Goal: Information Seeking & Learning: Understand process/instructions

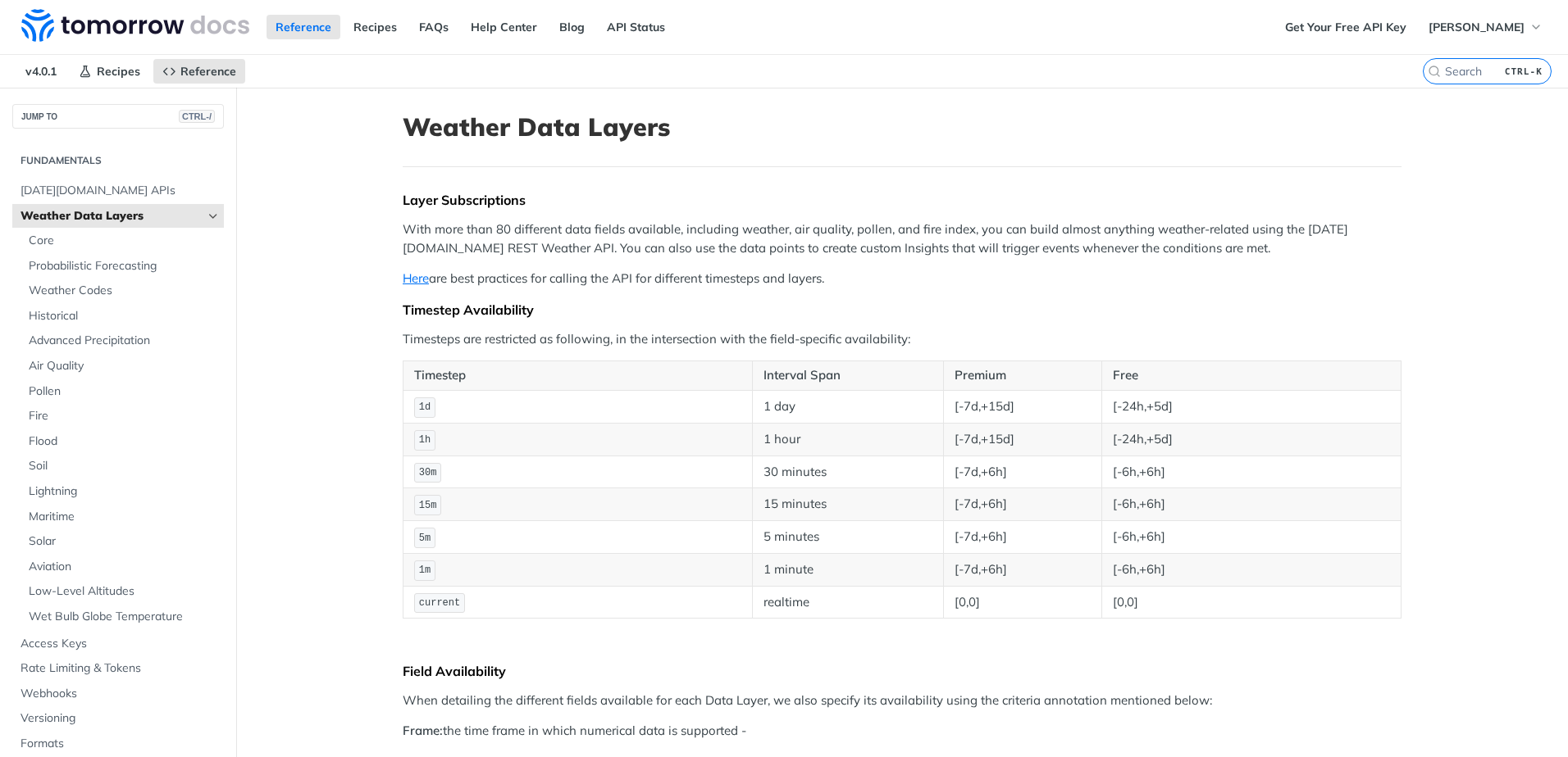
scroll to position [1494, 0]
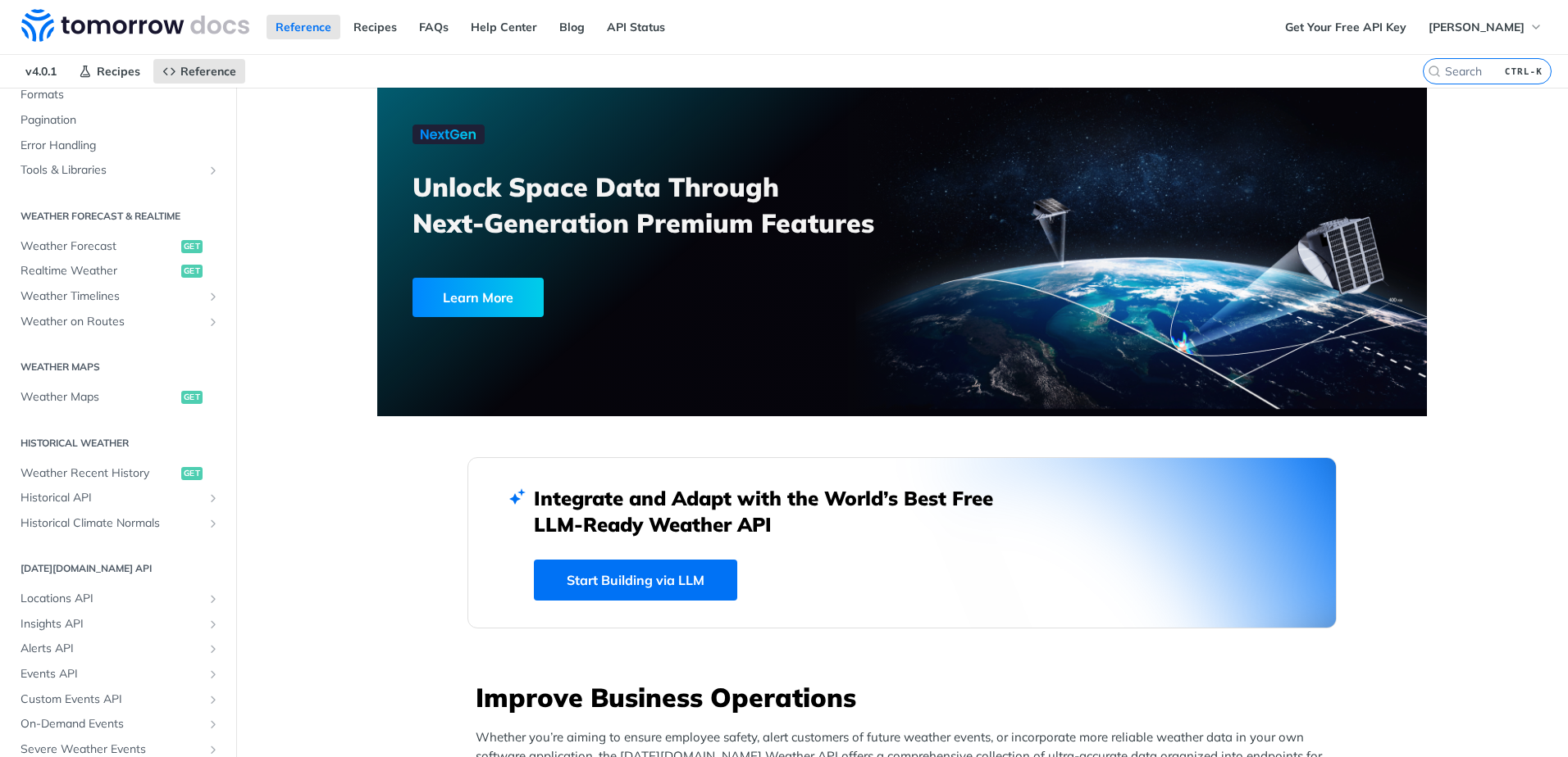
scroll to position [332, 0]
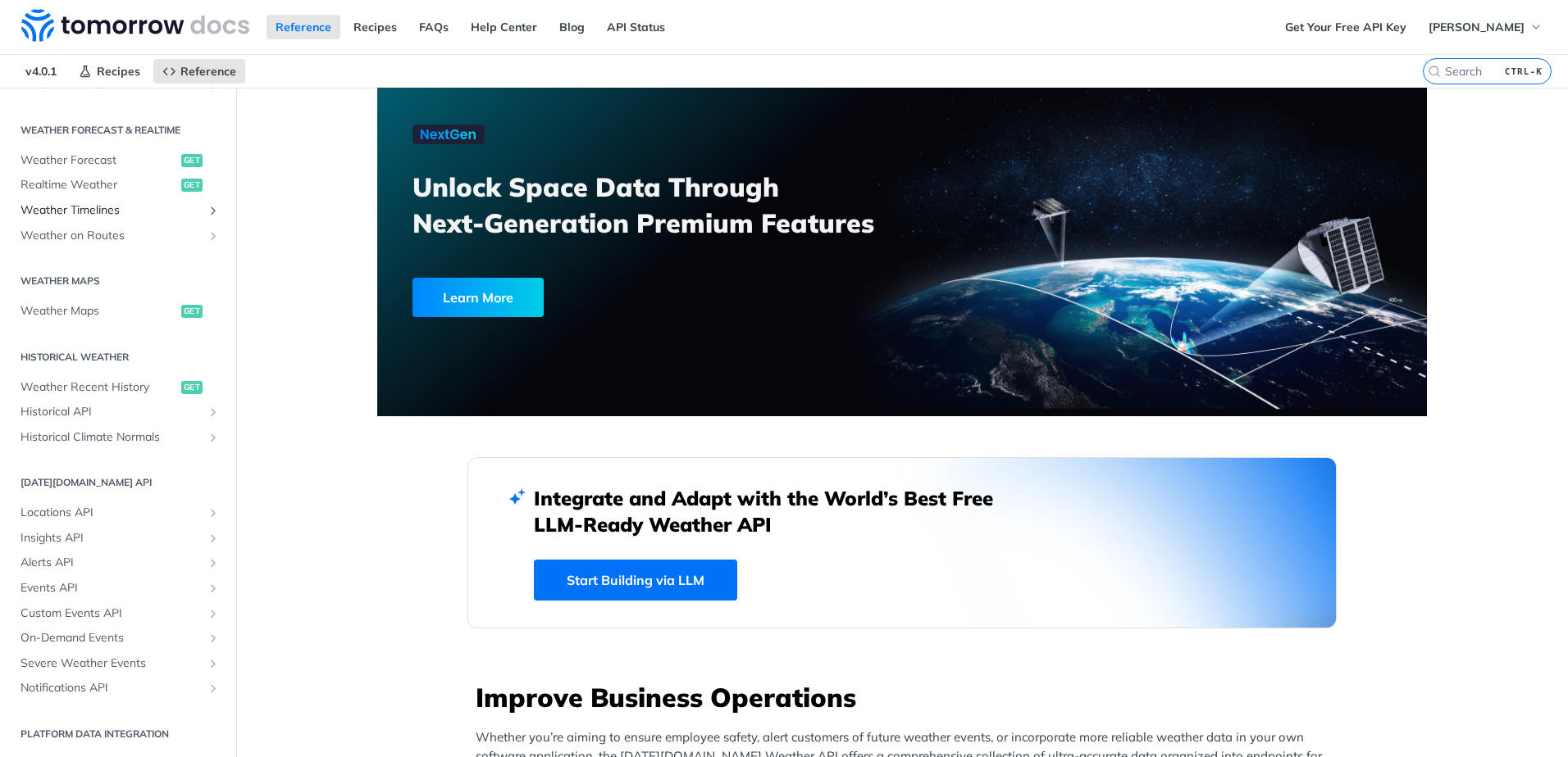
click at [115, 209] on span "Weather Timelines" at bounding box center [111, 210] width 182 height 17
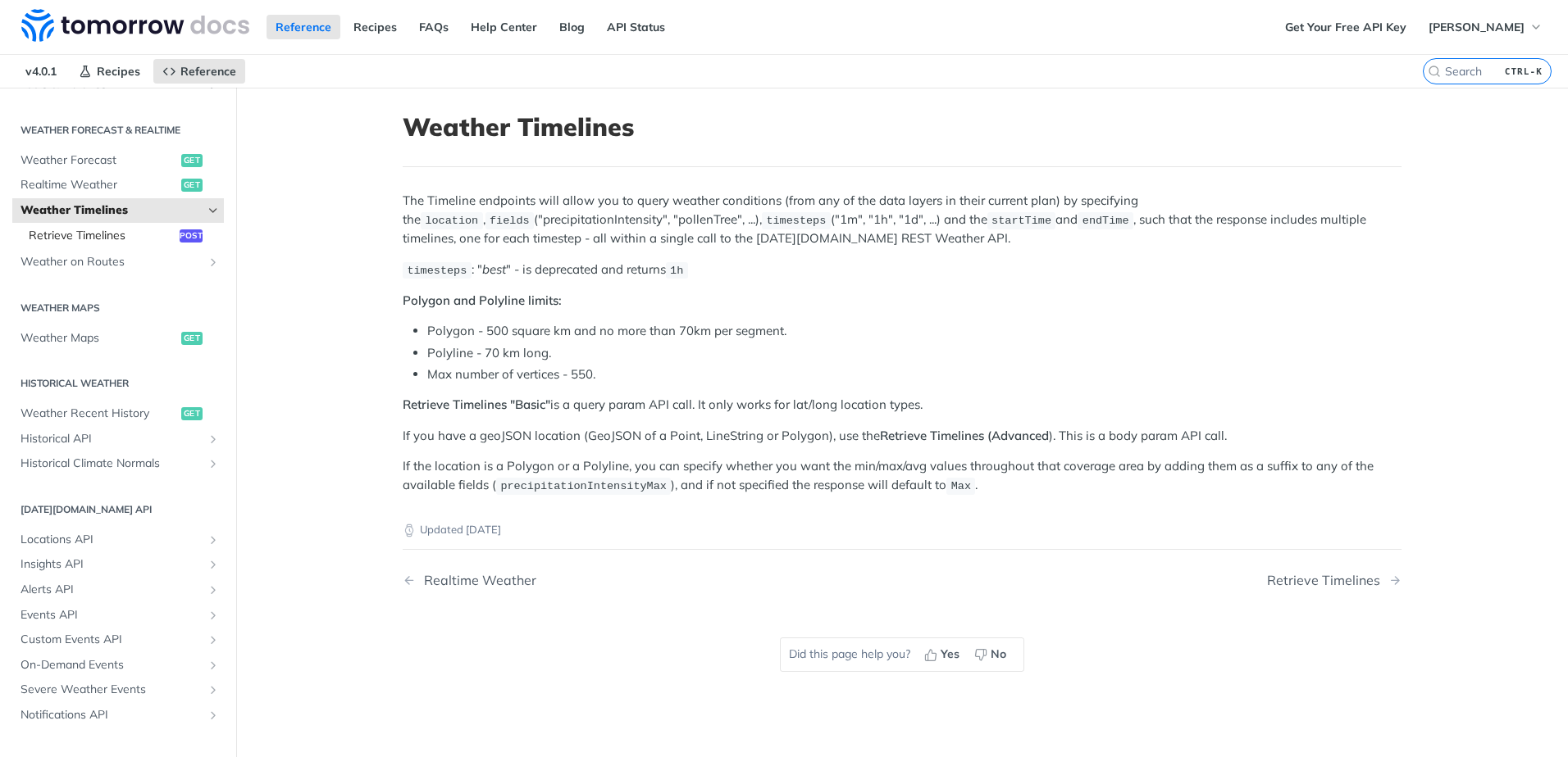
click at [68, 233] on span "Retrieve Timelines" at bounding box center [102, 236] width 147 height 17
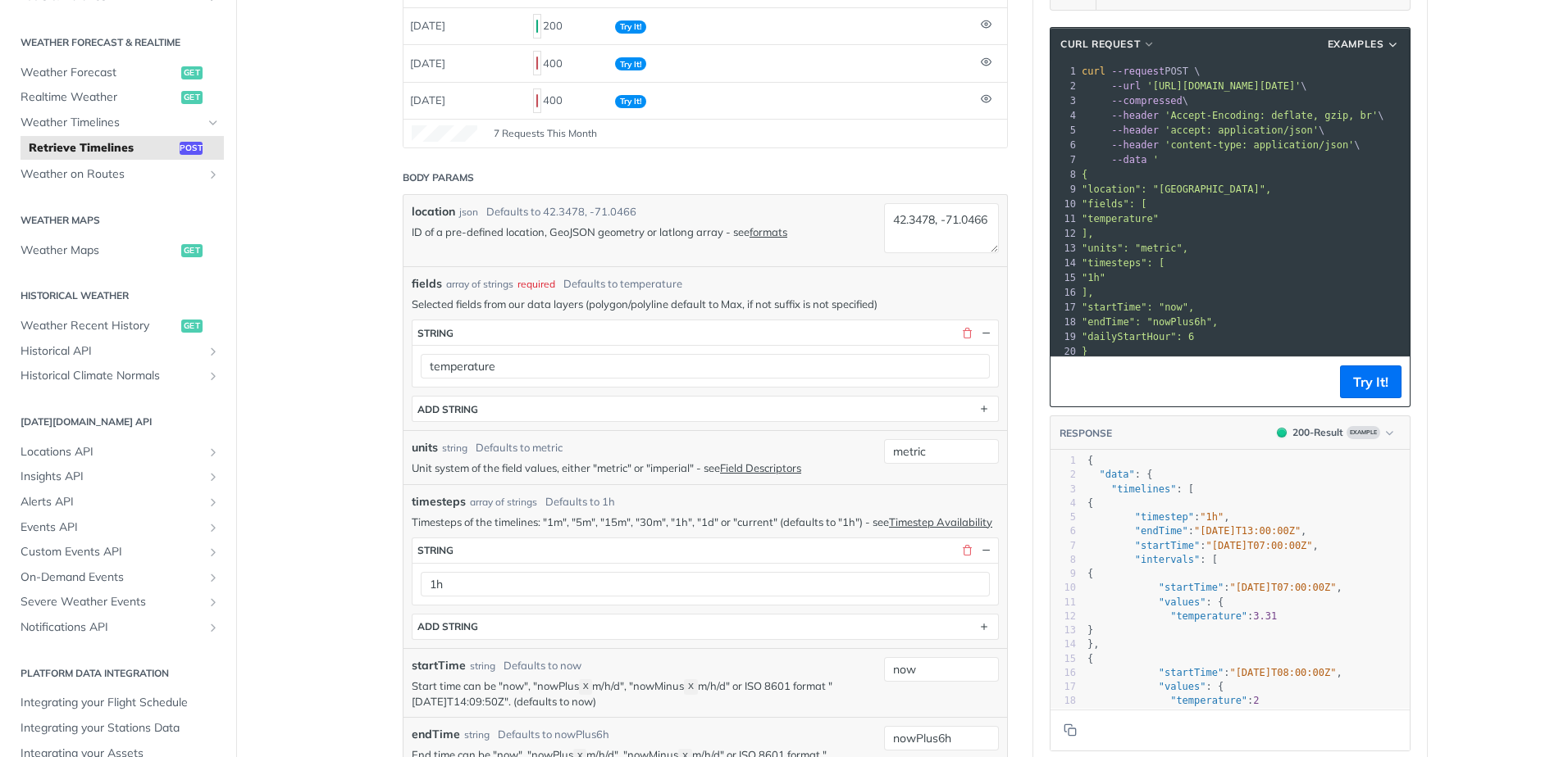
scroll to position [246, 0]
click at [687, 295] on div "fields array of strings required Defaults to temperature Selected fields from o…" at bounding box center [706, 347] width 588 height 147
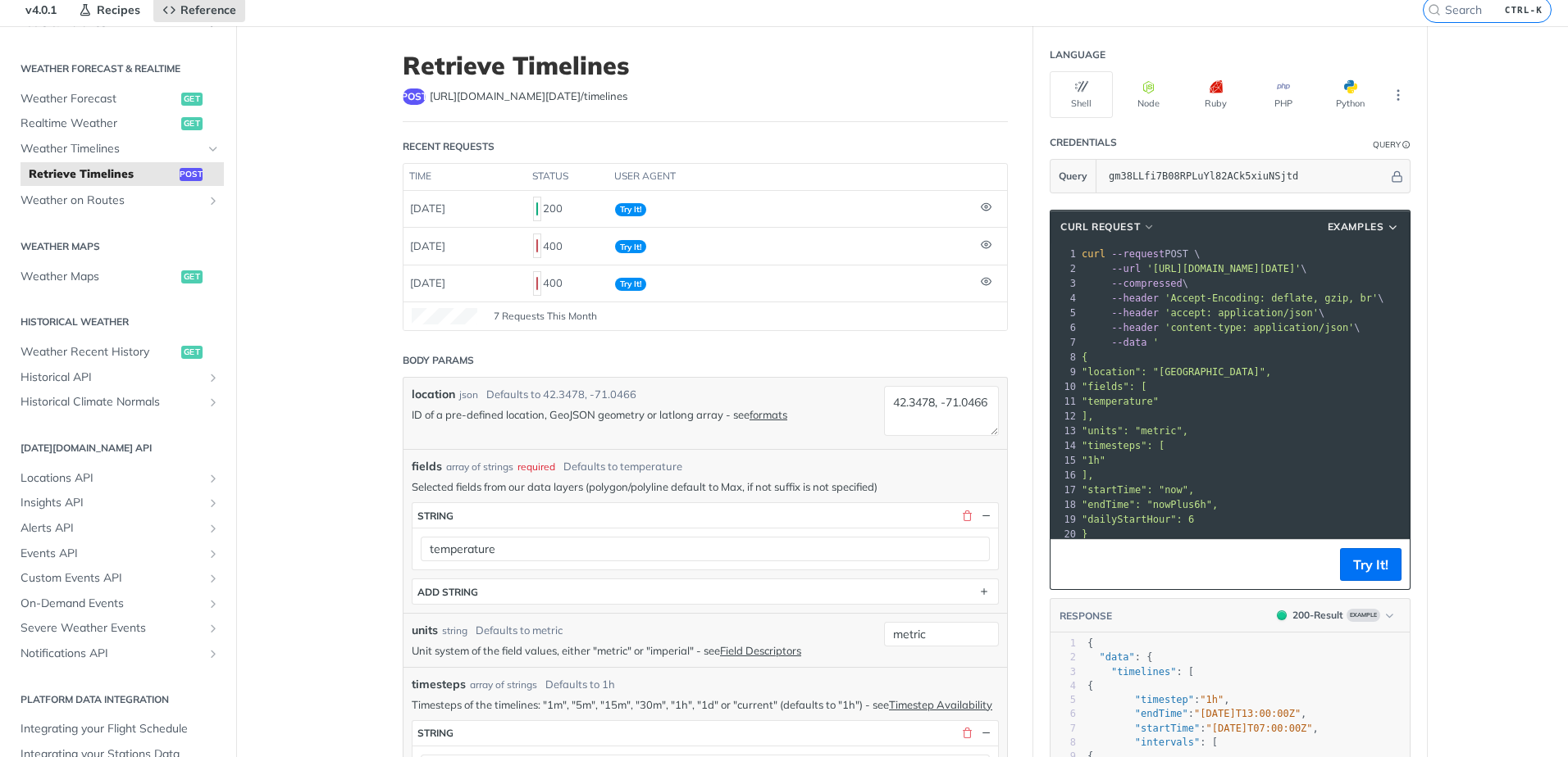
scroll to position [0, 0]
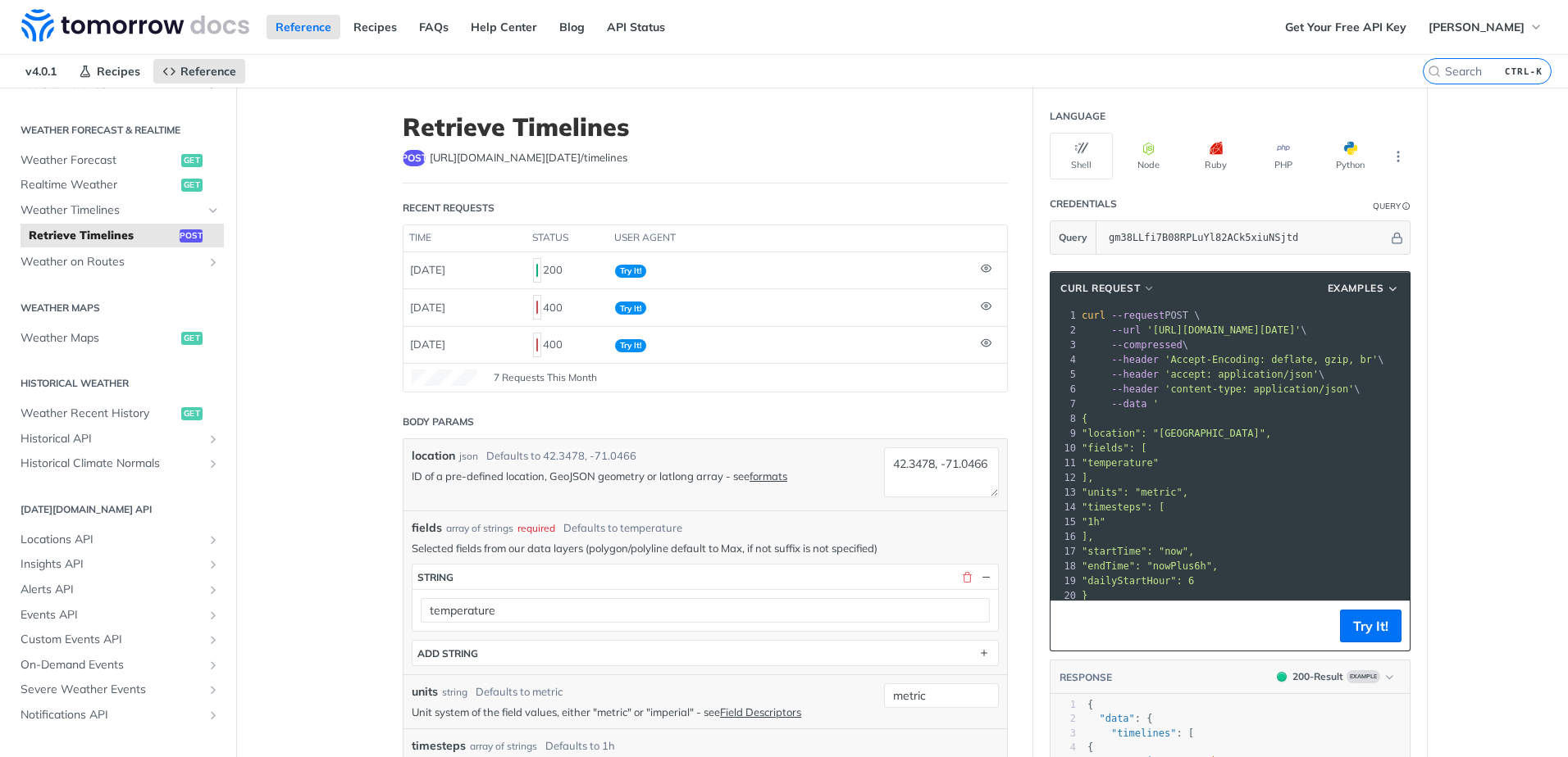
click at [1220, 442] on pre ""fields": [" at bounding box center [1326, 447] width 497 height 15
click at [57, 207] on span "Weather Timelines" at bounding box center [111, 210] width 182 height 17
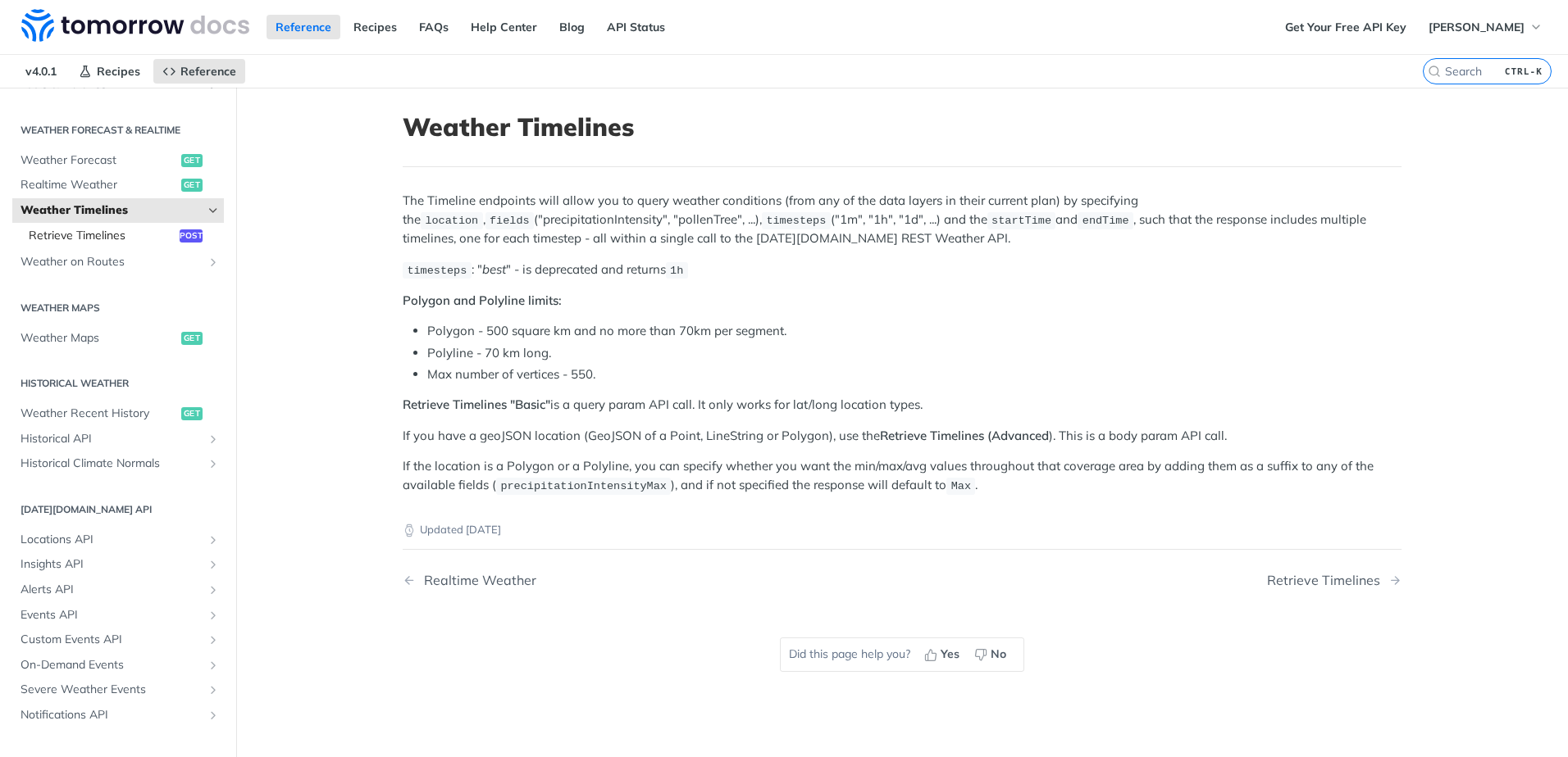
click at [114, 234] on span "Retrieve Timelines" at bounding box center [102, 236] width 147 height 17
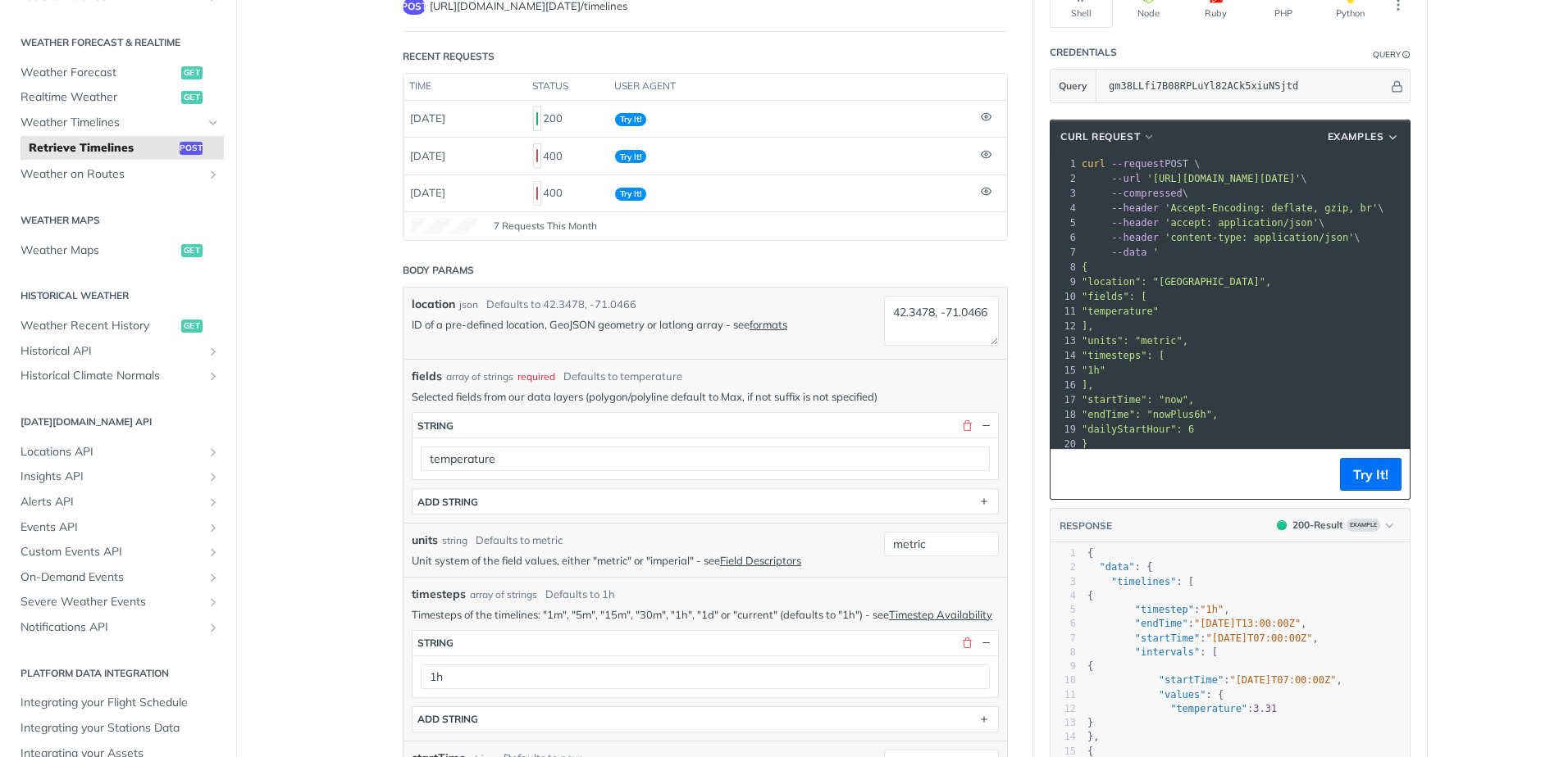
scroll to position [164, 0]
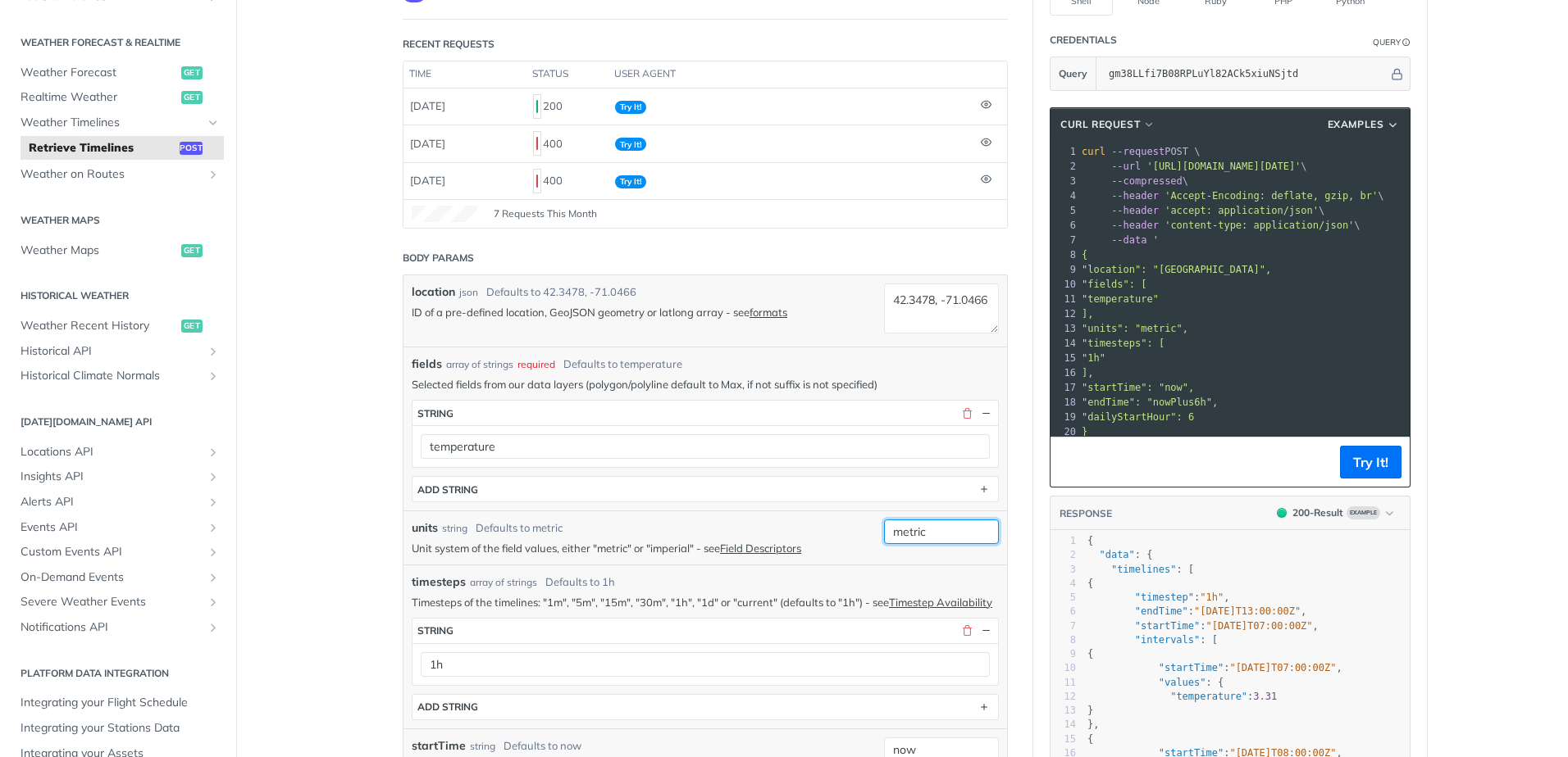
drag, startPoint x: 927, startPoint y: 535, endPoint x: 850, endPoint y: 539, distance: 77.1
click at [850, 539] on div "units string Defaults to metric Unit system of the field values, either "metric…" at bounding box center [705, 538] width 603 height 54
type input "imperial"
drag, startPoint x: 938, startPoint y: 320, endPoint x: 875, endPoint y: 281, distance: 74.1
click at [875, 281] on div "location json Defaults to 42.3478, -71.0466 ID of a pre-defined location, GeoJS…" at bounding box center [705, 312] width 603 height 71
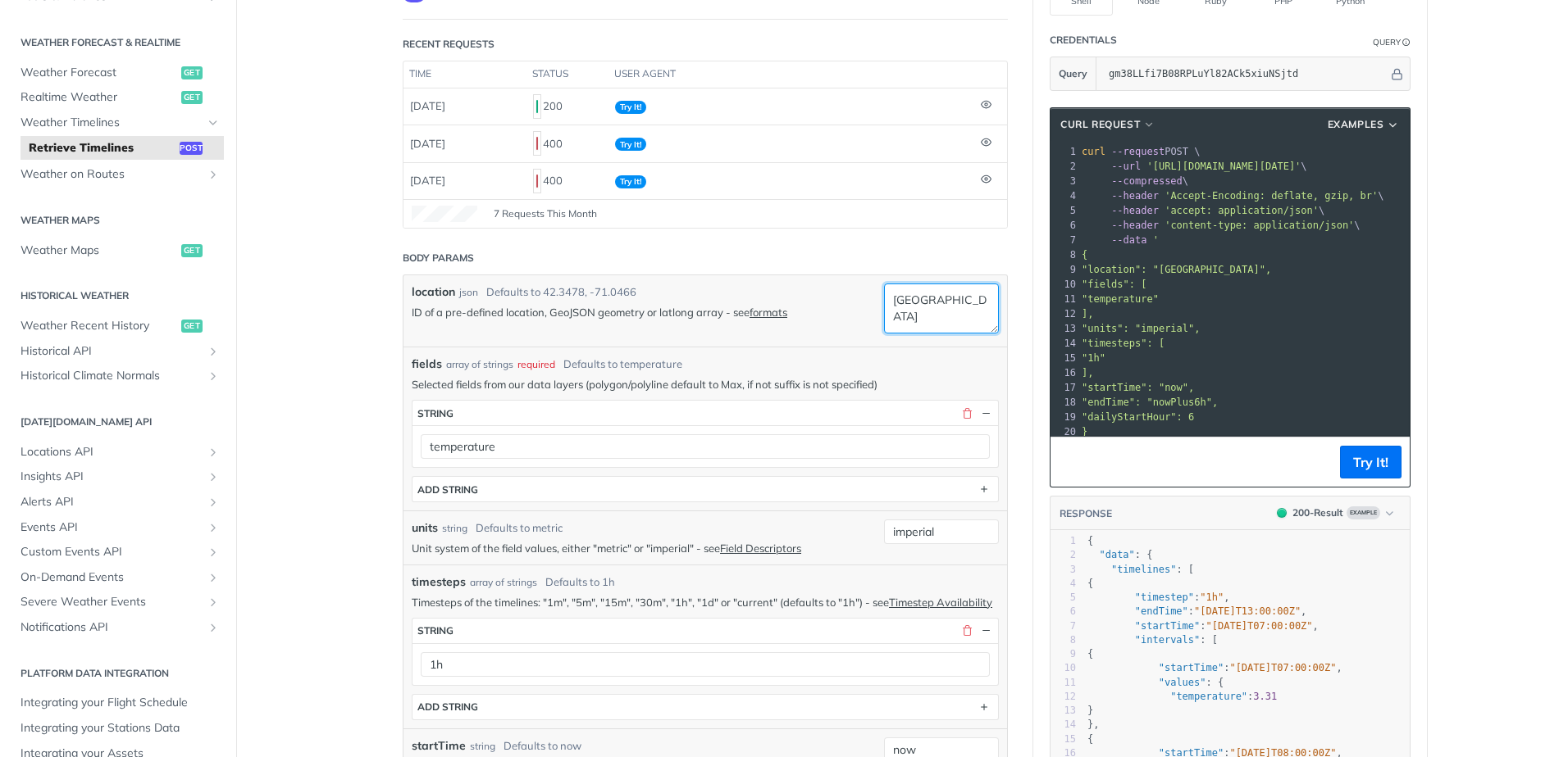
scroll to position [246, 0]
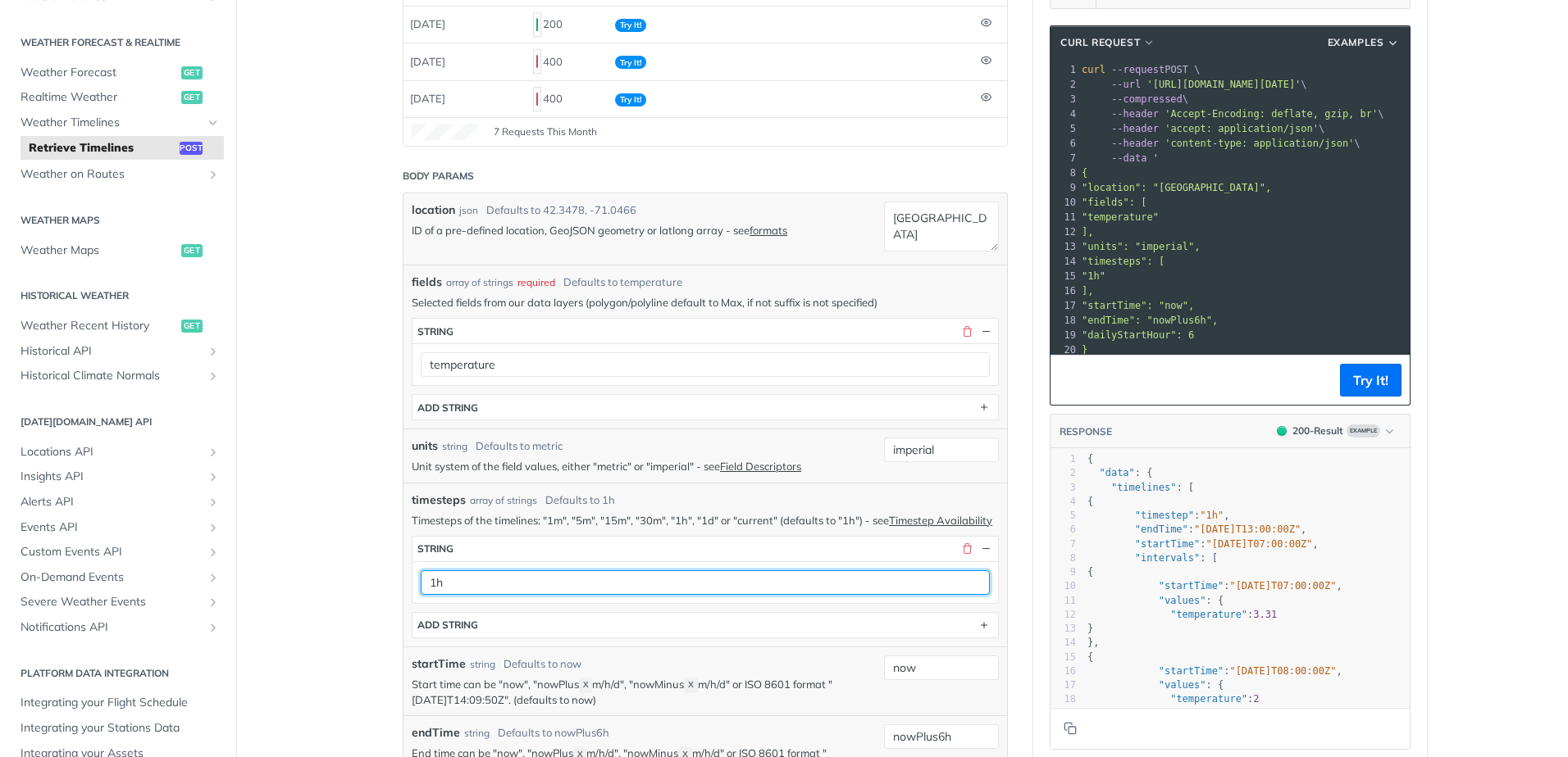
drag, startPoint x: 495, startPoint y: 603, endPoint x: 399, endPoint y: 596, distance: 96.3
click at [403, 596] on div "timesteps array of strings Defaults to 1h Timesteps of the timelines: "1m", "5m…" at bounding box center [705, 565] width 603 height 164
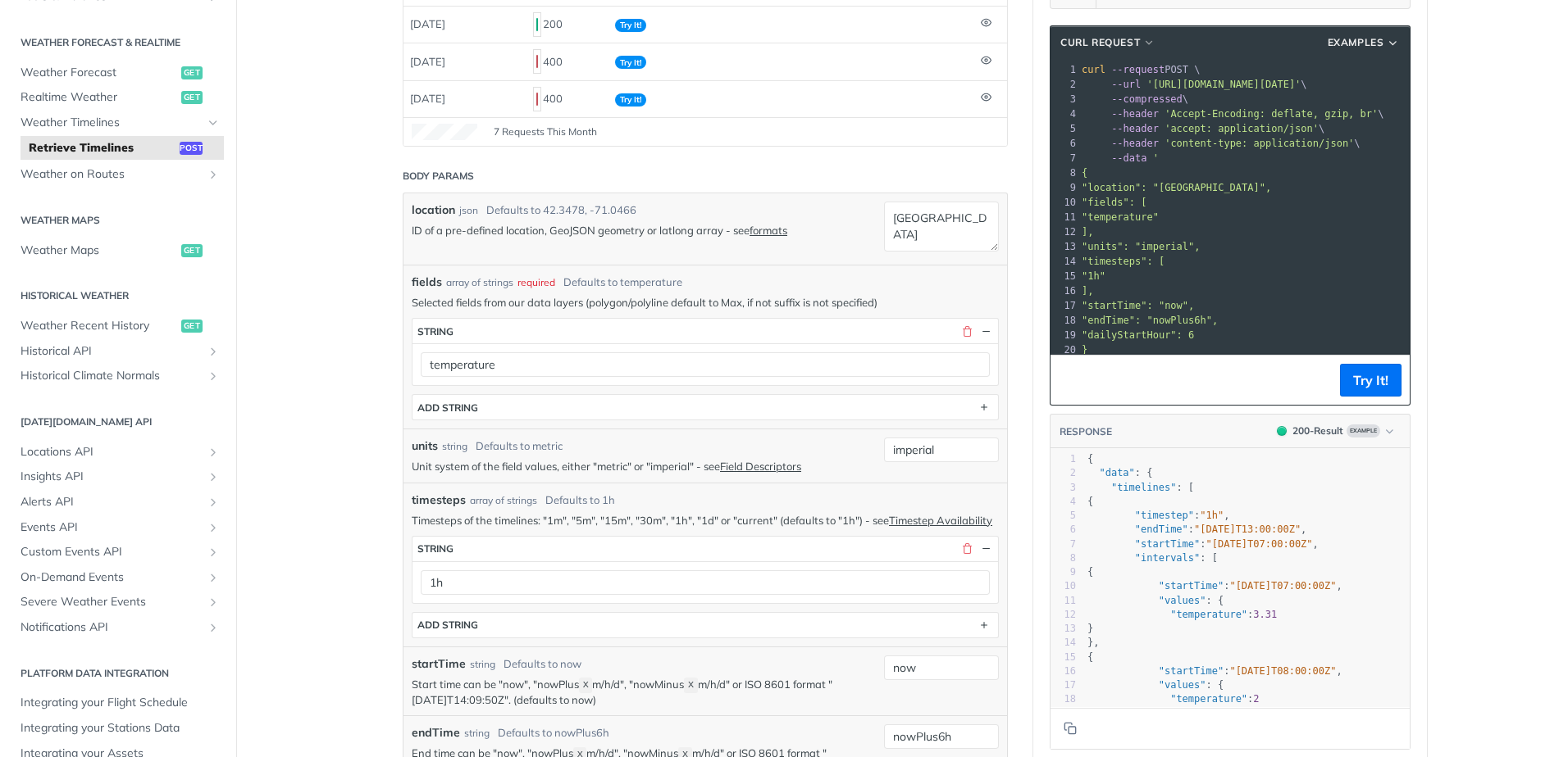
click at [569, 521] on p "Timesteps of the timelines: "1m", "5m", "15m", "30m", "1h", "1d" or "current" (…" at bounding box center [706, 520] width 588 height 15
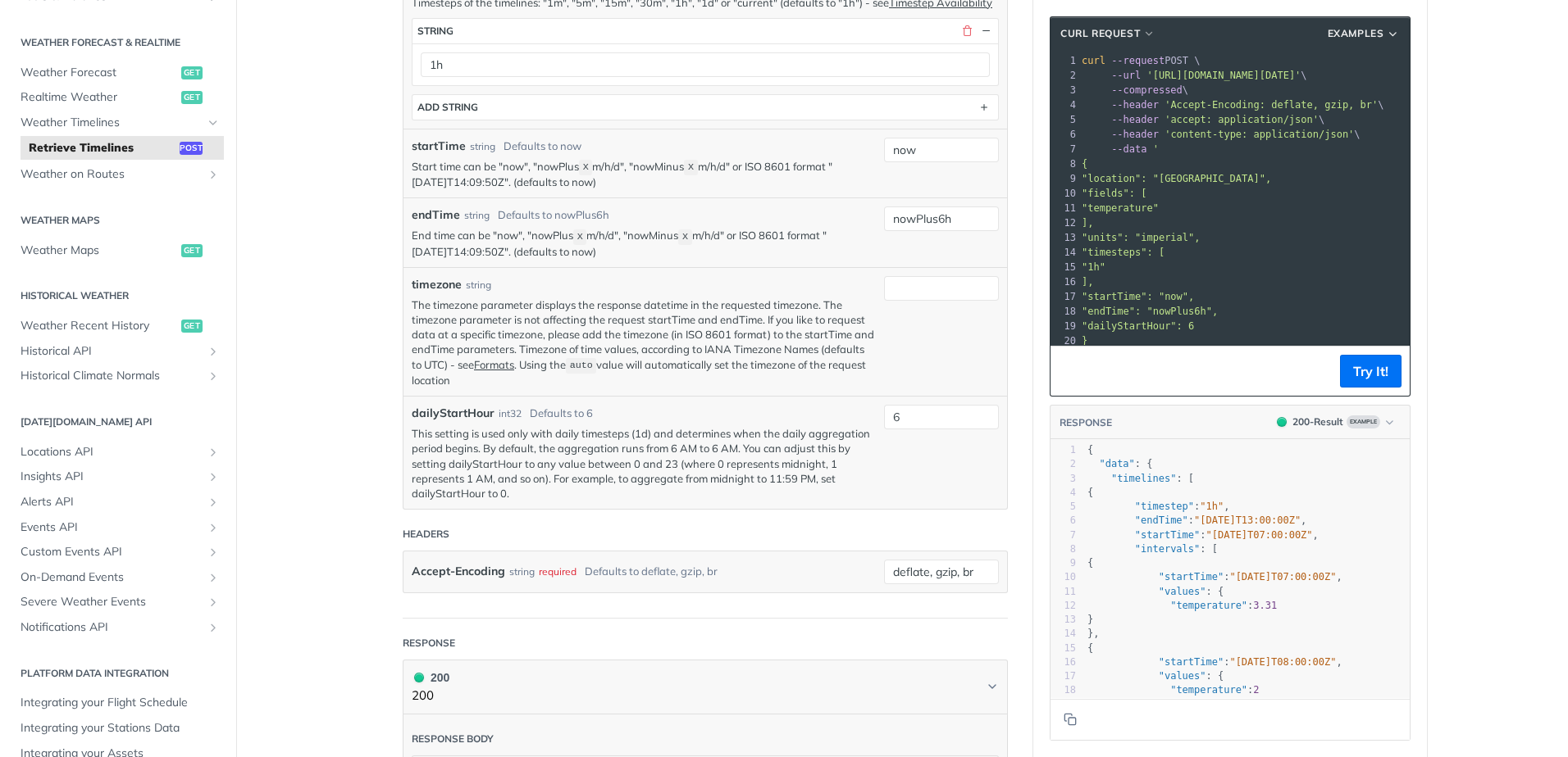
scroll to position [820, 0]
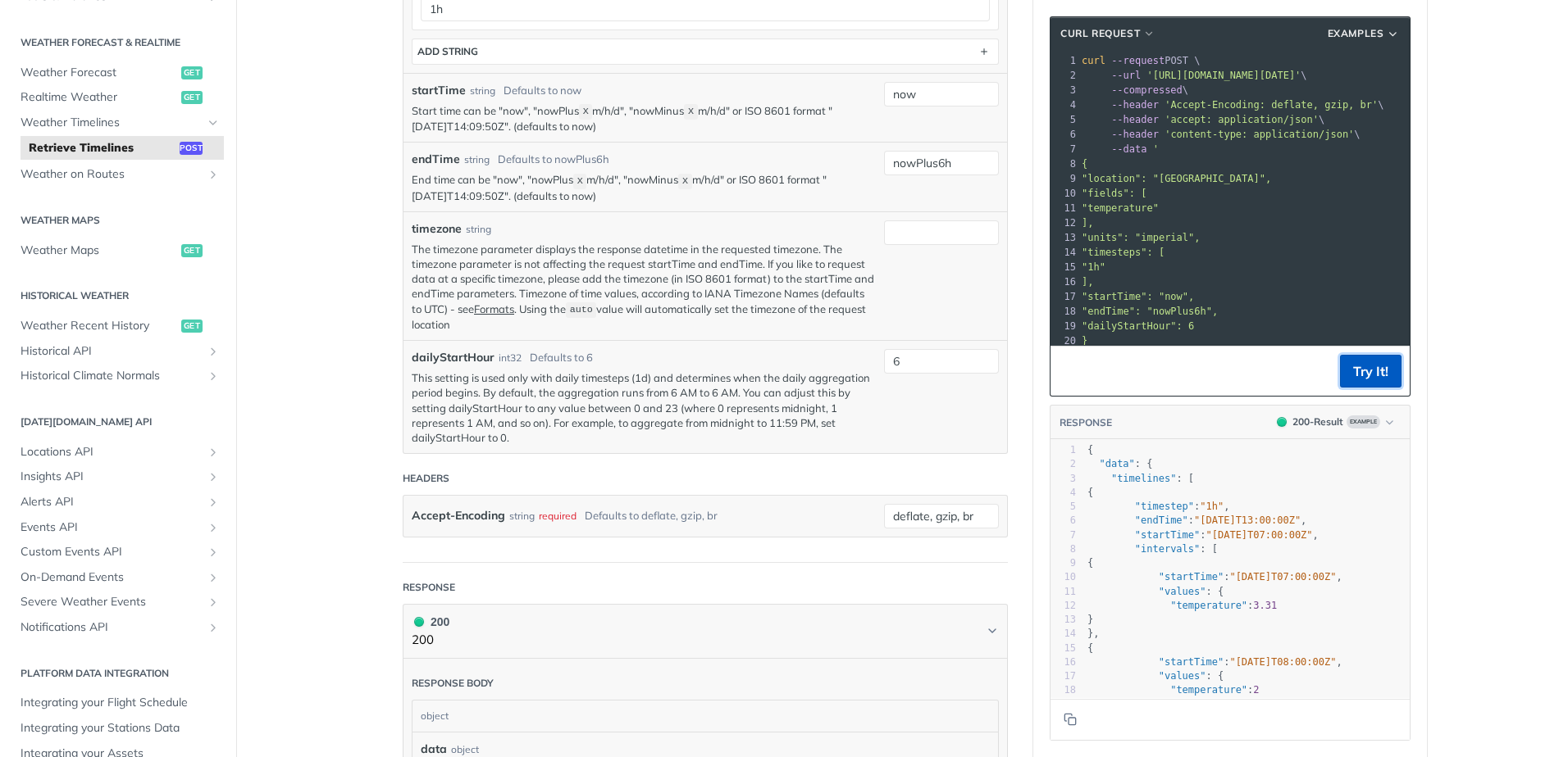
click at [1374, 380] on button "Try It!" at bounding box center [1371, 371] width 62 height 33
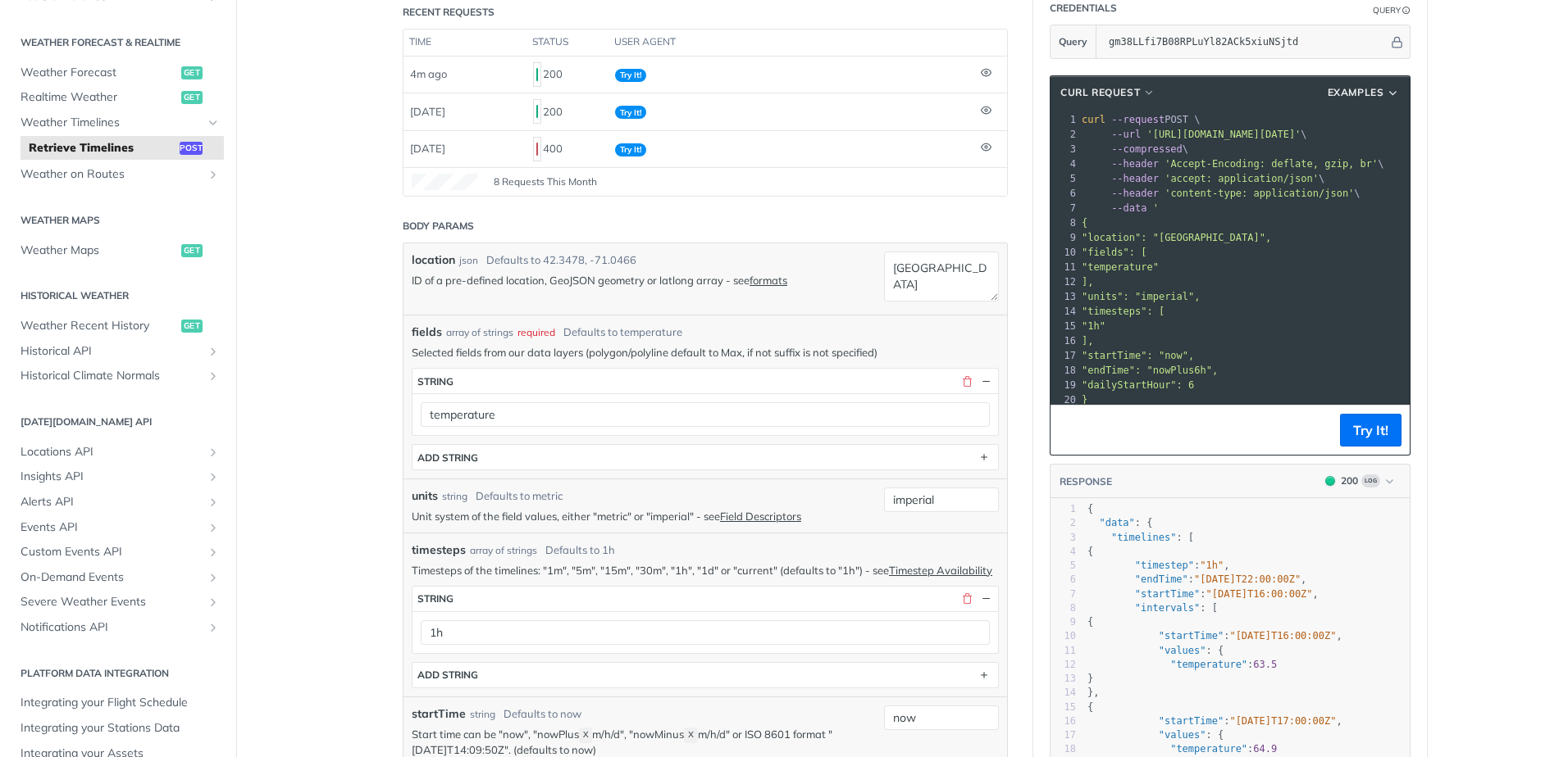
scroll to position [164, 0]
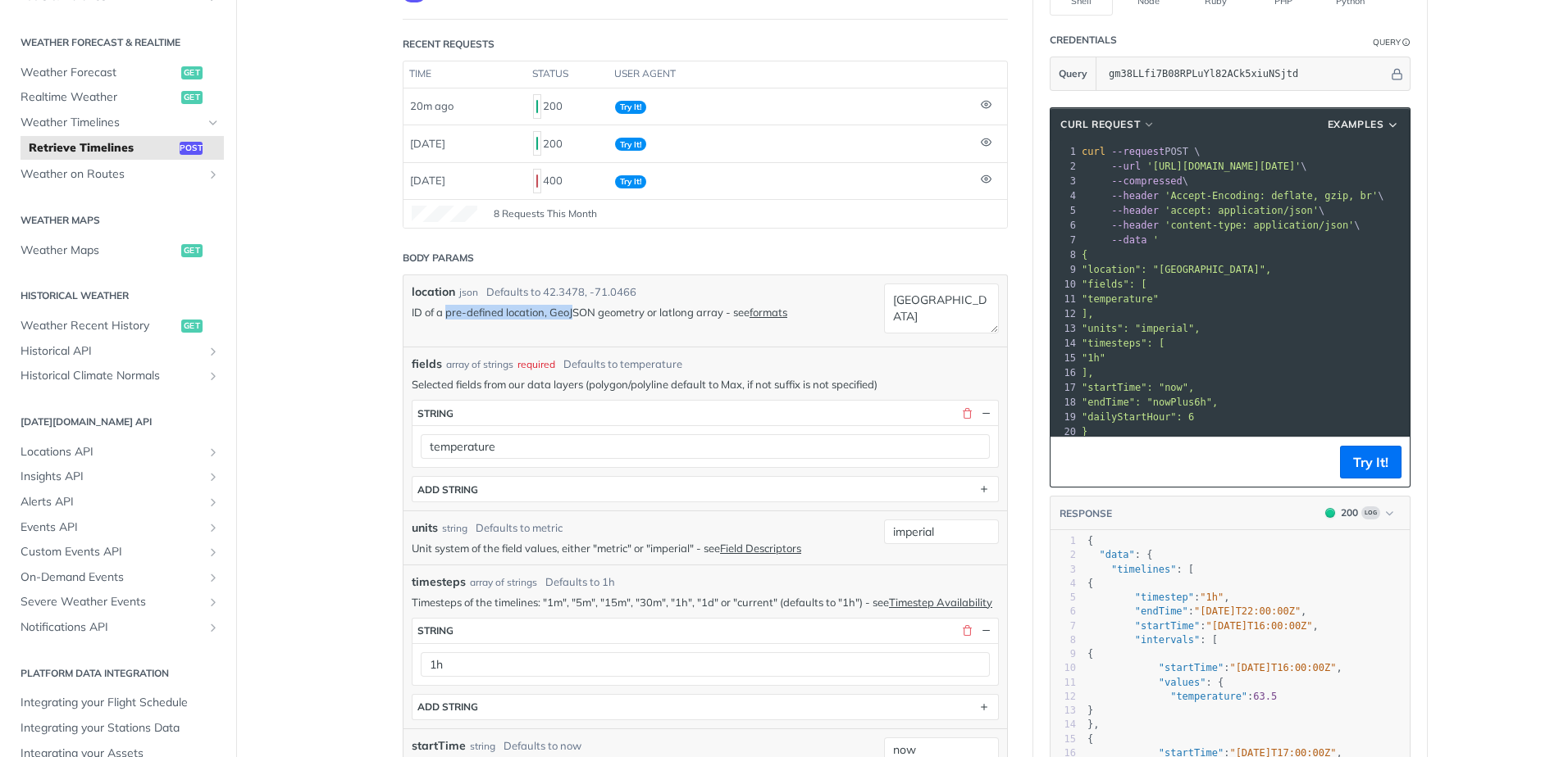
drag, startPoint x: 442, startPoint y: 314, endPoint x: 570, endPoint y: 313, distance: 128.0
click at [570, 313] on p "ID of a pre-defined location, GeoJSON geometry or latlong array - see formats" at bounding box center [644, 312] width 464 height 15
drag, startPoint x: 570, startPoint y: 313, endPoint x: 715, endPoint y: 314, distance: 145.0
click at [711, 314] on p "ID of a pre-defined location, GeoJSON geometry or latlong array - see formats" at bounding box center [644, 312] width 464 height 15
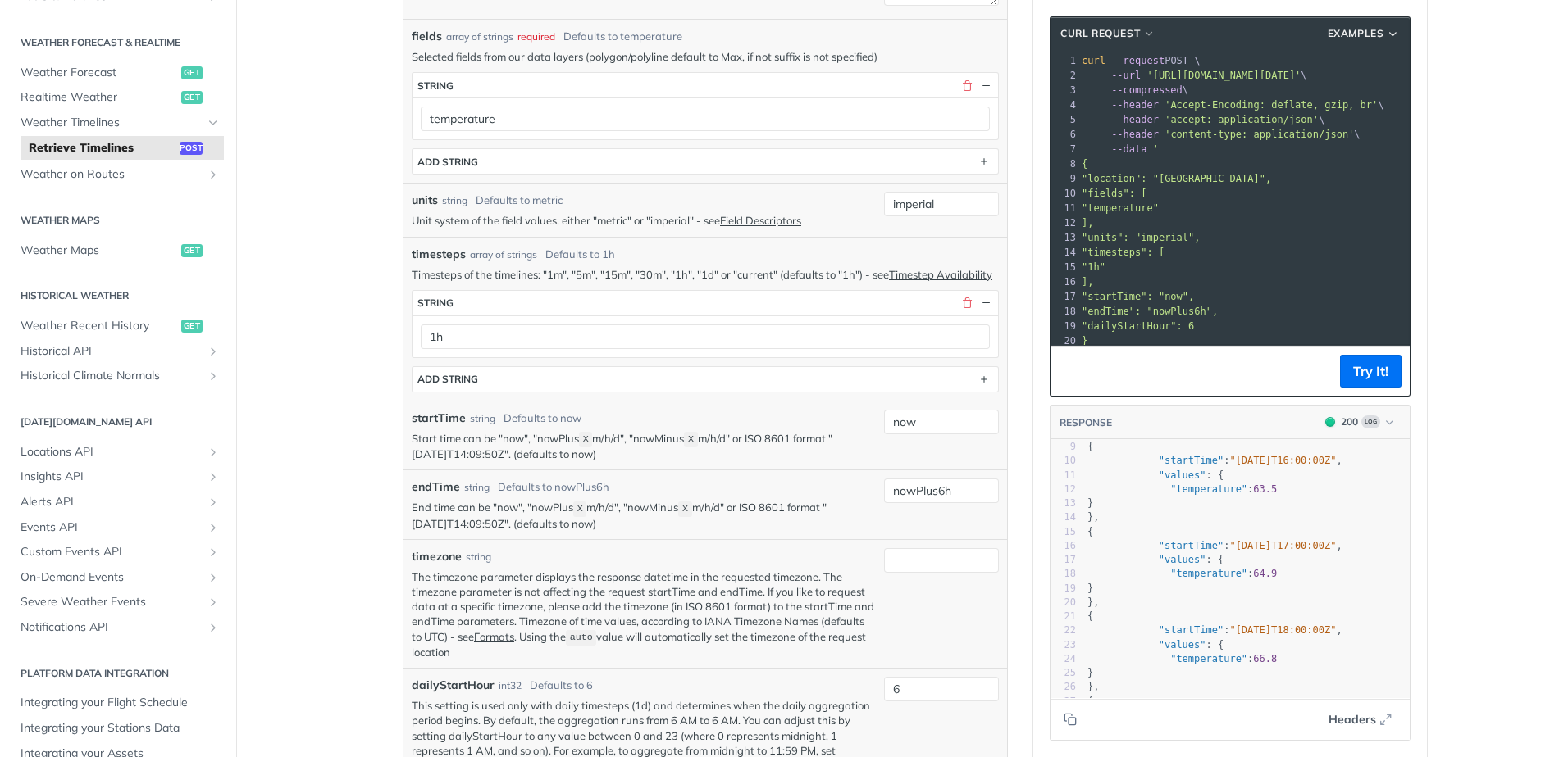
scroll to position [0, 0]
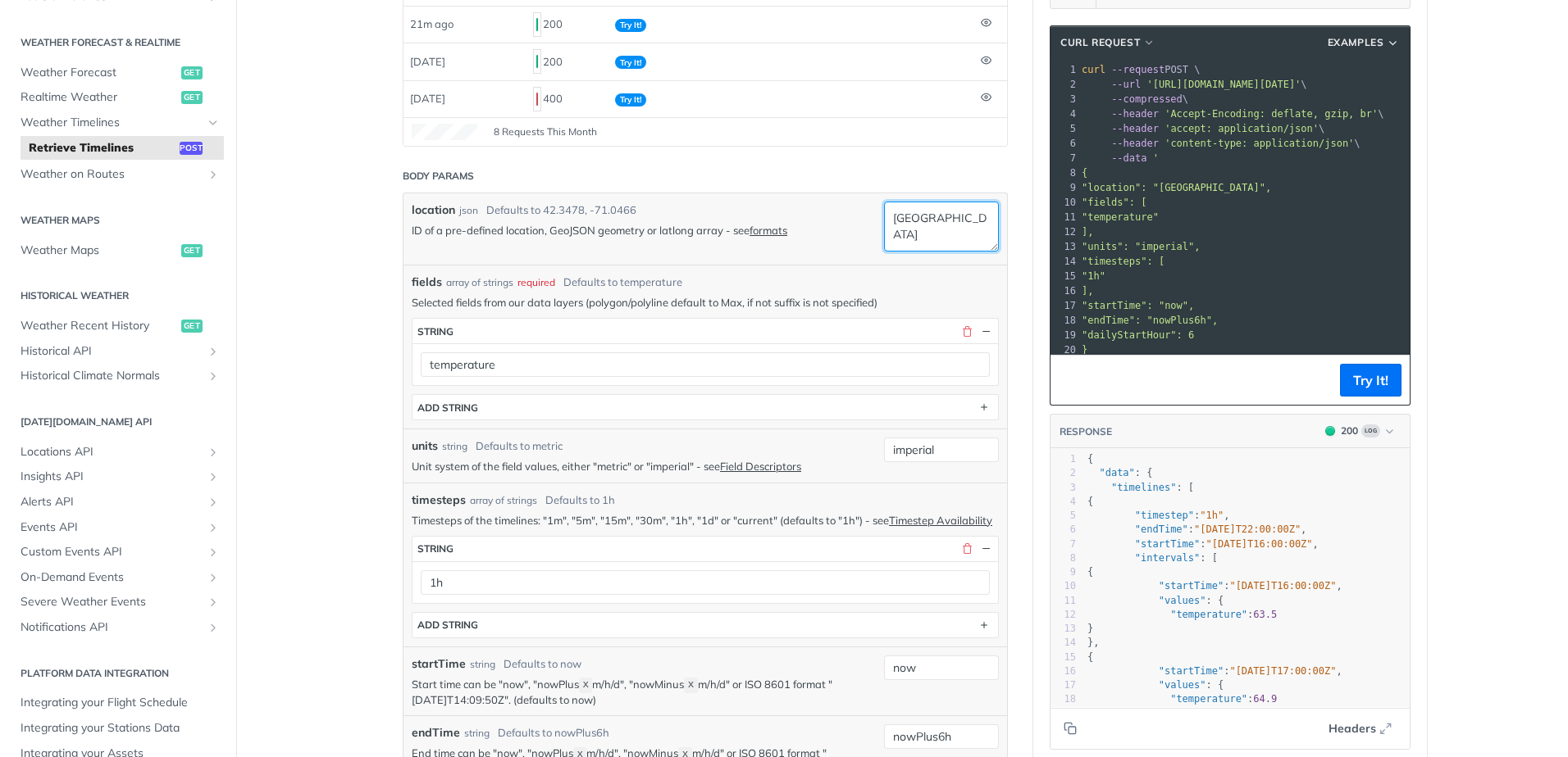
click at [934, 220] on textarea "minneapolis" at bounding box center [942, 226] width 115 height 50
type textarea "bad"
click at [1368, 379] on button "Try It!" at bounding box center [1371, 380] width 62 height 33
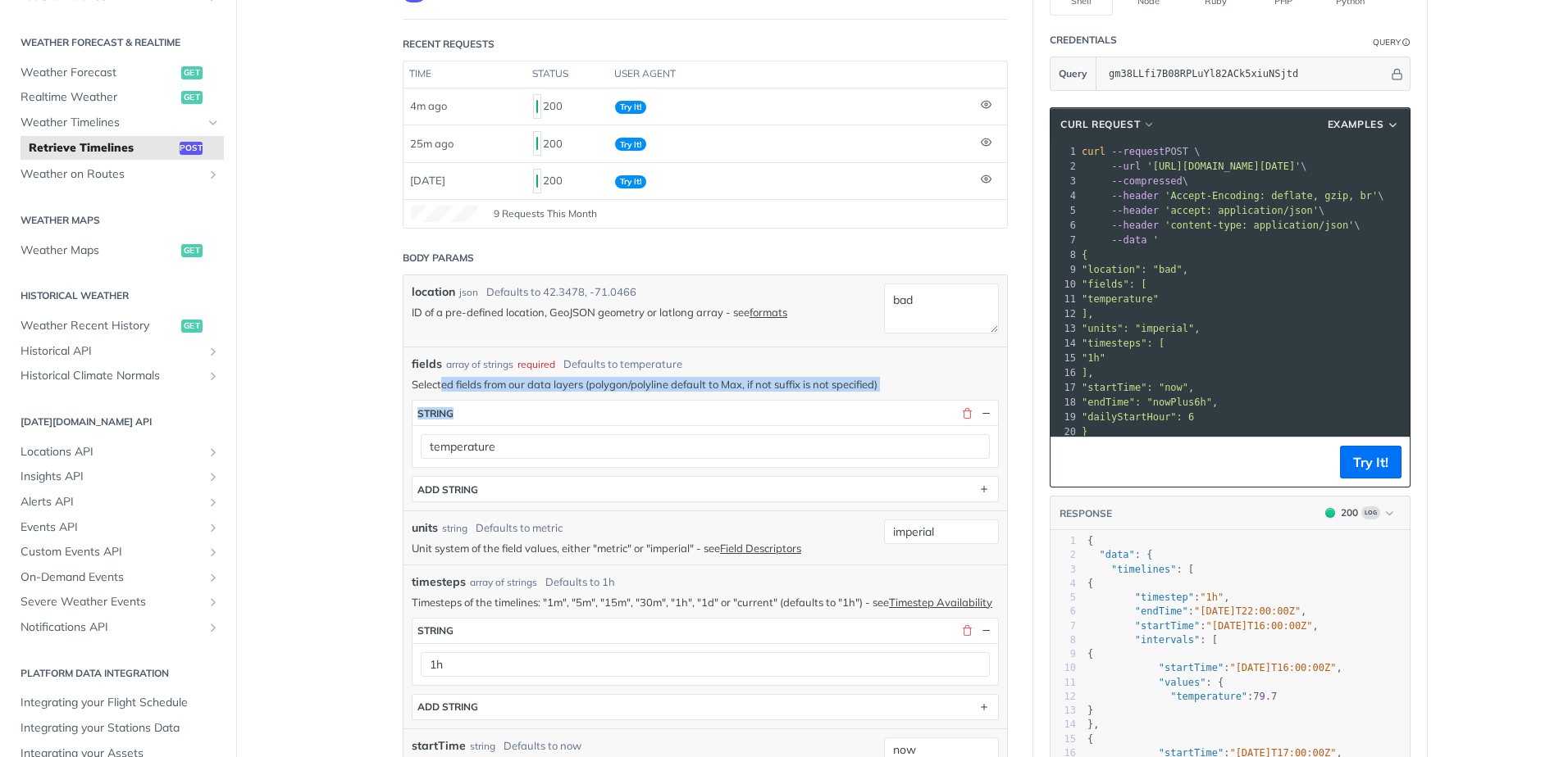
drag, startPoint x: 438, startPoint y: 383, endPoint x: 847, endPoint y: 400, distance: 409.4
click at [847, 400] on div "fields array of strings required Defaults to temperature Selected fields from o…" at bounding box center [706, 430] width 588 height 147
click at [705, 378] on p "Selected fields from our data layers (polygon/polyline default to Max, if not s…" at bounding box center [706, 384] width 588 height 15
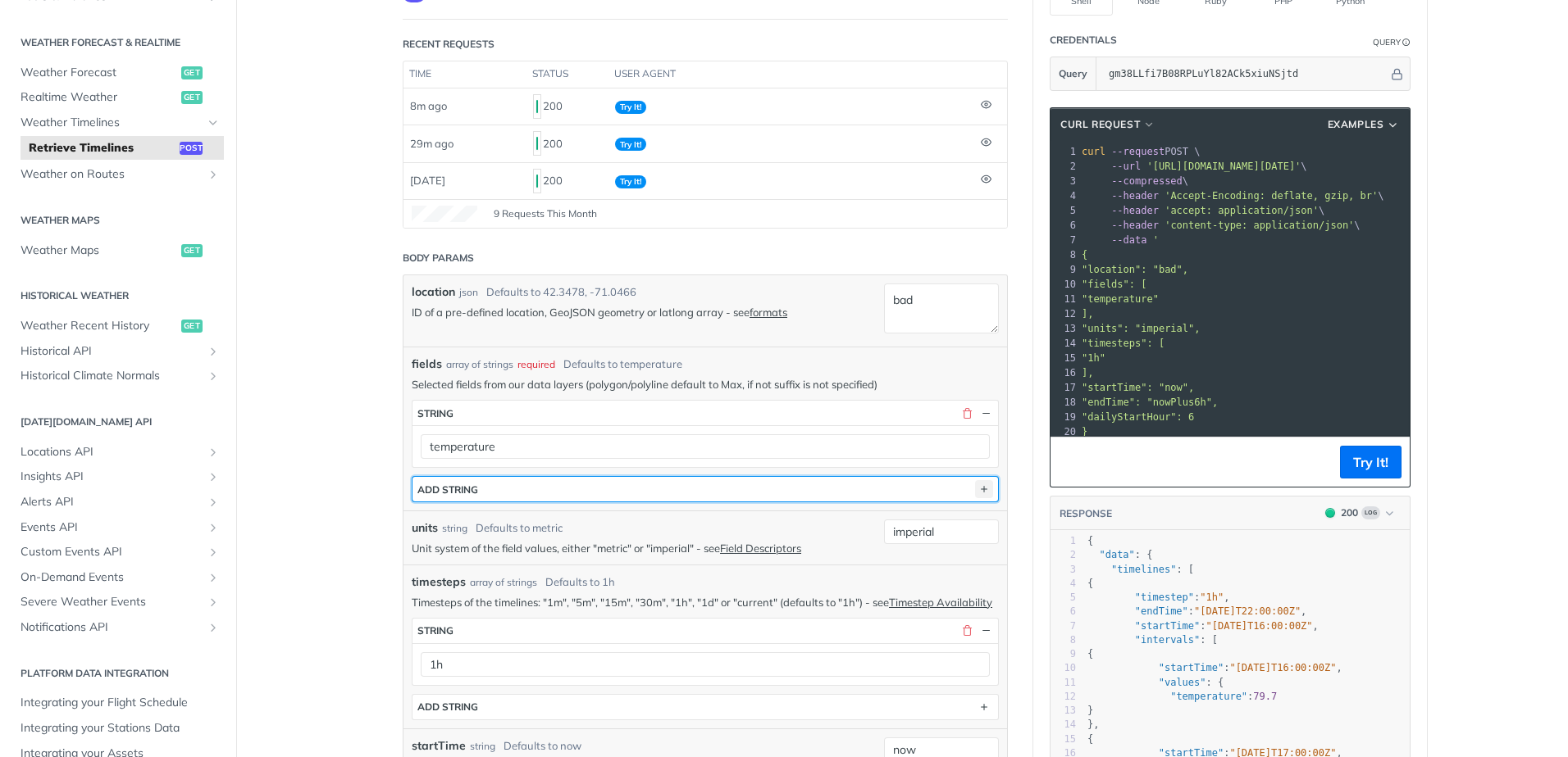
click at [979, 481] on icon "button" at bounding box center [983, 489] width 18 height 18
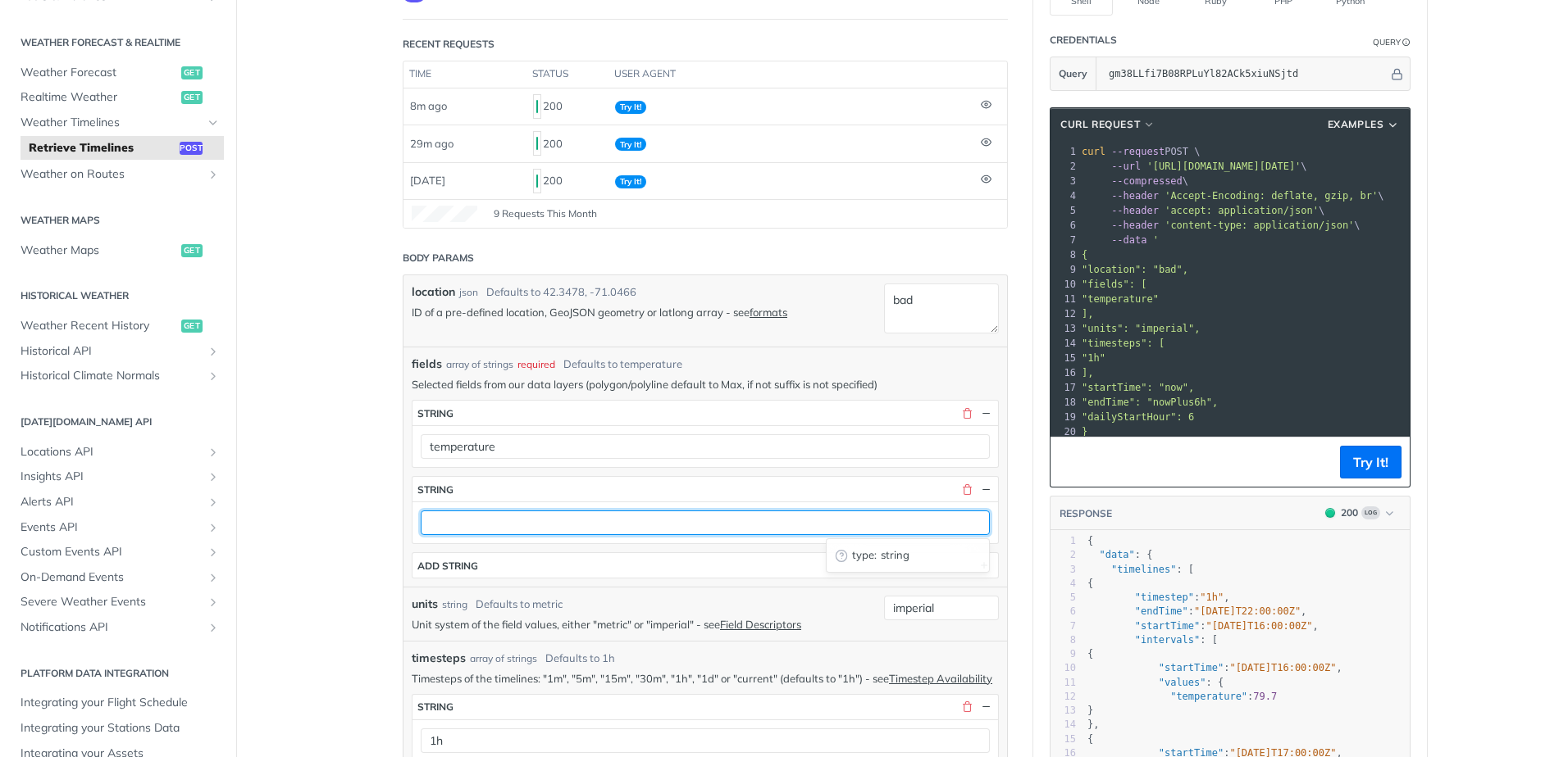
click at [471, 525] on input "text" at bounding box center [705, 523] width 569 height 25
paste input "cloudBase"
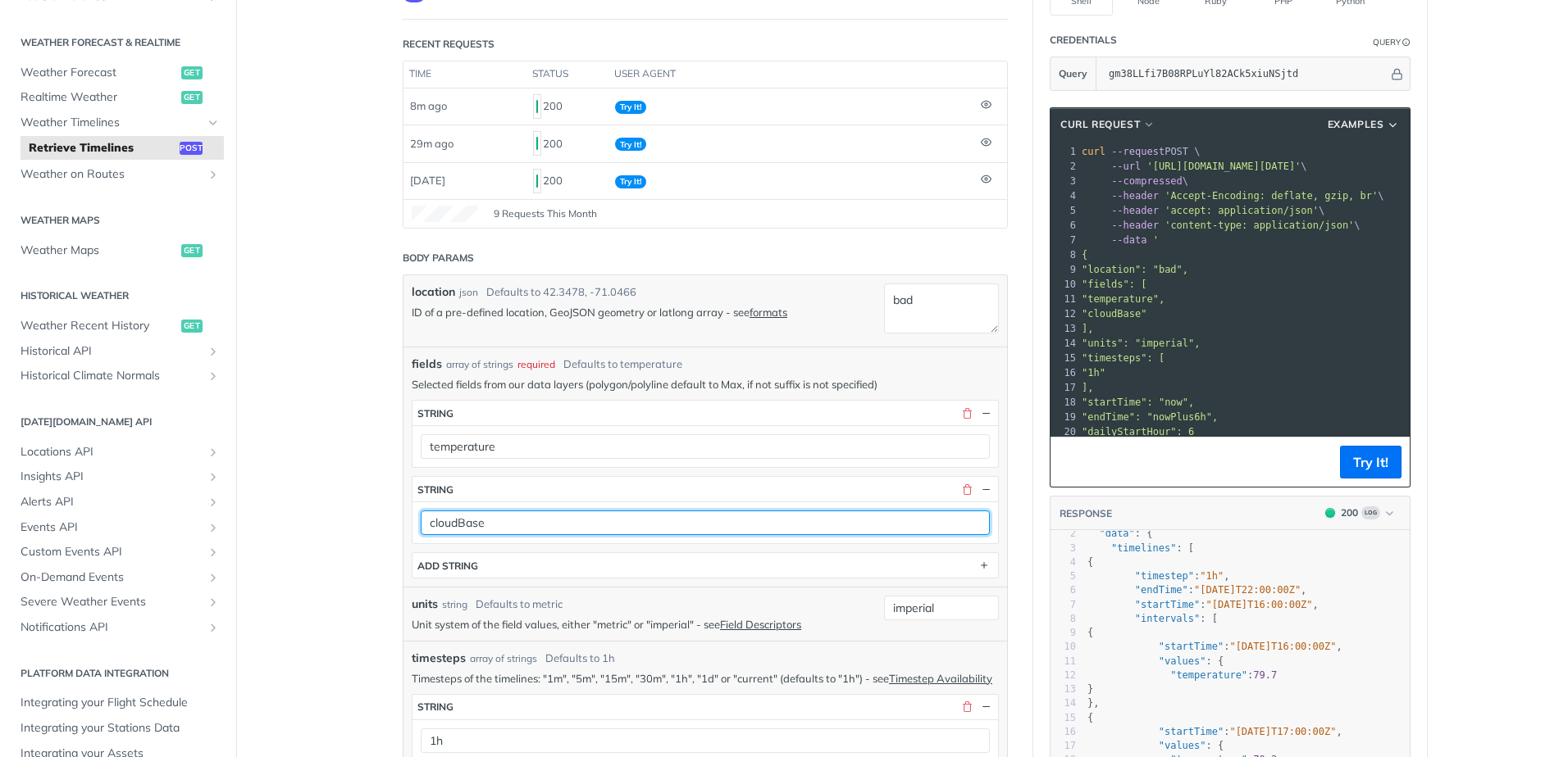
scroll to position [82, 0]
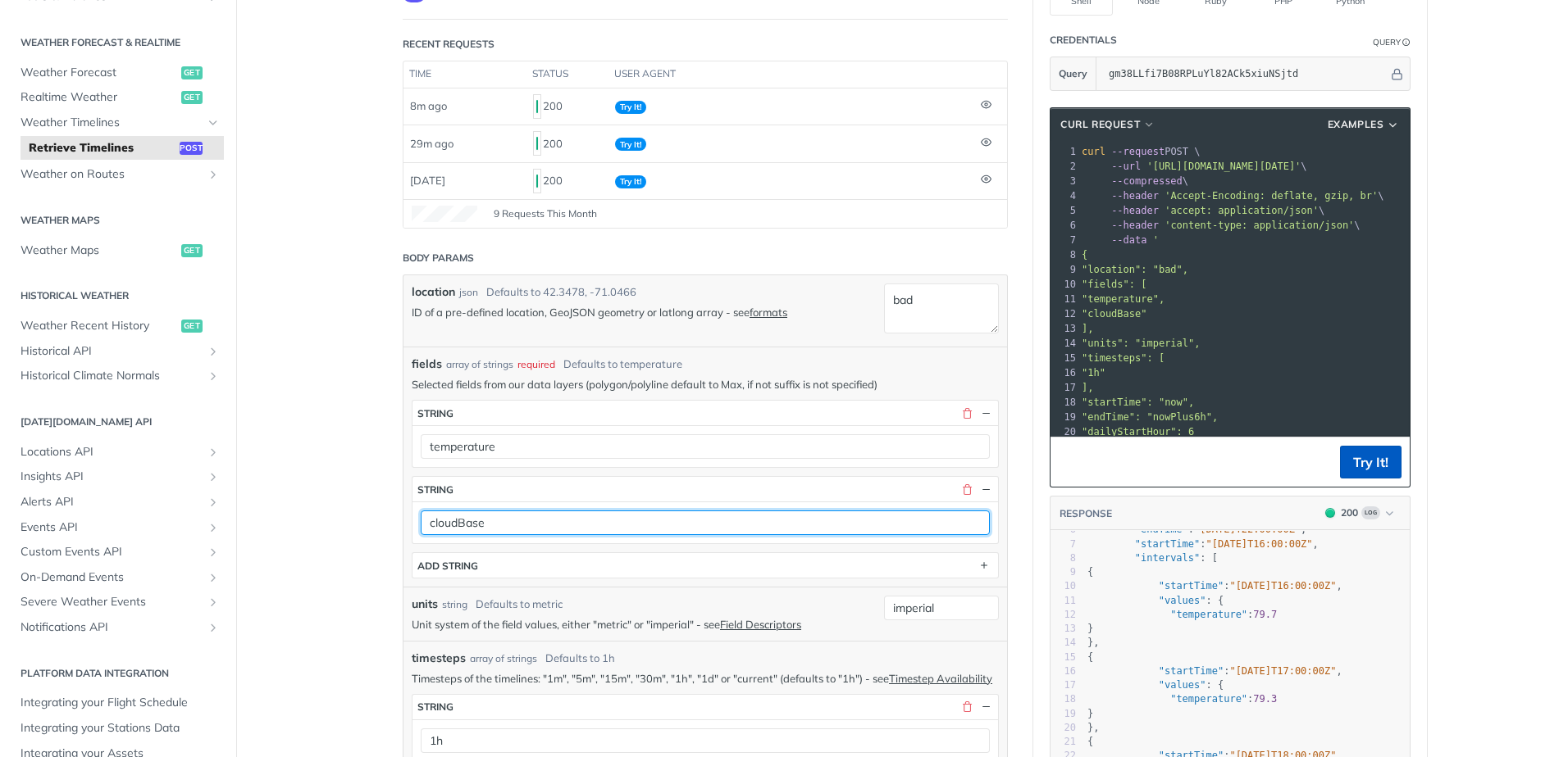
type input "cloudBase"
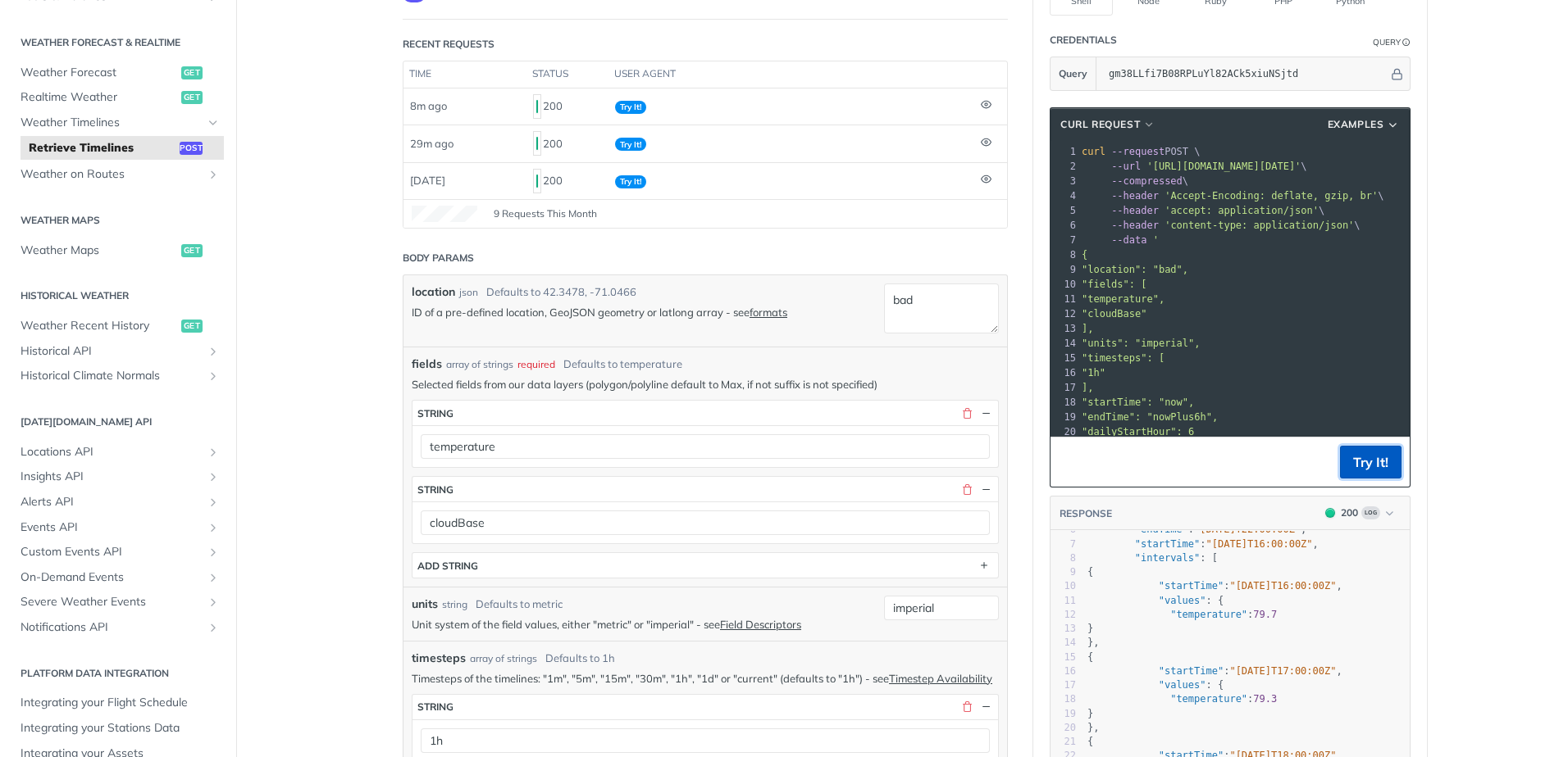
click at [1361, 459] on button "Try It!" at bounding box center [1371, 461] width 62 height 33
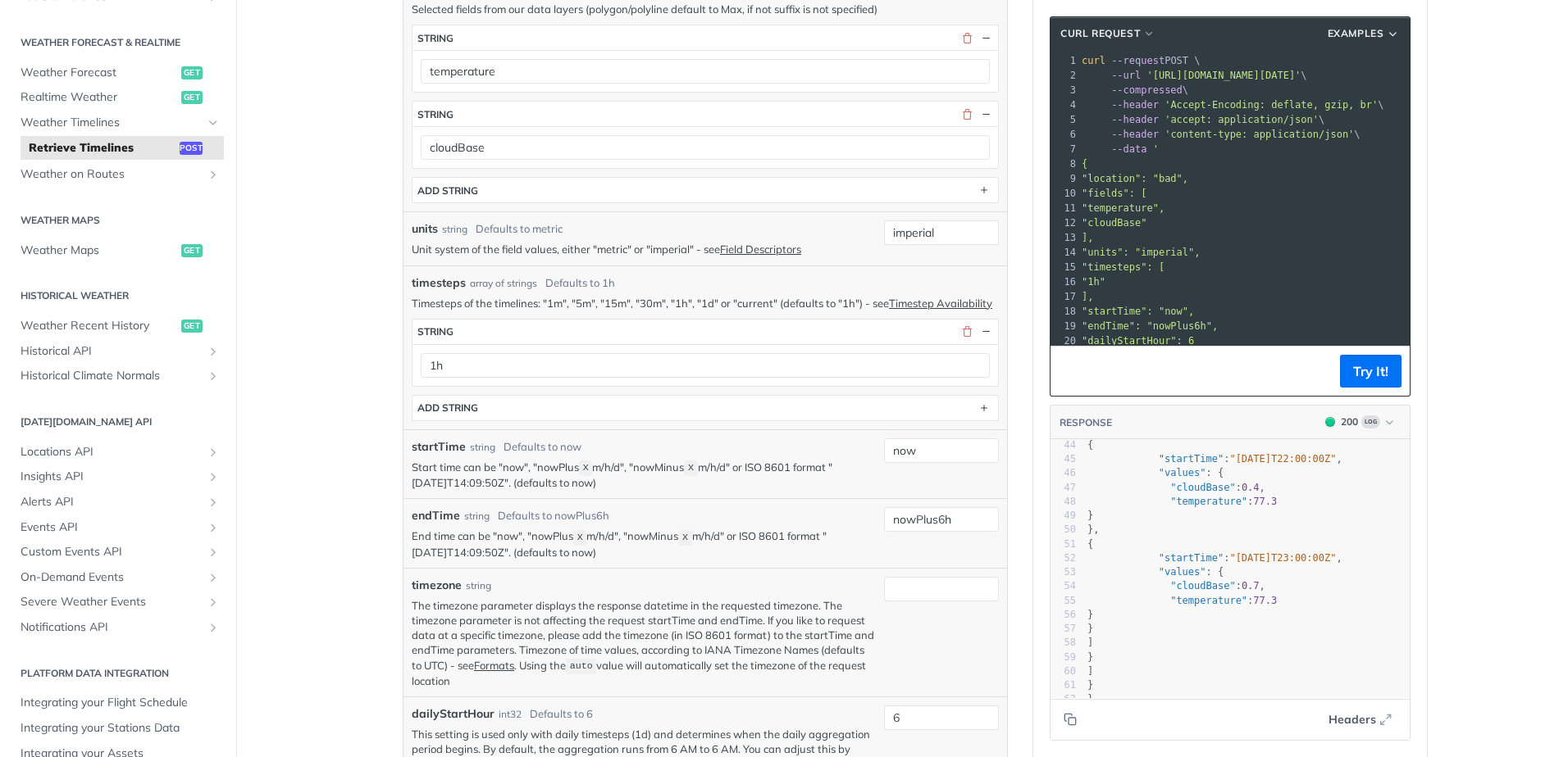
scroll to position [573, 0]
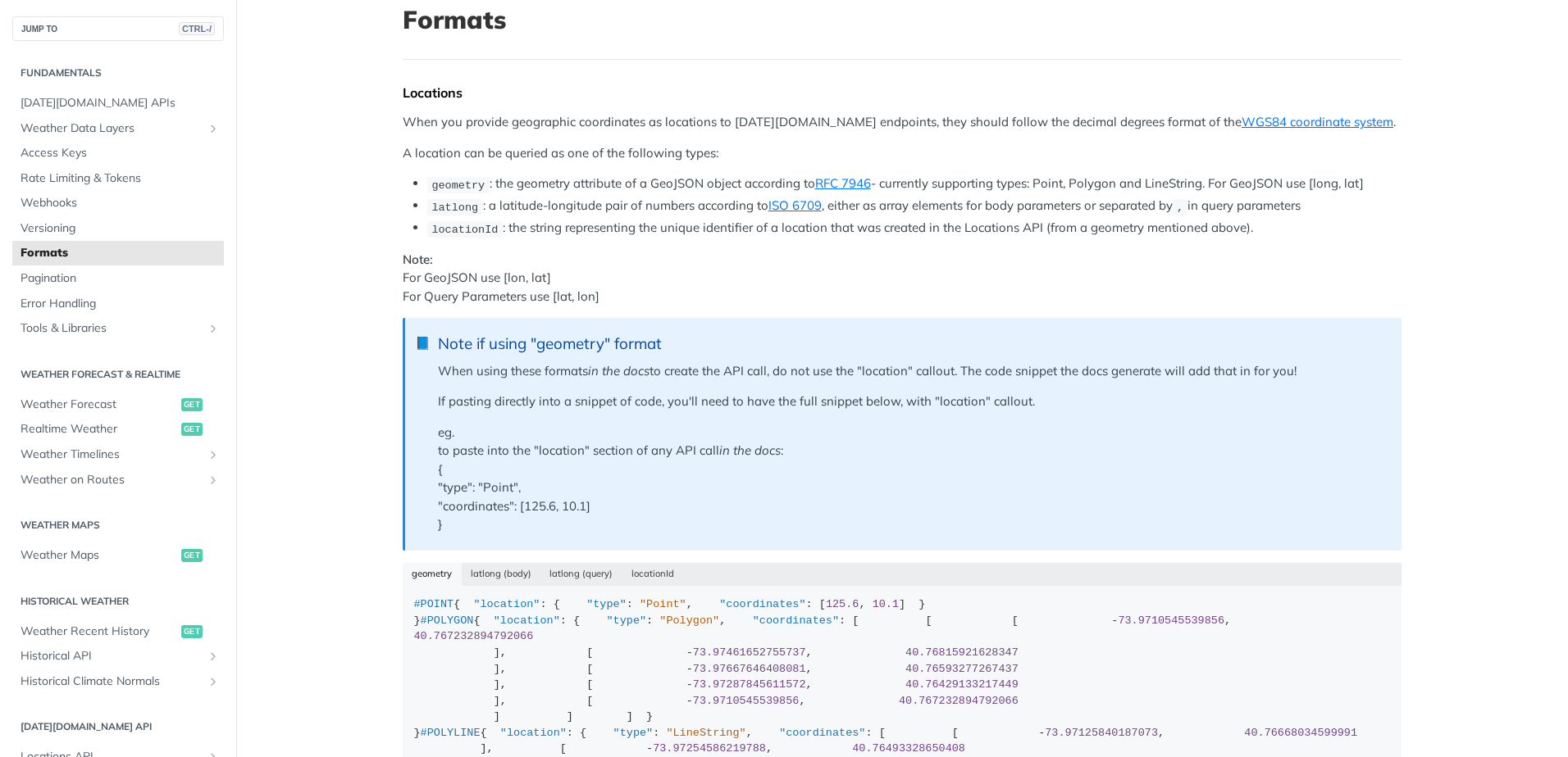
scroll to position [108, 0]
drag, startPoint x: 557, startPoint y: 124, endPoint x: 884, endPoint y: 125, distance: 327.0
click at [884, 125] on p "When you provide geographic coordinates as locations to Tomorrow.io endpoints, …" at bounding box center [902, 121] width 998 height 19
drag, startPoint x: 474, startPoint y: 155, endPoint x: 724, endPoint y: 156, distance: 250.0
click at [724, 156] on p "A location can be queried as one of the following types:" at bounding box center [902, 153] width 998 height 19
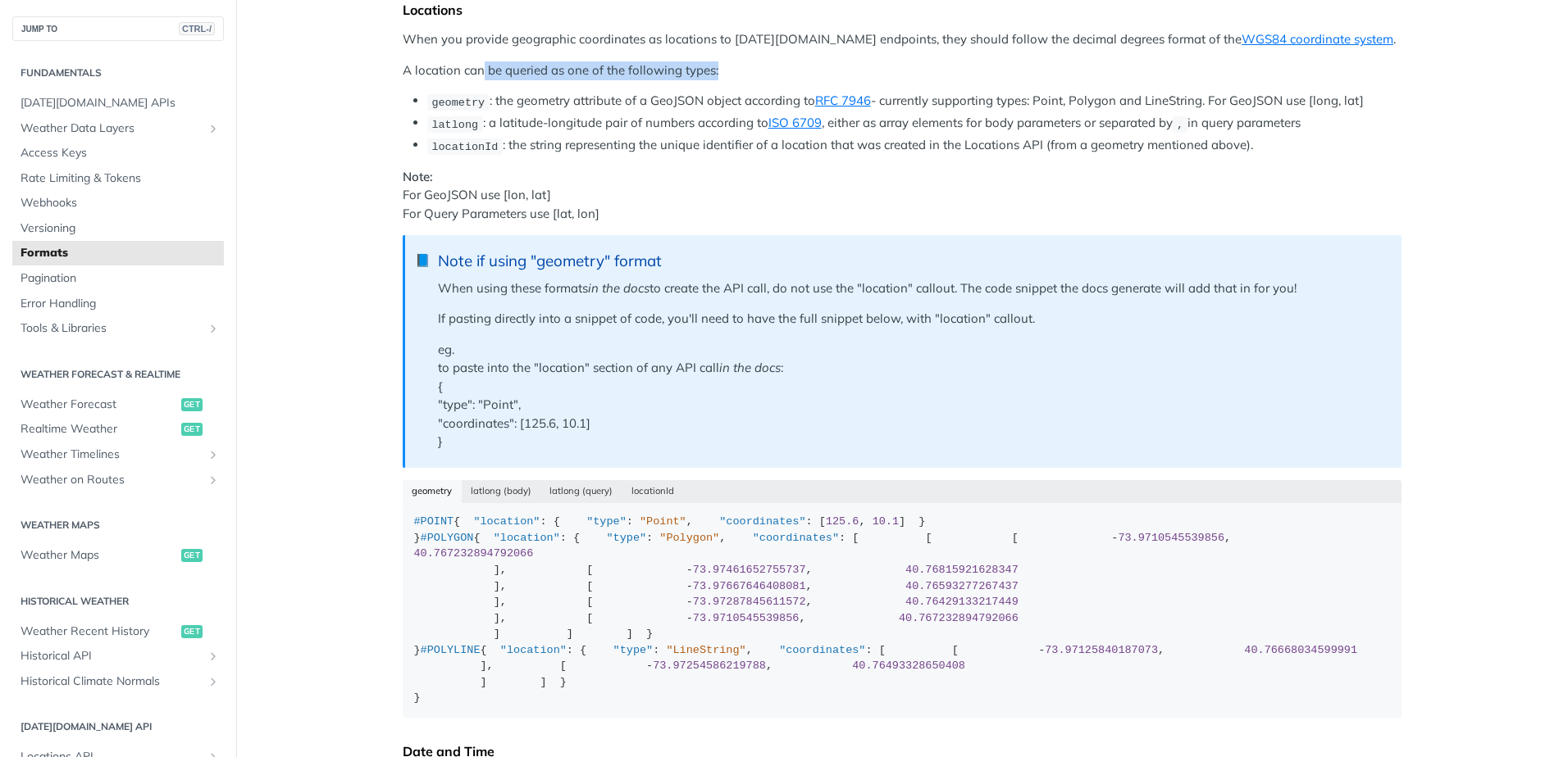
scroll to position [272, 0]
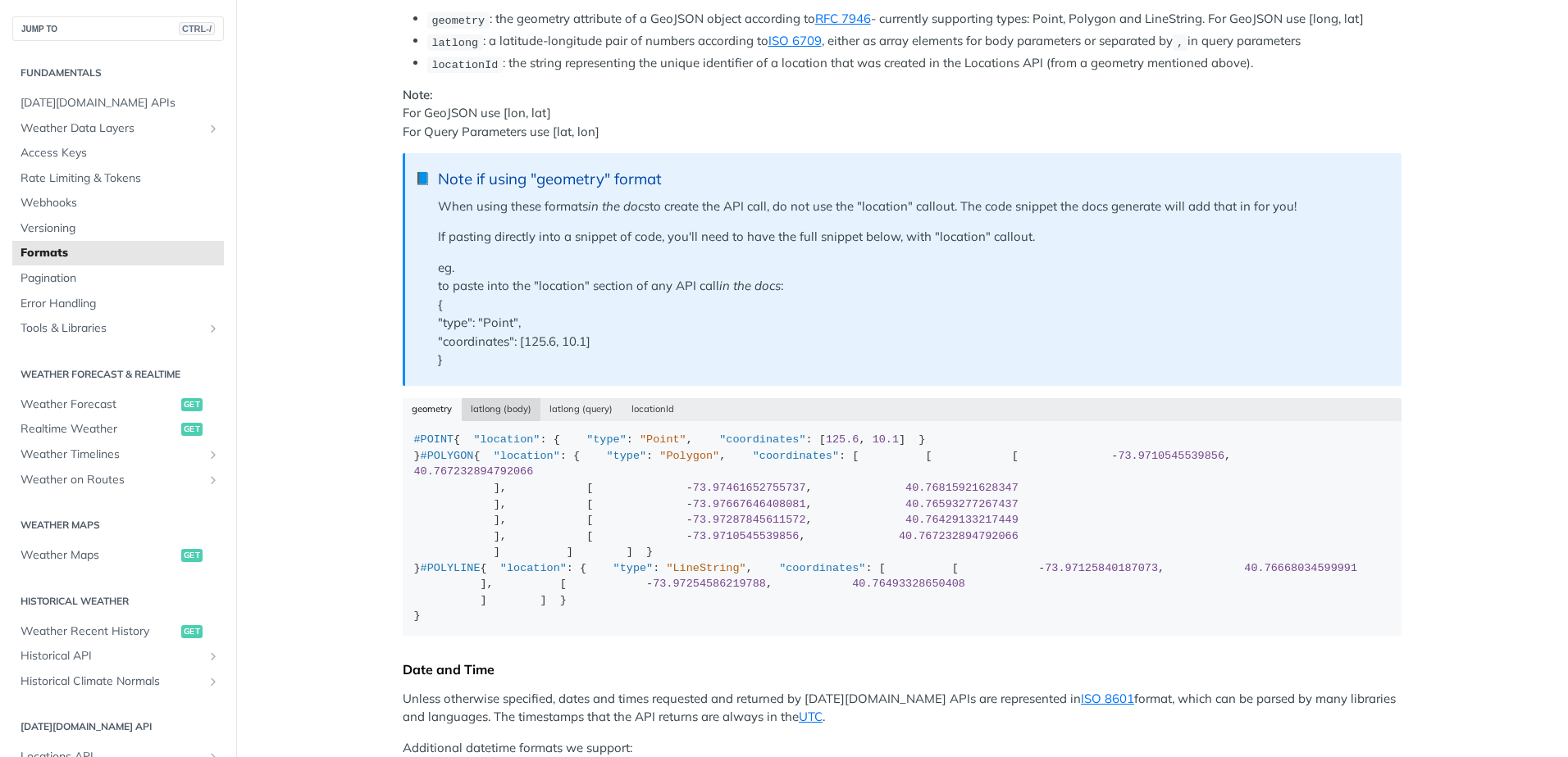
click at [484, 404] on button "latlong (body)" at bounding box center [501, 410] width 79 height 23
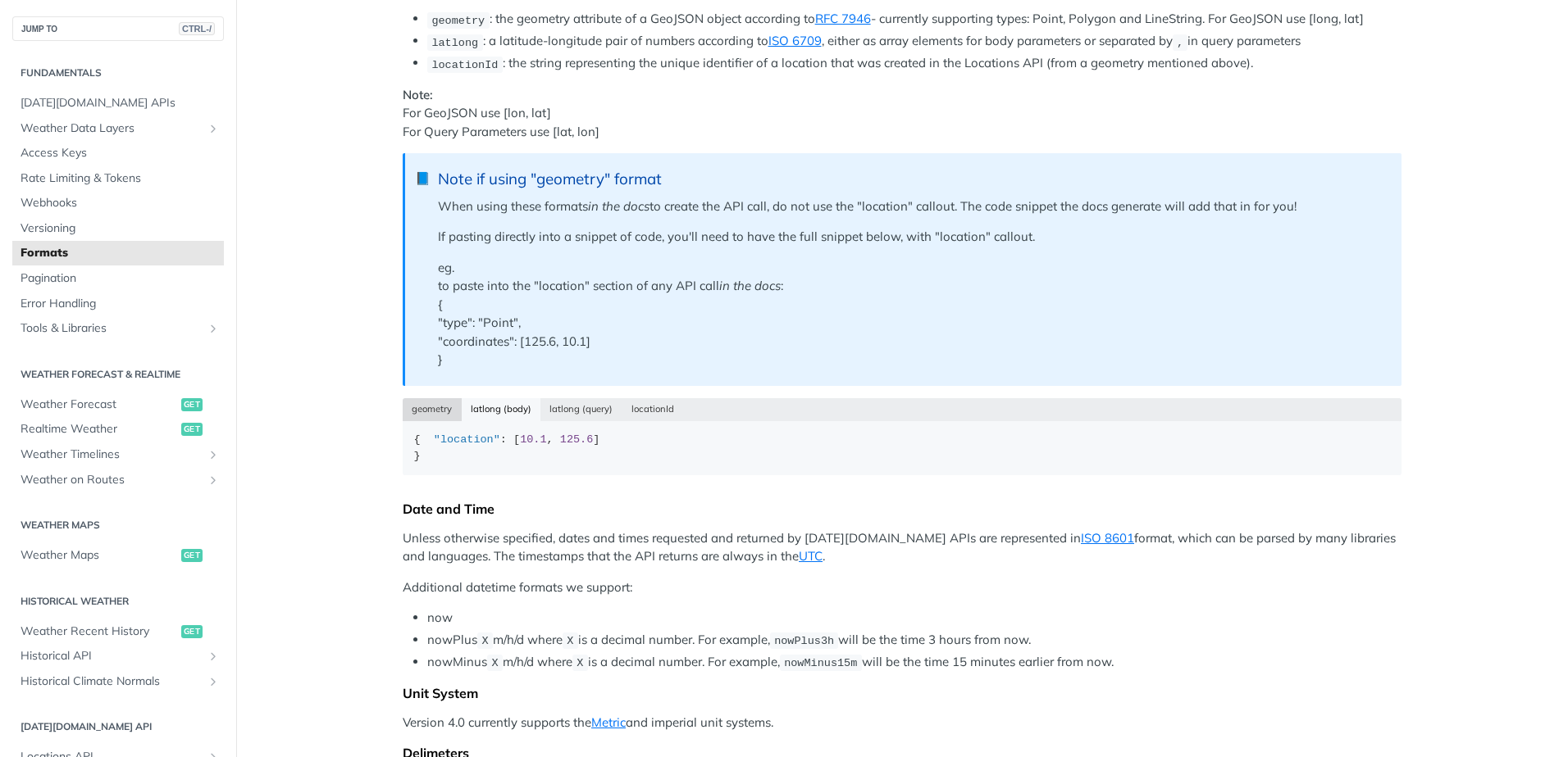
click at [433, 405] on button "geometry" at bounding box center [432, 410] width 59 height 23
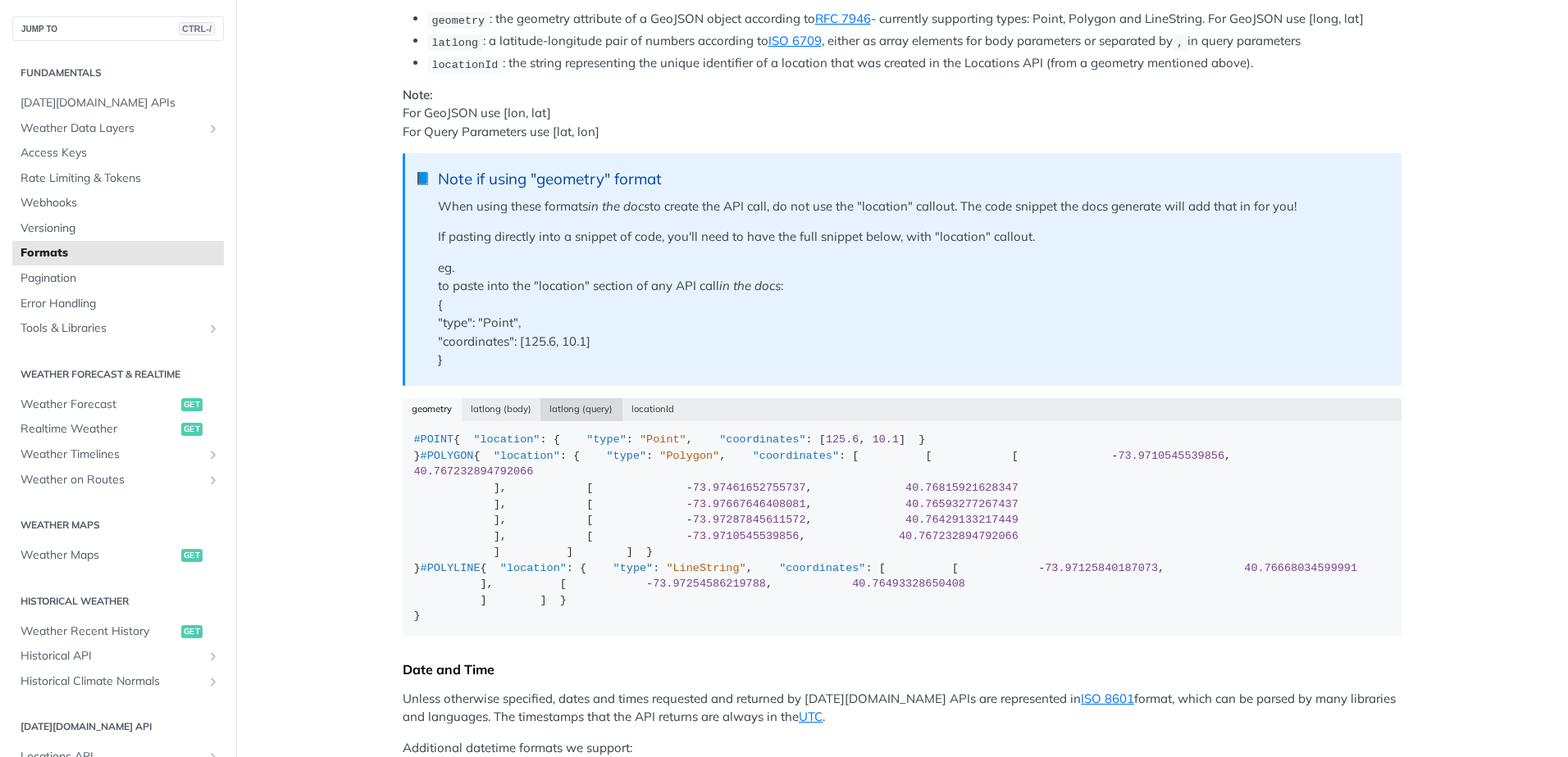
click at [564, 403] on button "latlong (query)" at bounding box center [581, 410] width 82 height 23
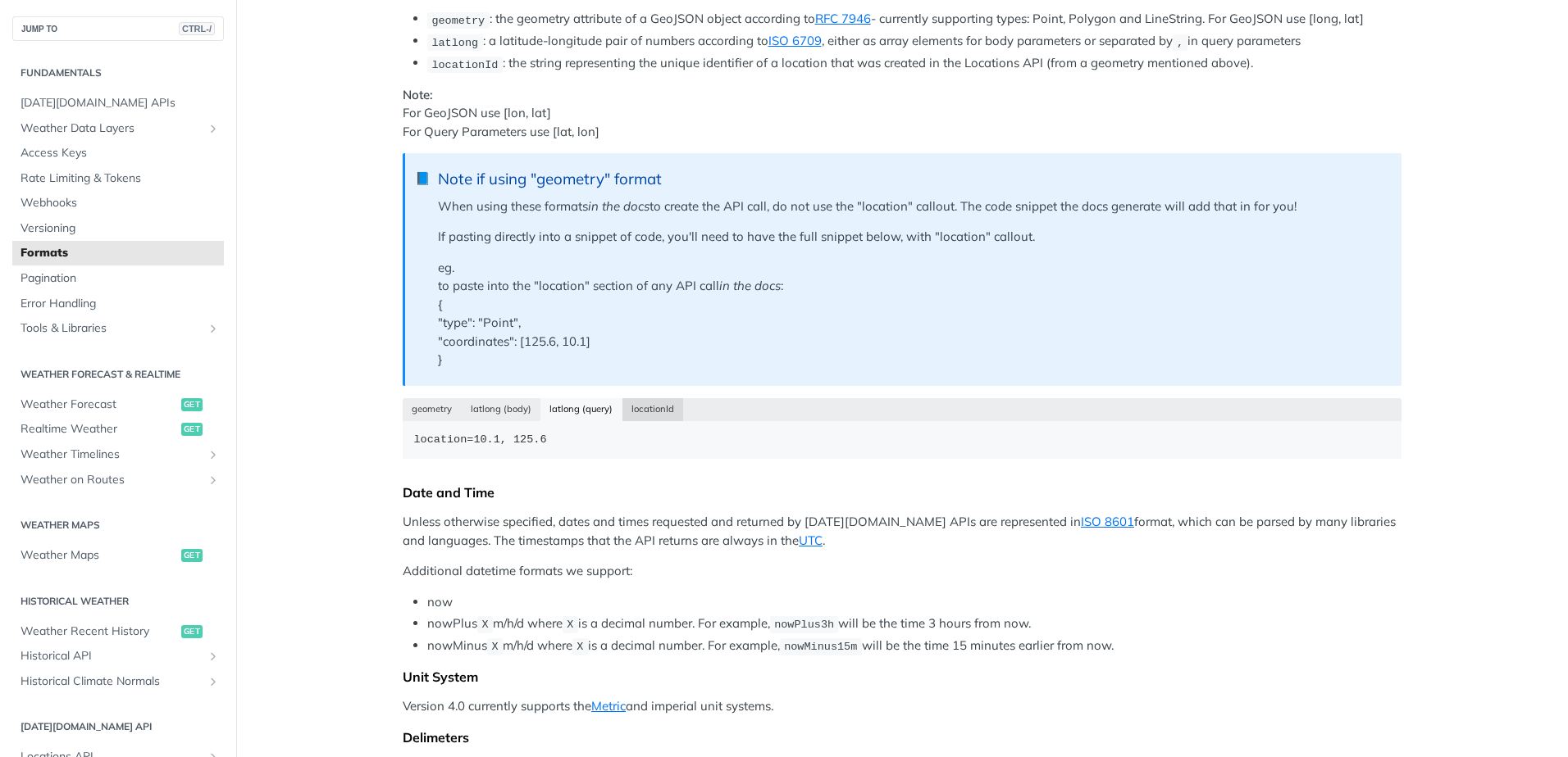
click at [642, 411] on button "locationId" at bounding box center [653, 410] width 62 height 23
click at [496, 407] on button "latlong (body)" at bounding box center [501, 410] width 79 height 23
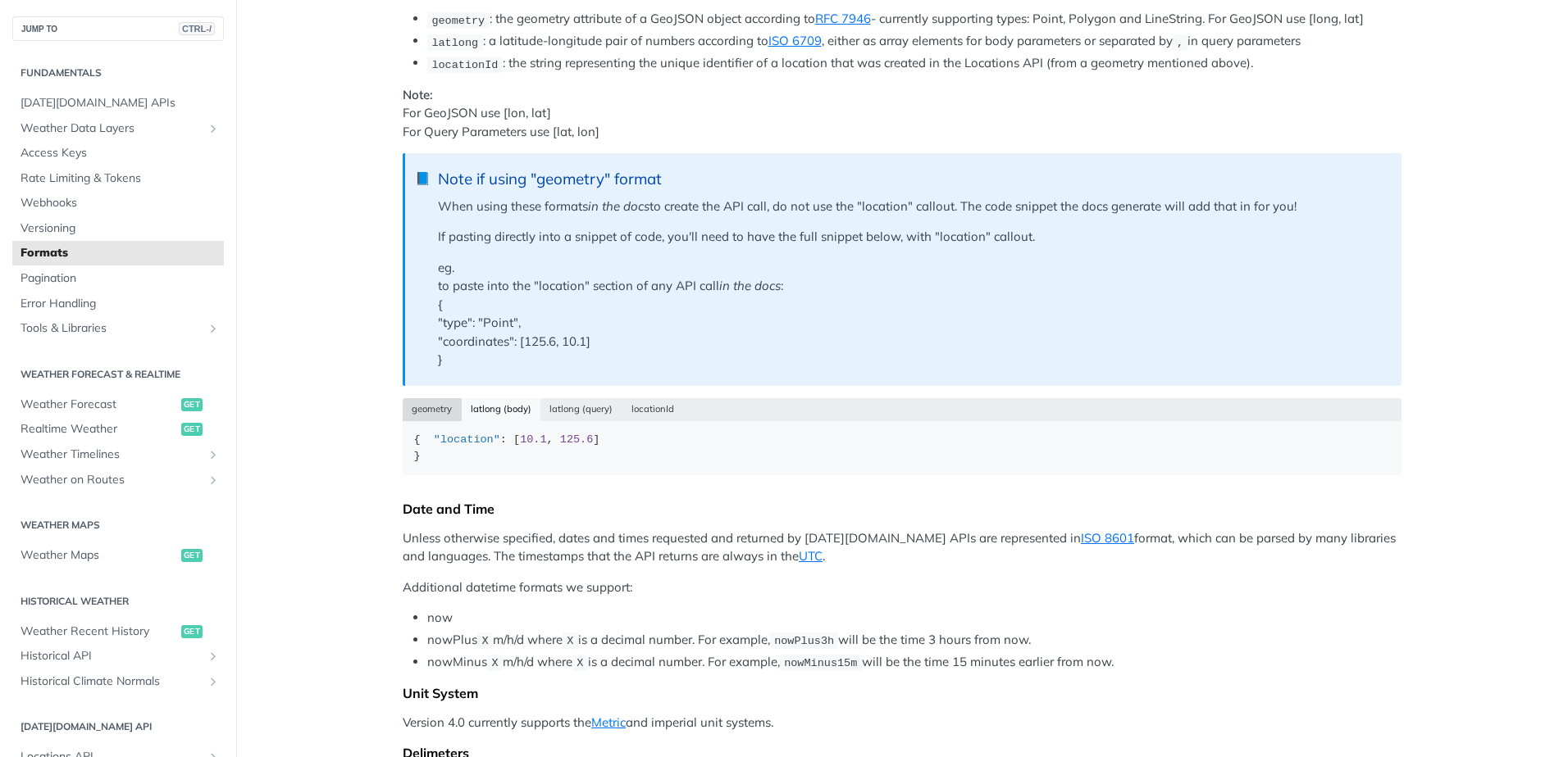
click at [426, 408] on button "geometry" at bounding box center [432, 410] width 59 height 23
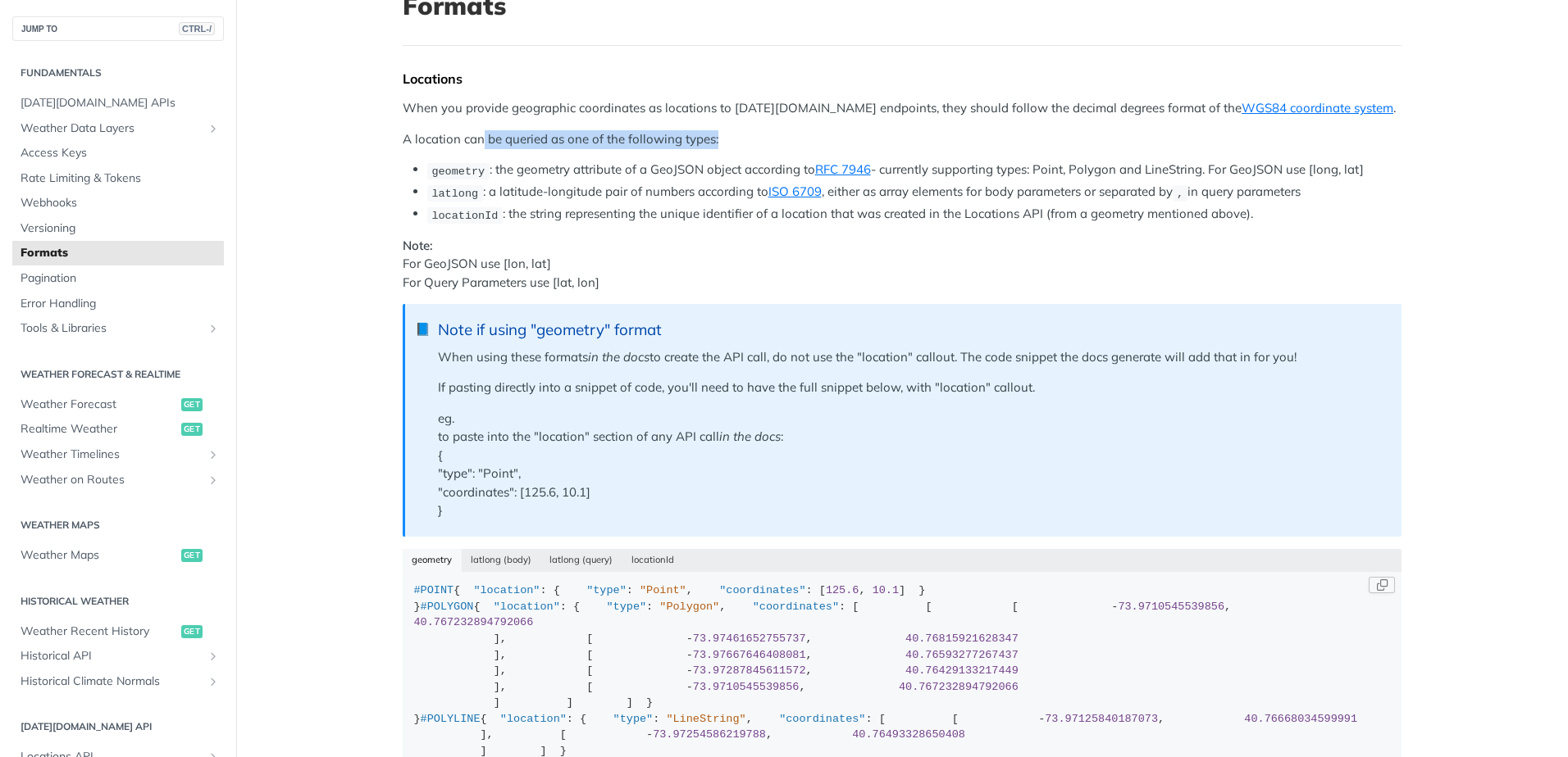
scroll to position [108, 0]
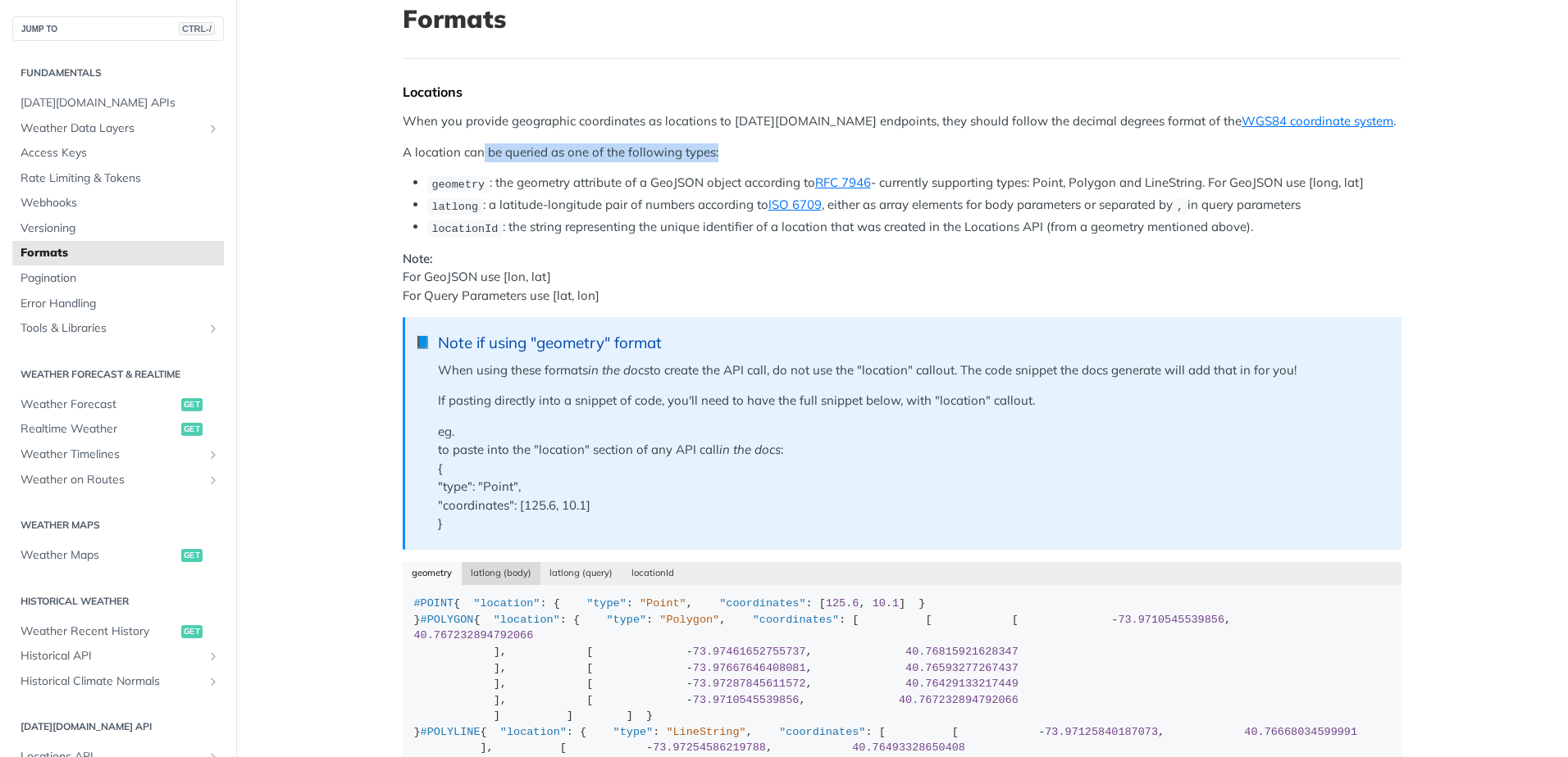
click at [493, 569] on button "latlong (body)" at bounding box center [501, 573] width 79 height 23
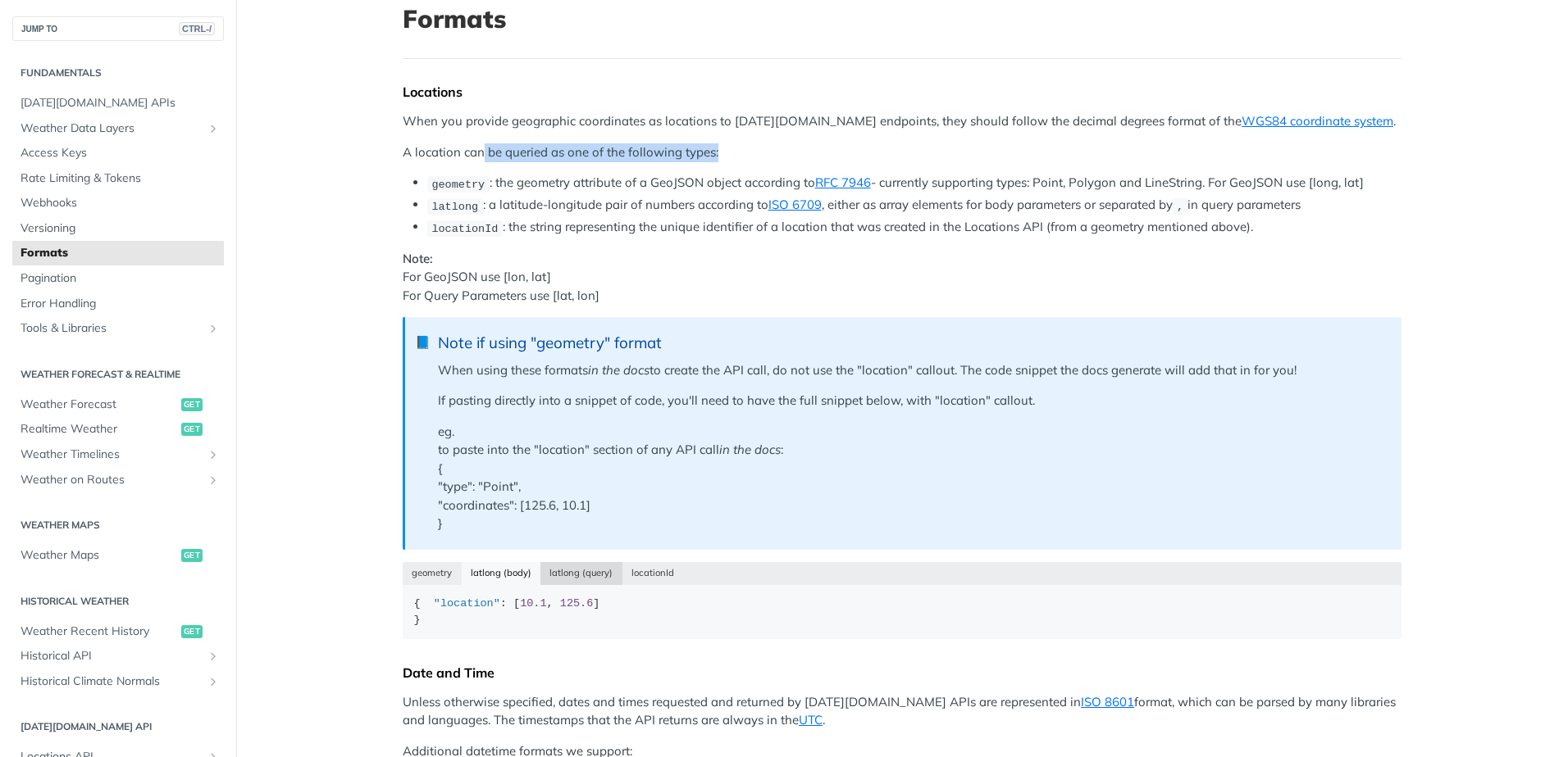
click at [571, 568] on button "latlong (query)" at bounding box center [581, 573] width 82 height 23
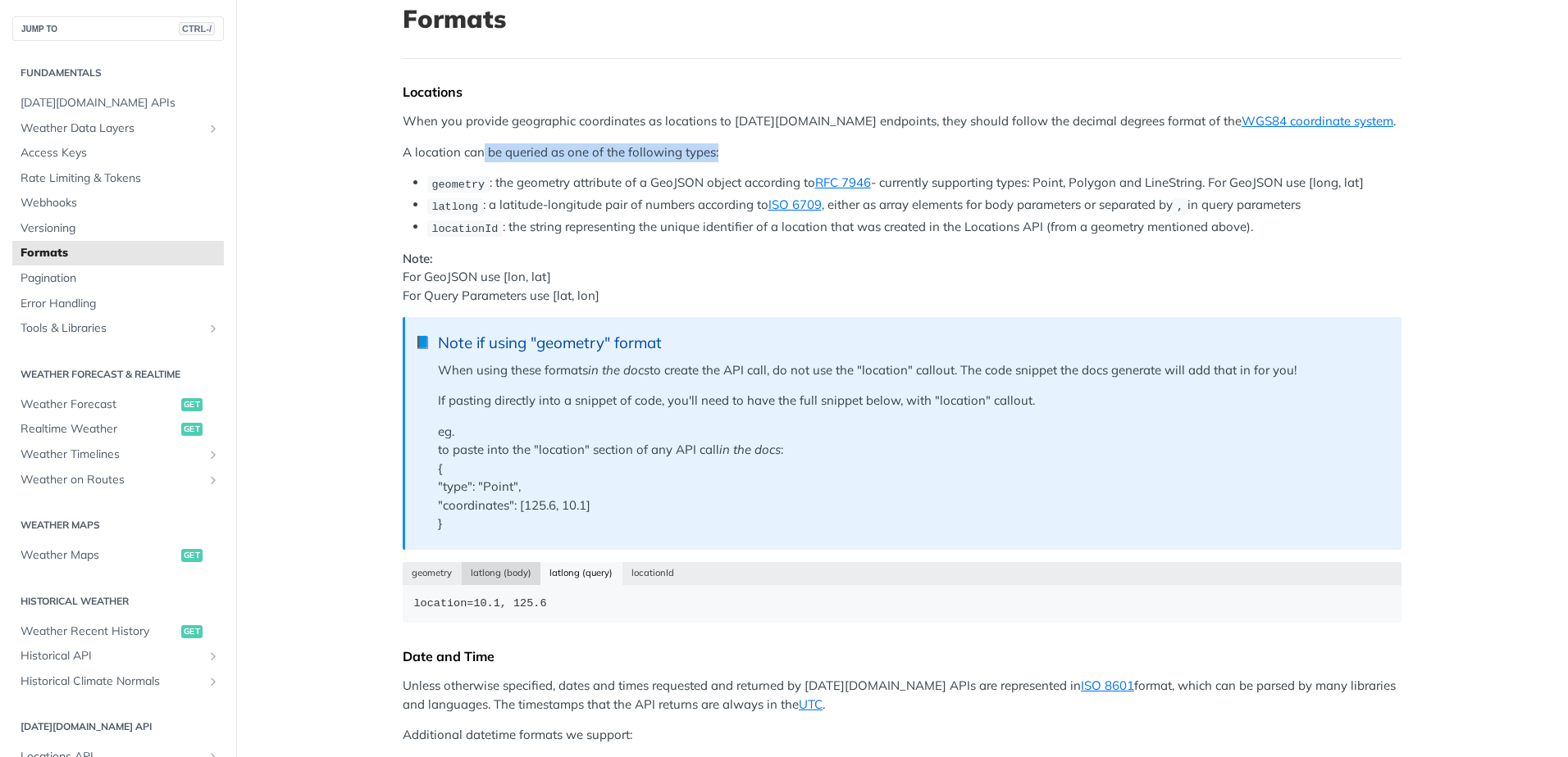
click at [501, 568] on button "latlong (body)" at bounding box center [501, 573] width 79 height 23
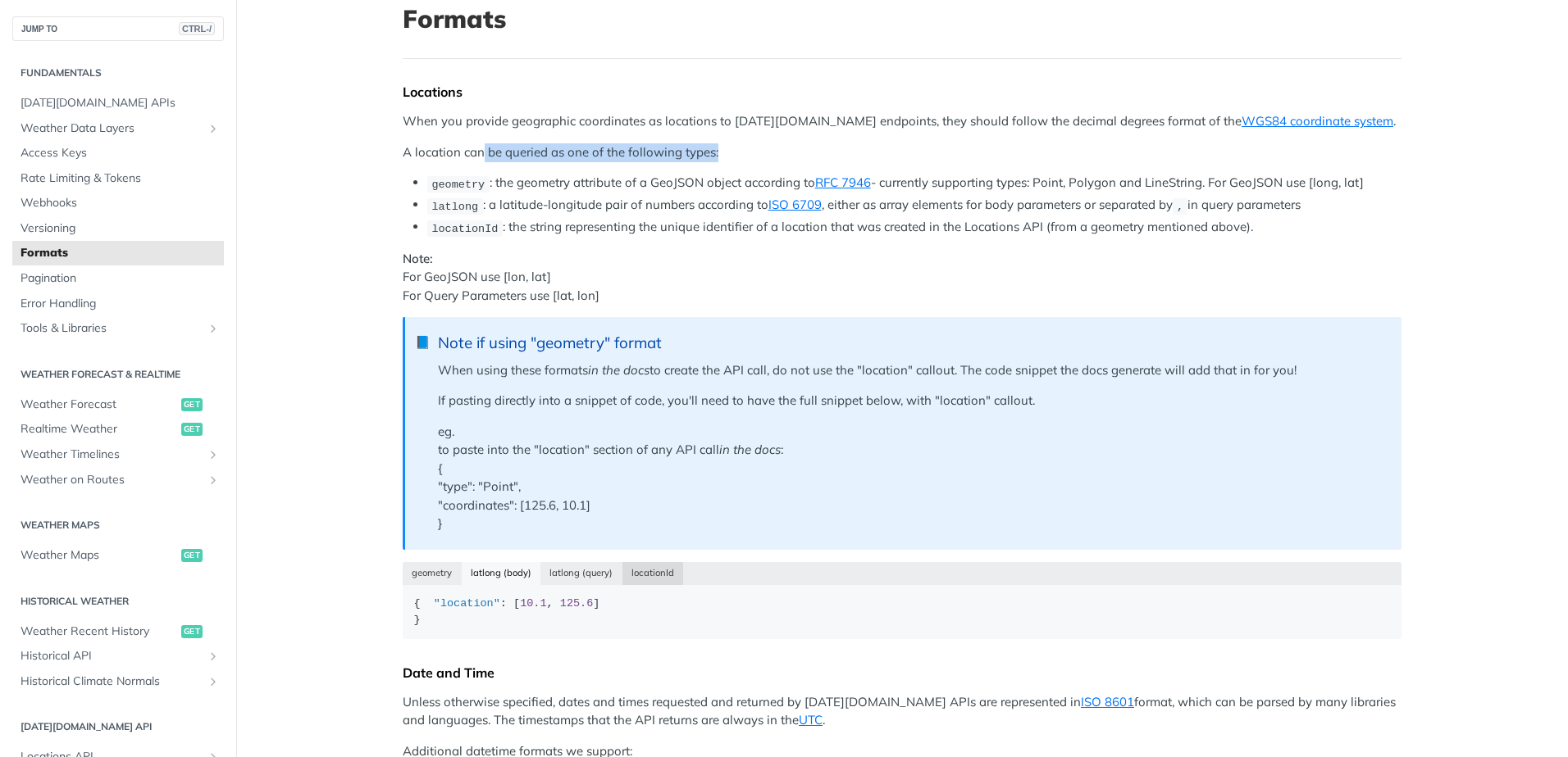
click at [652, 567] on button "locationId" at bounding box center [653, 573] width 62 height 23
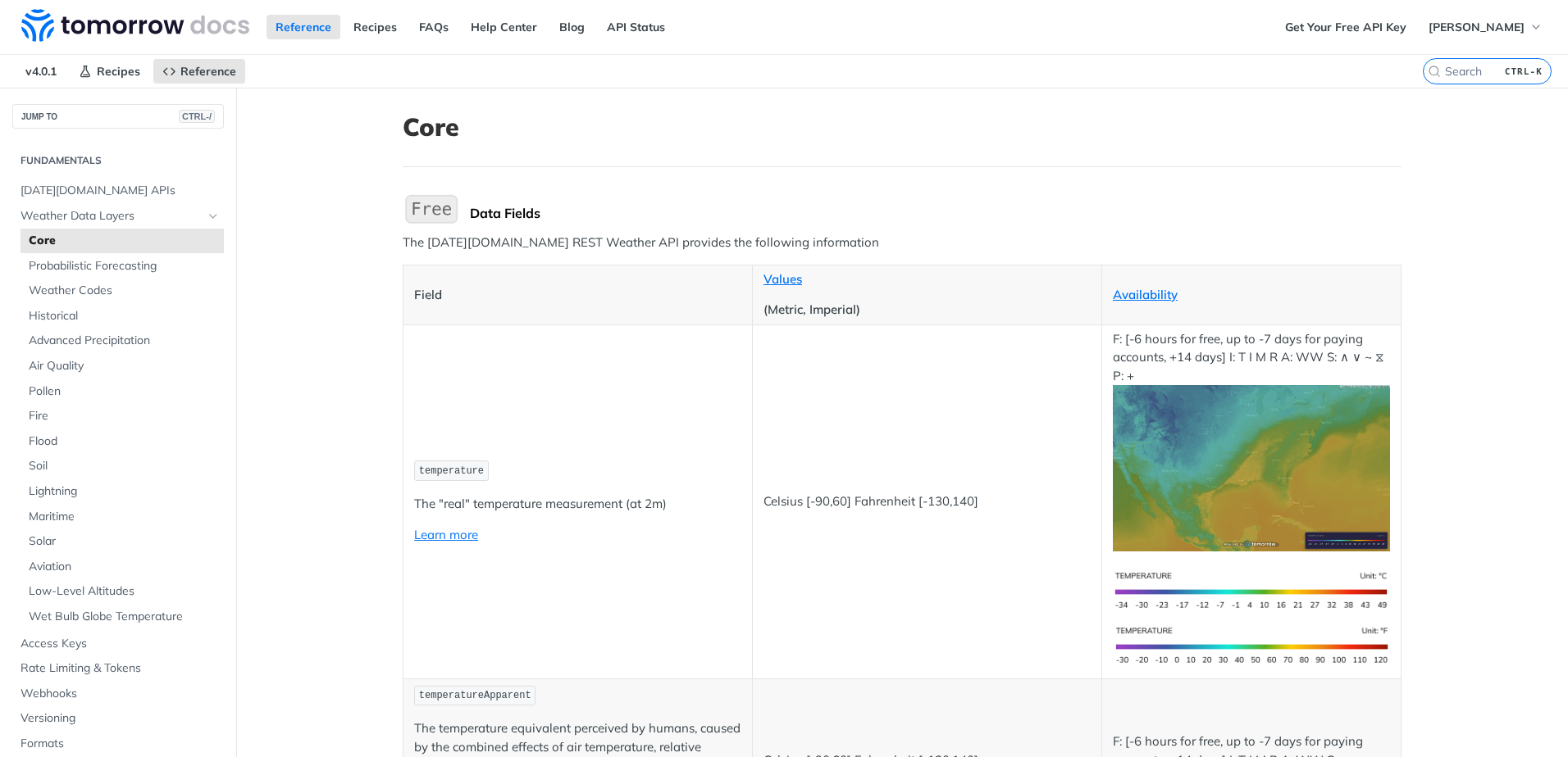
click at [682, 497] on p "The "real" temperature measurement (at 2m)" at bounding box center [578, 504] width 327 height 19
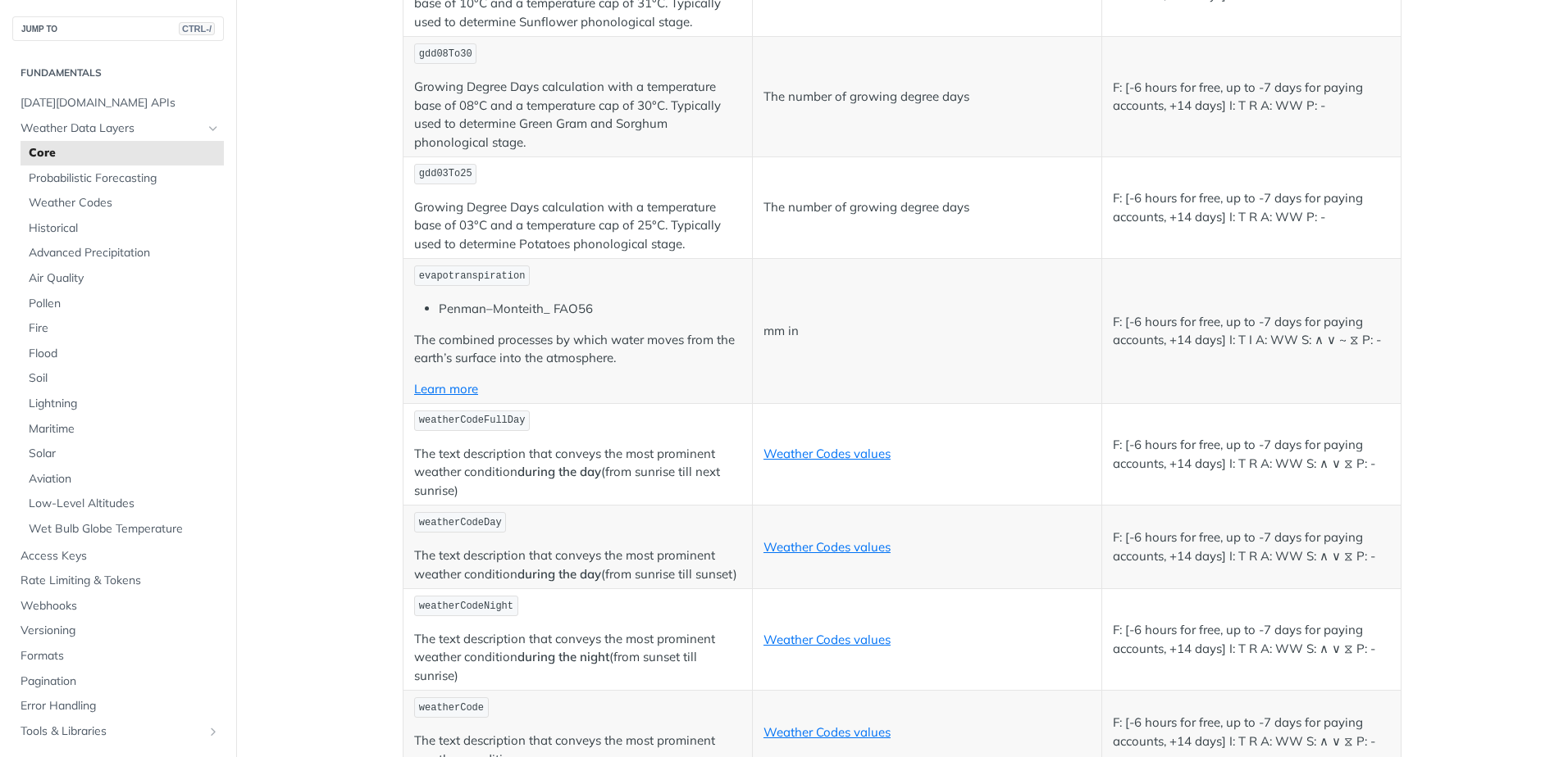
scroll to position [8115, 0]
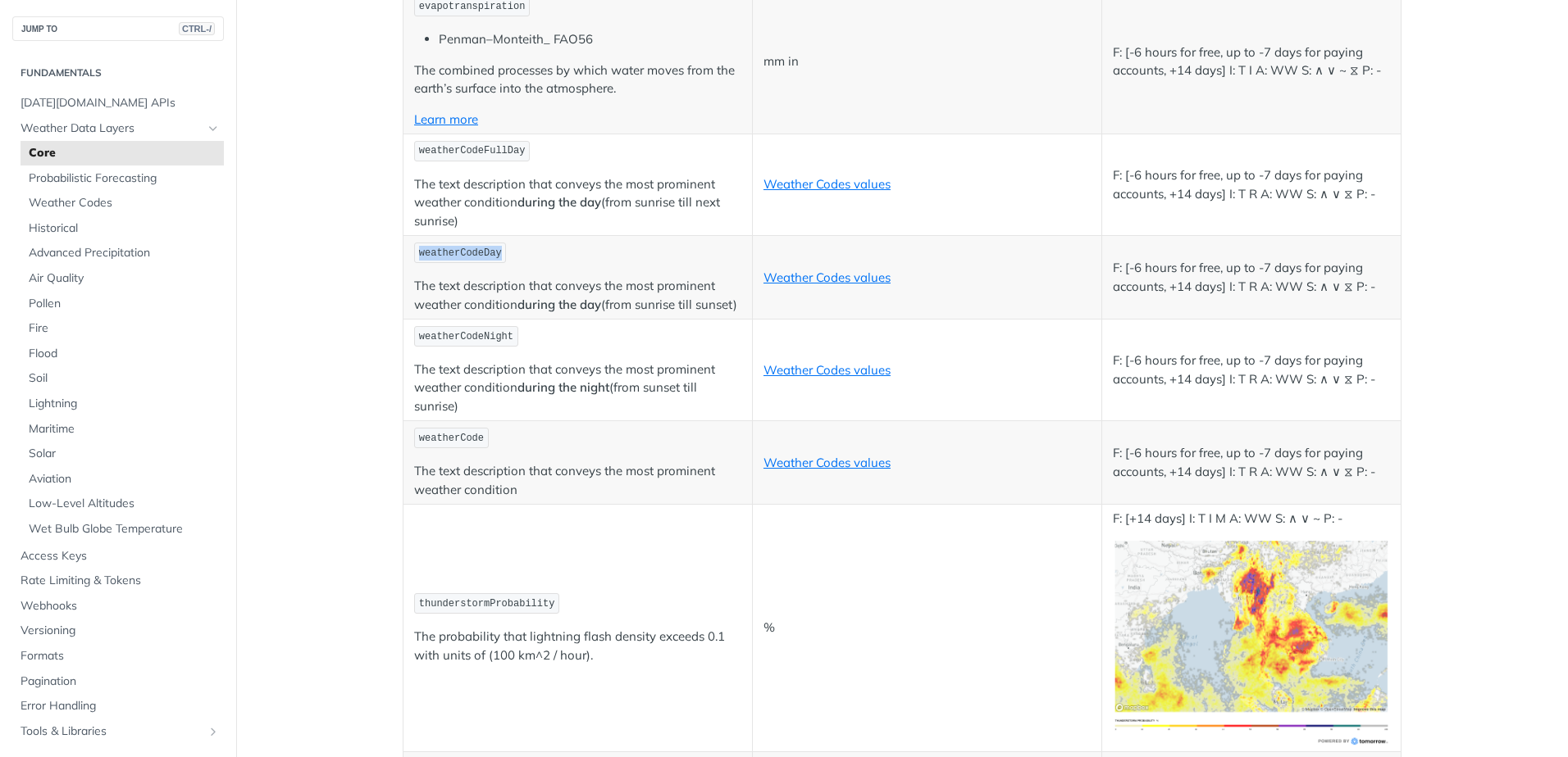
drag, startPoint x: 414, startPoint y: 254, endPoint x: 496, endPoint y: 254, distance: 82.0
click at [496, 254] on p "weatherCodeDay" at bounding box center [578, 253] width 327 height 24
copy span "weatherCodeDay"
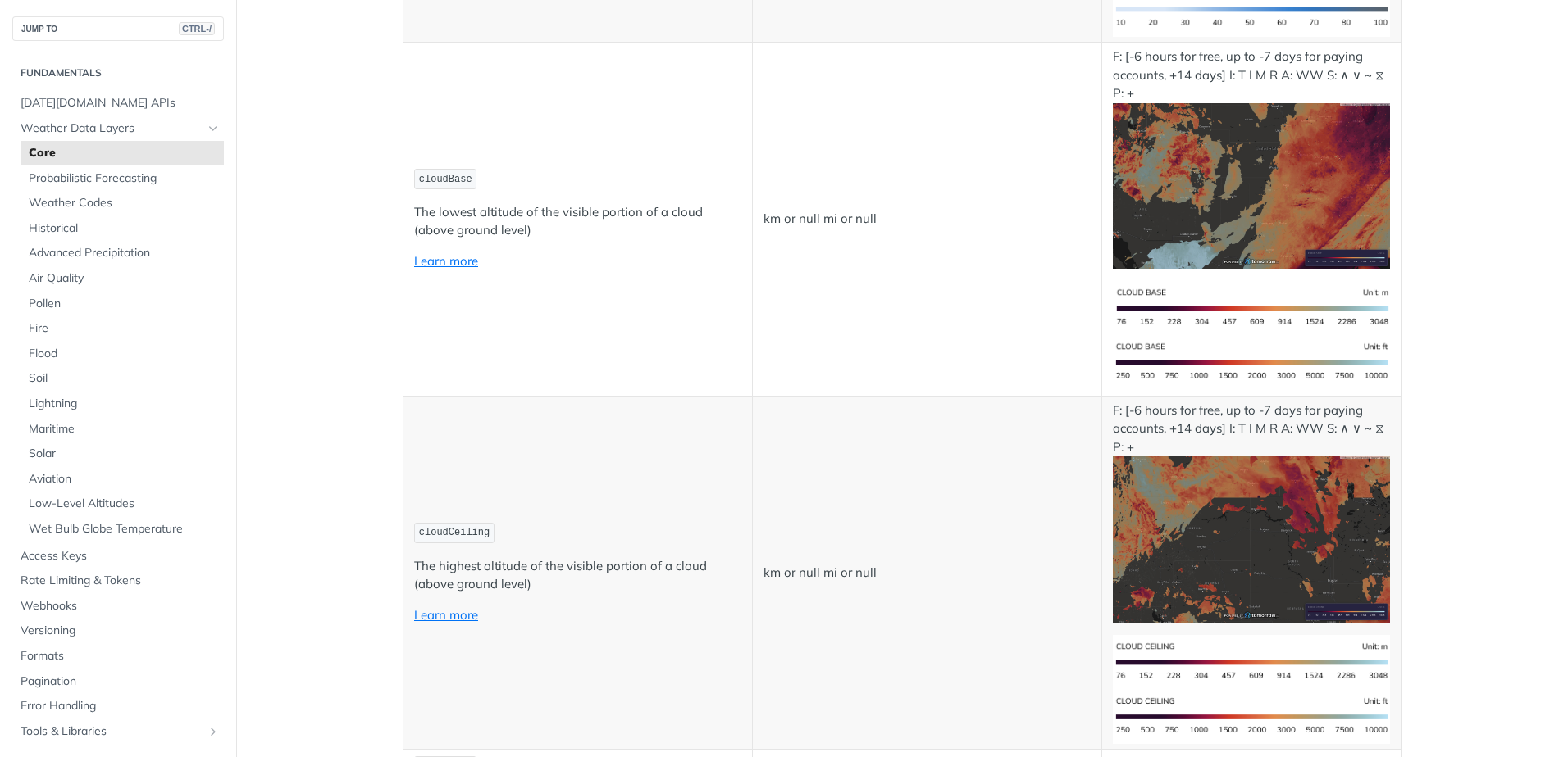
scroll to position [6393, 0]
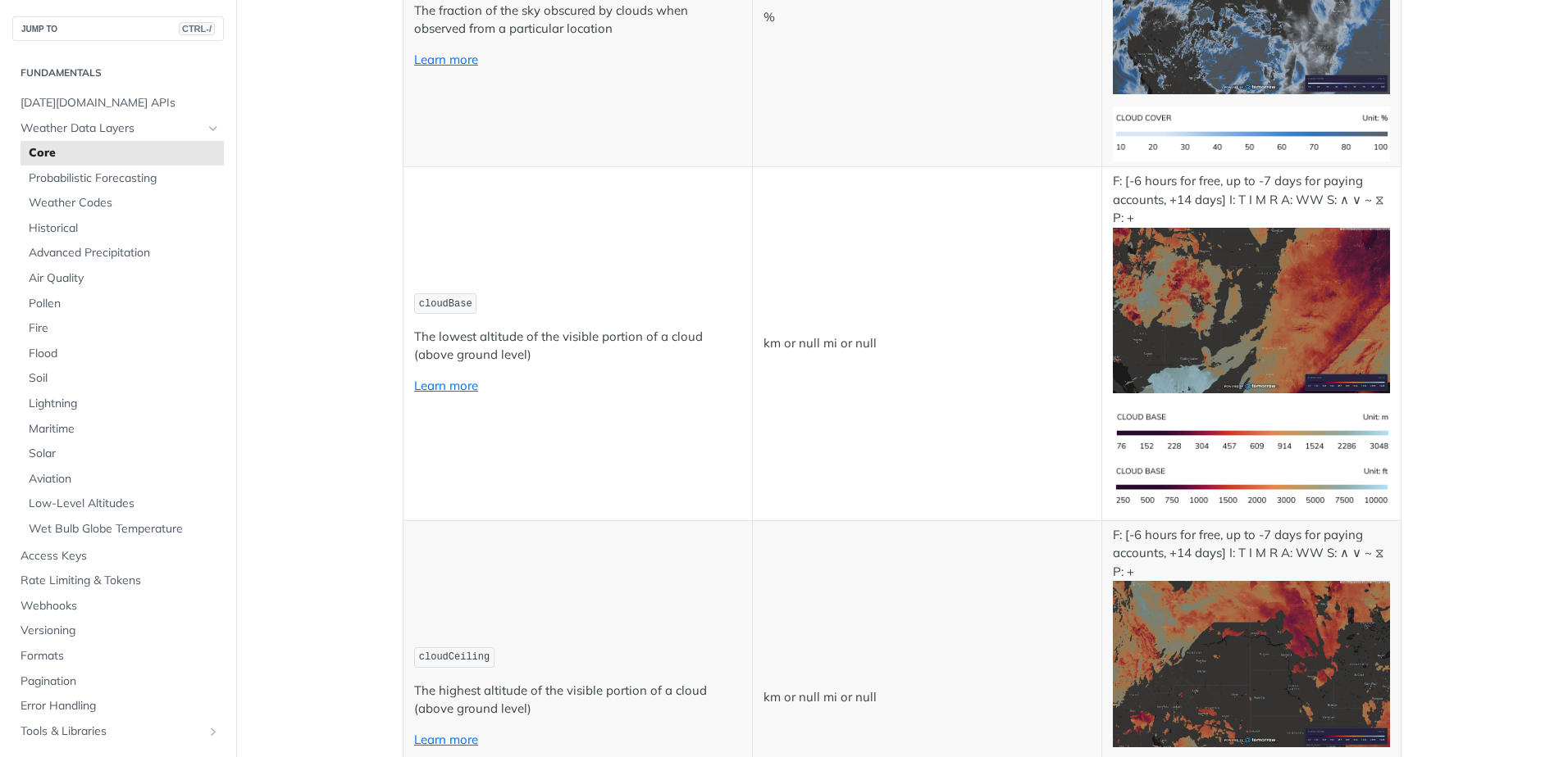
click at [436, 306] on span "cloudBase" at bounding box center [446, 305] width 54 height 12
copy span "cloudBase"
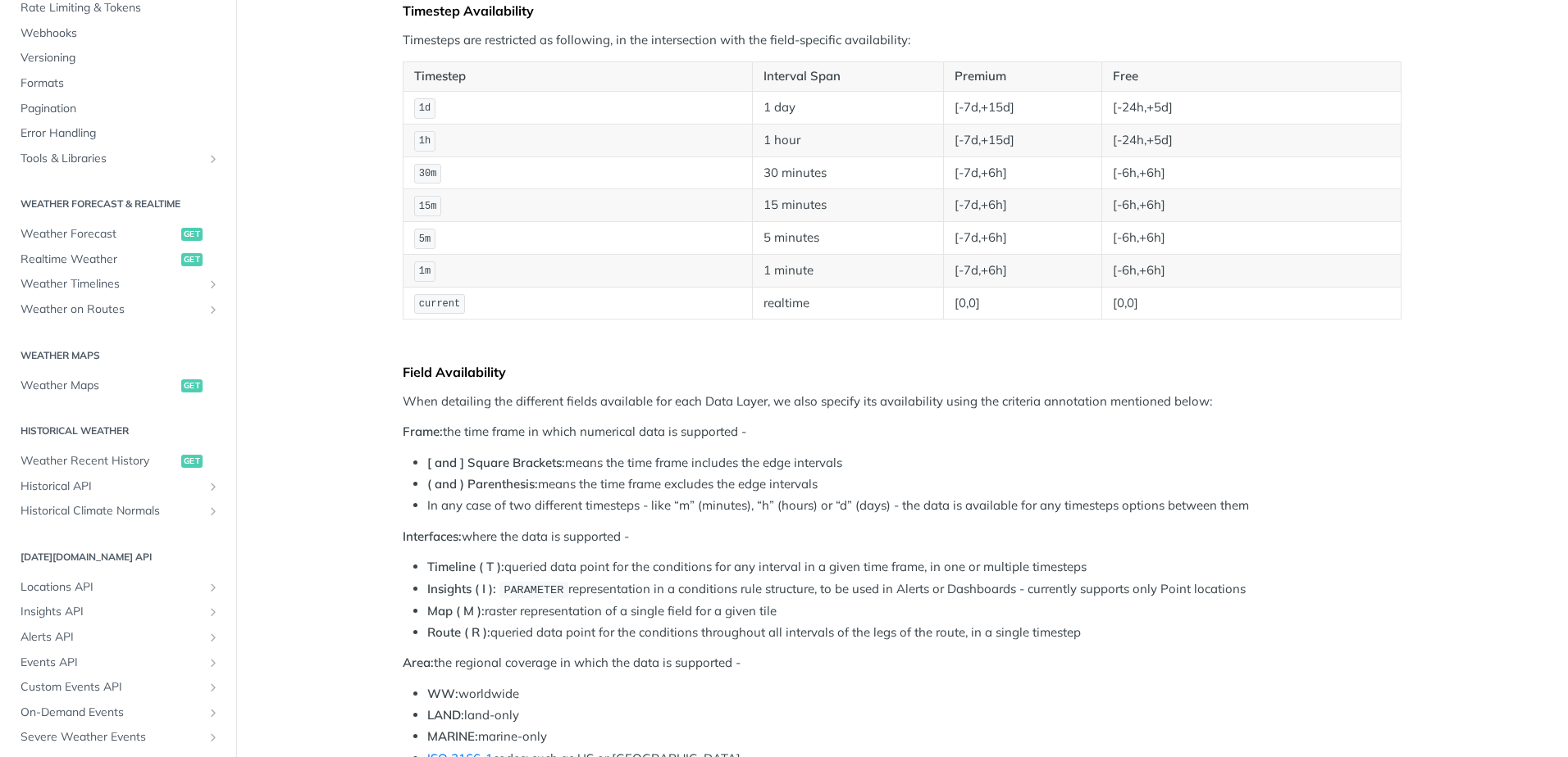
scroll to position [573, 0]
click at [115, 260] on span "Realtime Weather" at bounding box center [99, 259] width 157 height 17
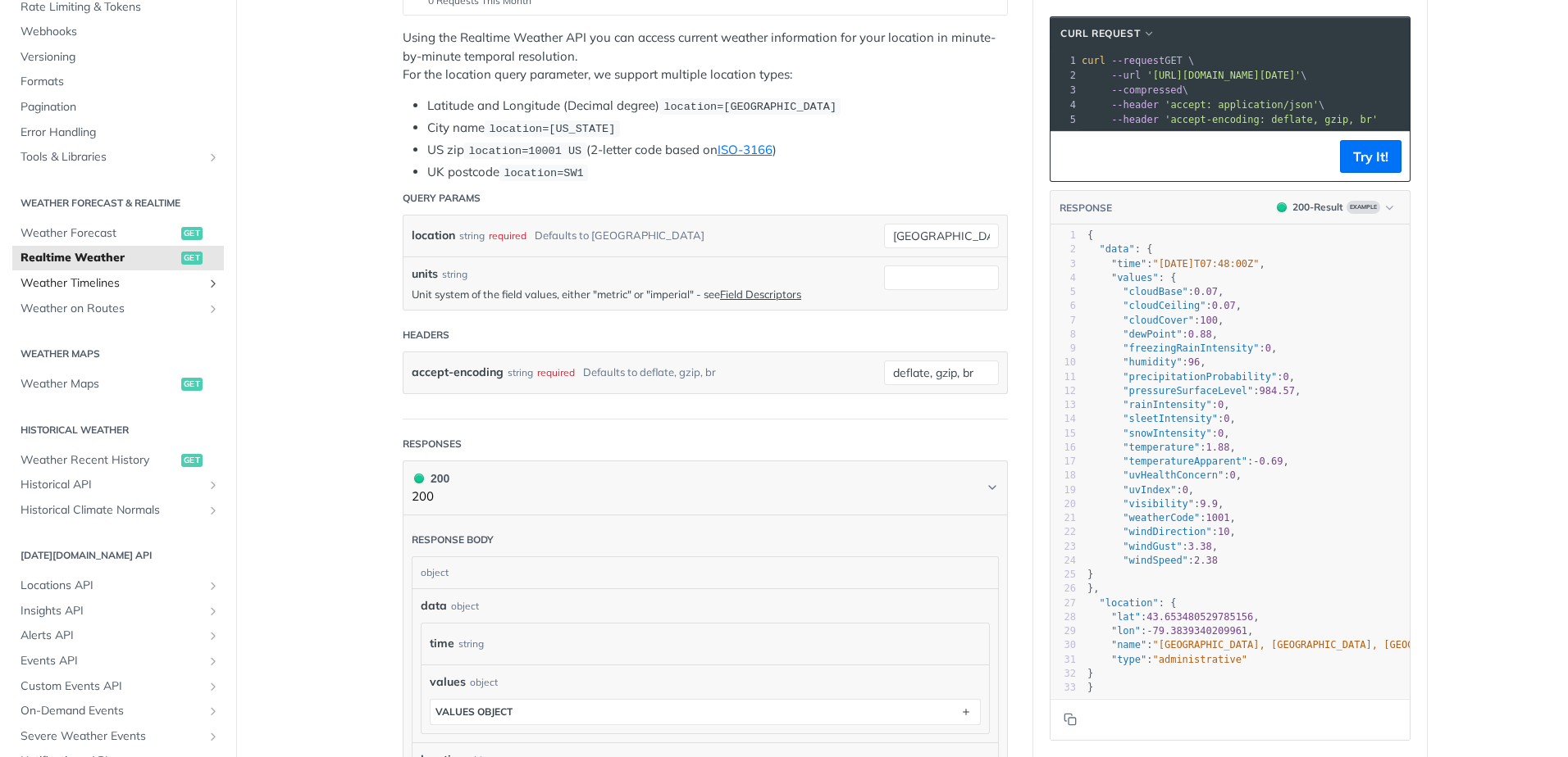
click at [115, 281] on span "Weather Timelines" at bounding box center [111, 284] width 182 height 17
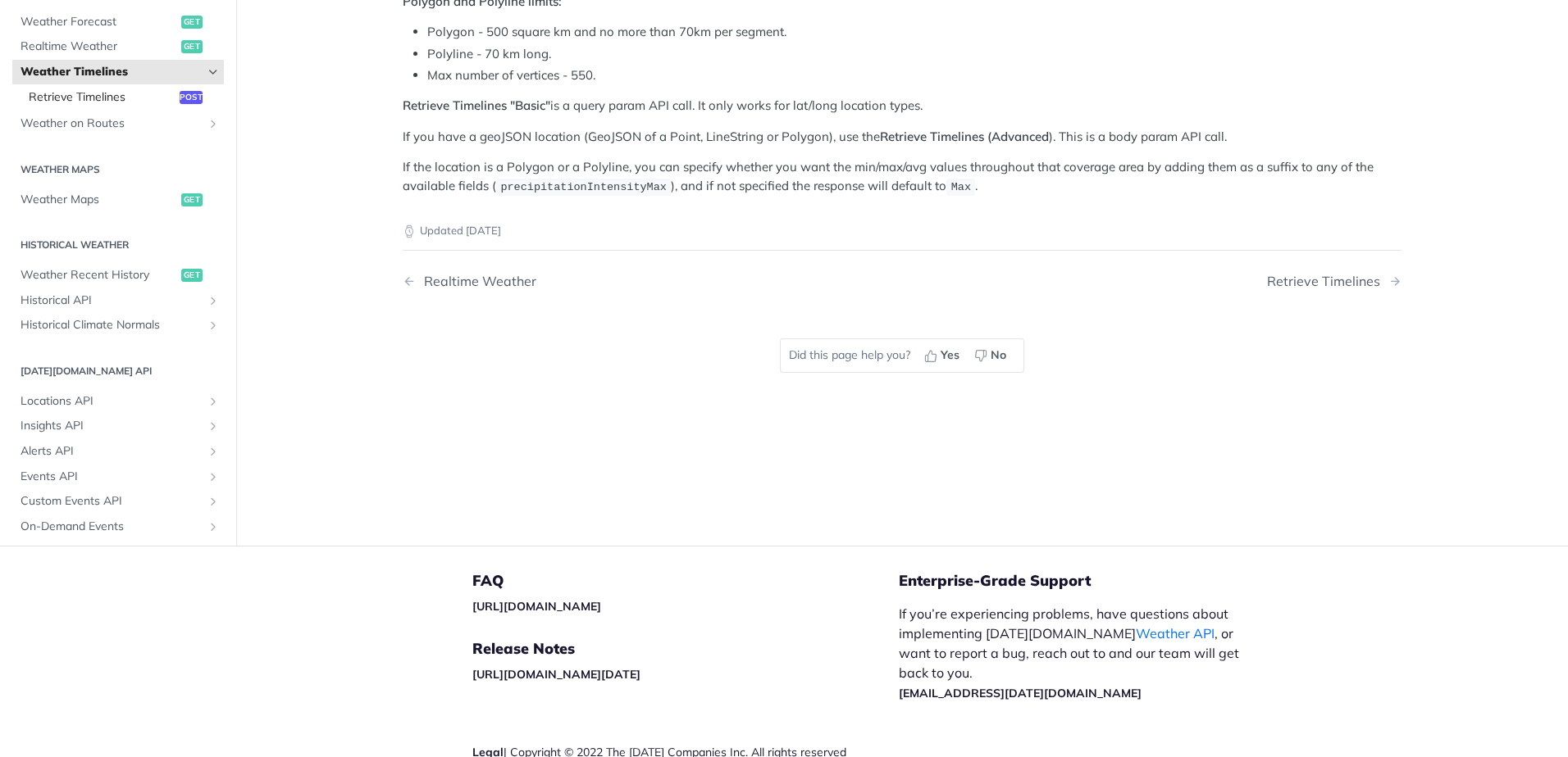
click at [106, 97] on span "Retrieve Timelines" at bounding box center [102, 97] width 147 height 17
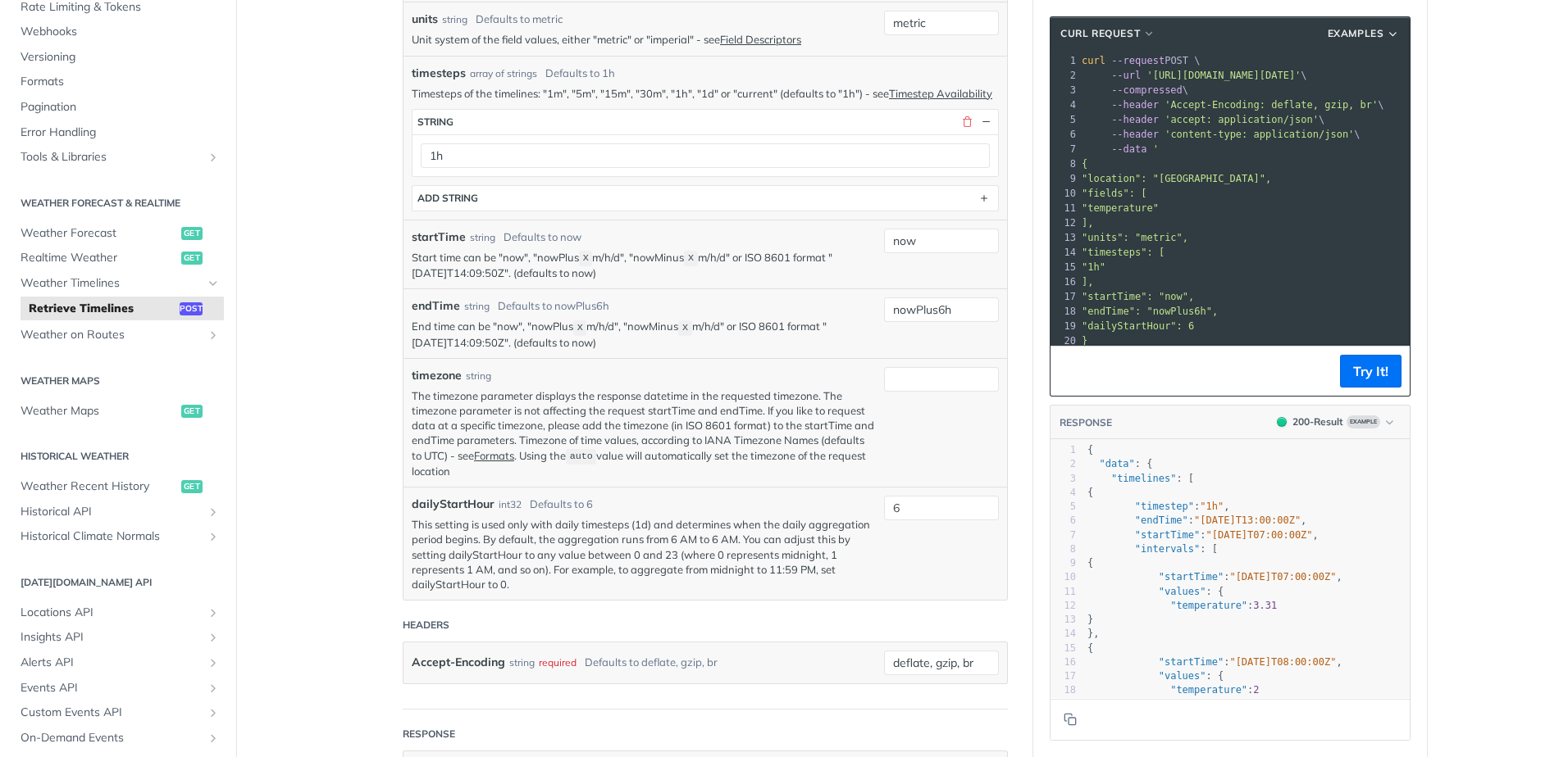
scroll to position [709, 0]
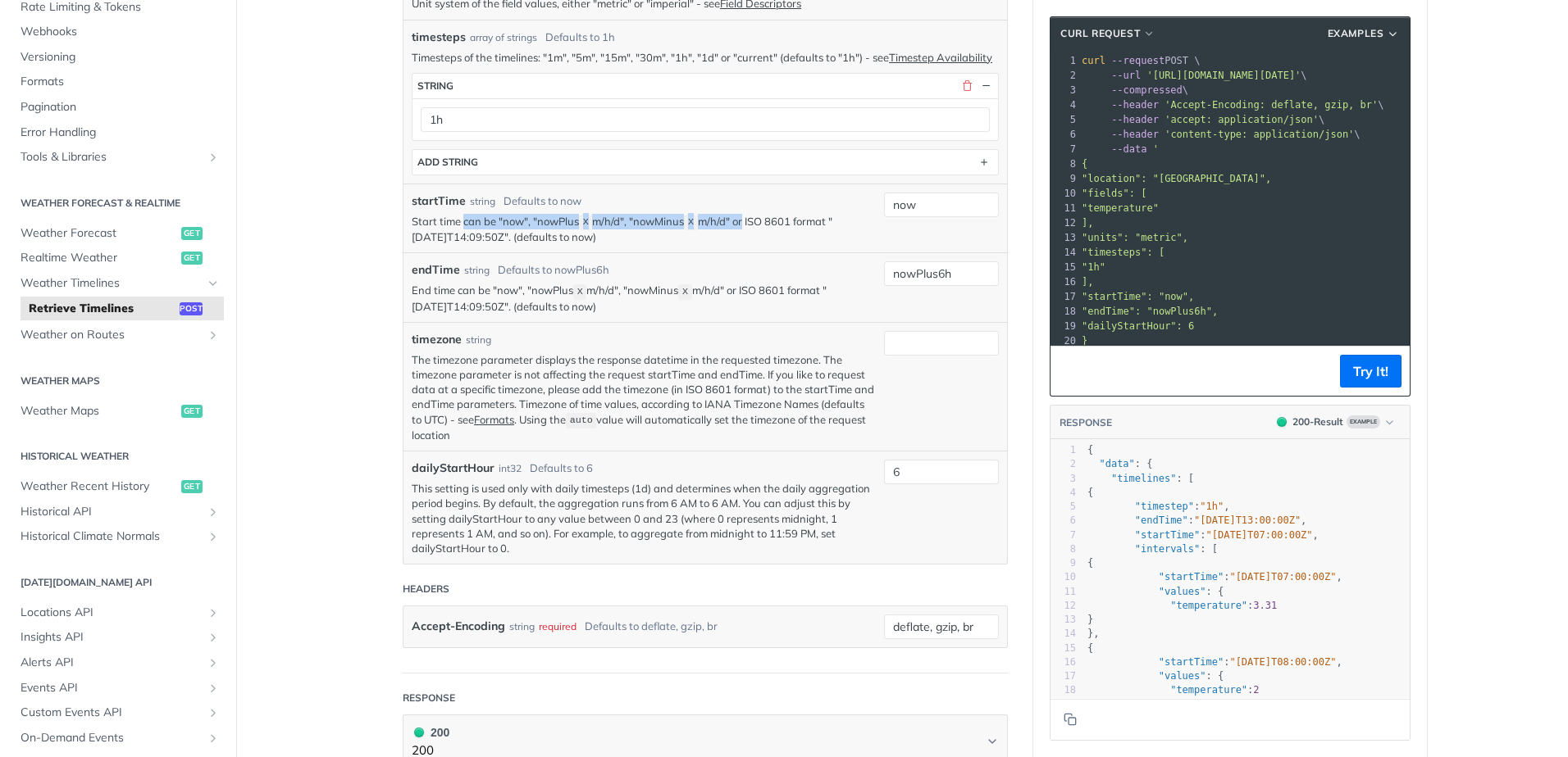
drag, startPoint x: 457, startPoint y: 237, endPoint x: 736, endPoint y: 236, distance: 279.0
click at [736, 236] on p "Start time can be "now", "nowPlus X m/h/d", "nowMinus X m/h/d" or ISO 8601 form…" at bounding box center [644, 229] width 464 height 31
copy p "can be "now", "nowPlus X m/h/d", "nowMinus X m/h/d" or"
drag, startPoint x: 738, startPoint y: 234, endPoint x: 495, endPoint y: 247, distance: 243.3
click at [495, 245] on p "Start time can be "now", "nowPlus X m/h/d", "nowMinus X m/h/d" or ISO 8601 form…" at bounding box center [644, 229] width 464 height 31
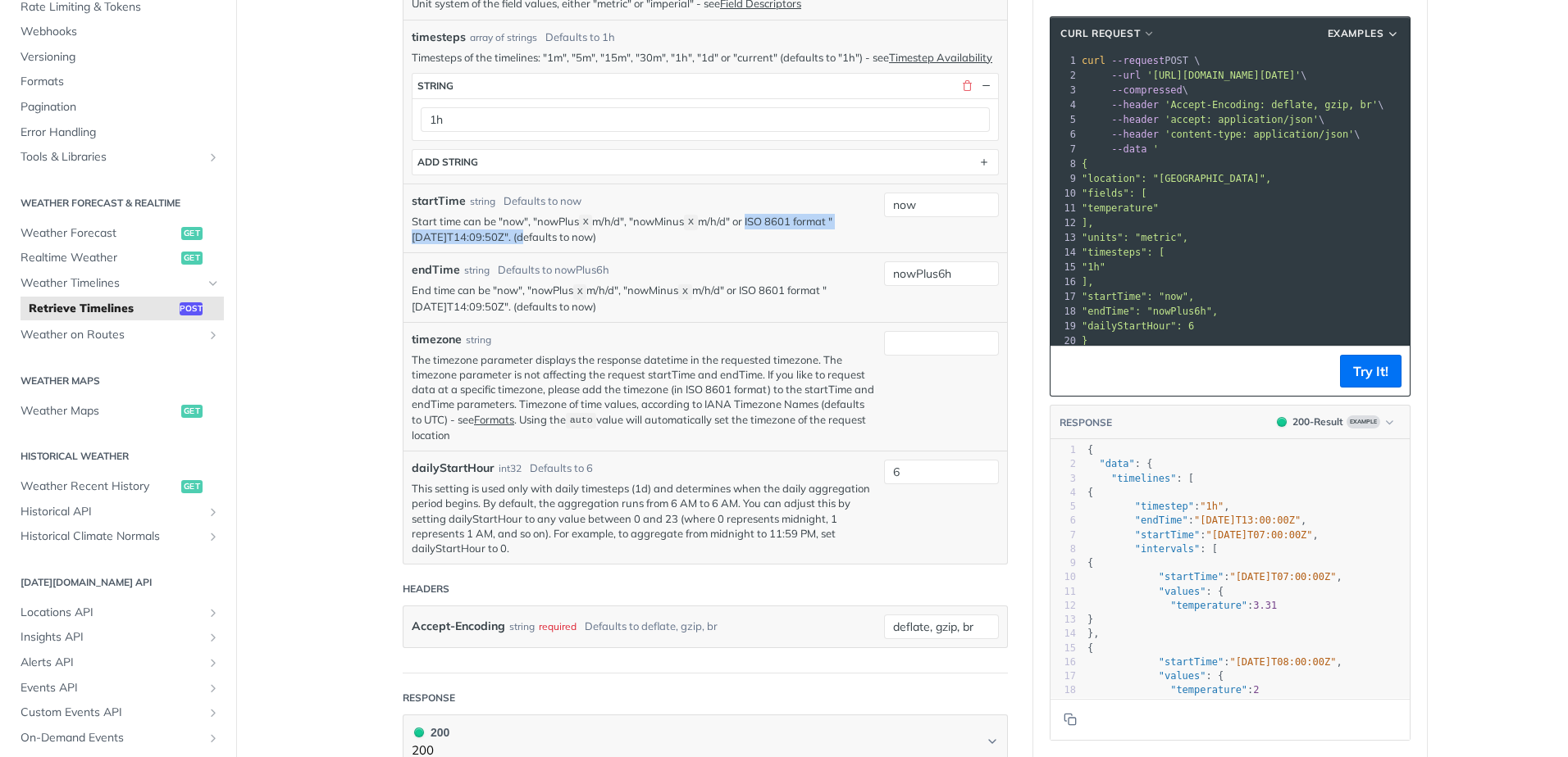
copy p "ISO 8601 format "2019-03-20T14:09:50Z""
drag, startPoint x: 485, startPoint y: 306, endPoint x: 468, endPoint y: 306, distance: 17.0
click at [485, 306] on p "End time can be "now", "nowPlus X m/h/d", "nowMinus X m/h/d" or ISO 8601 format…" at bounding box center [644, 298] width 464 height 31
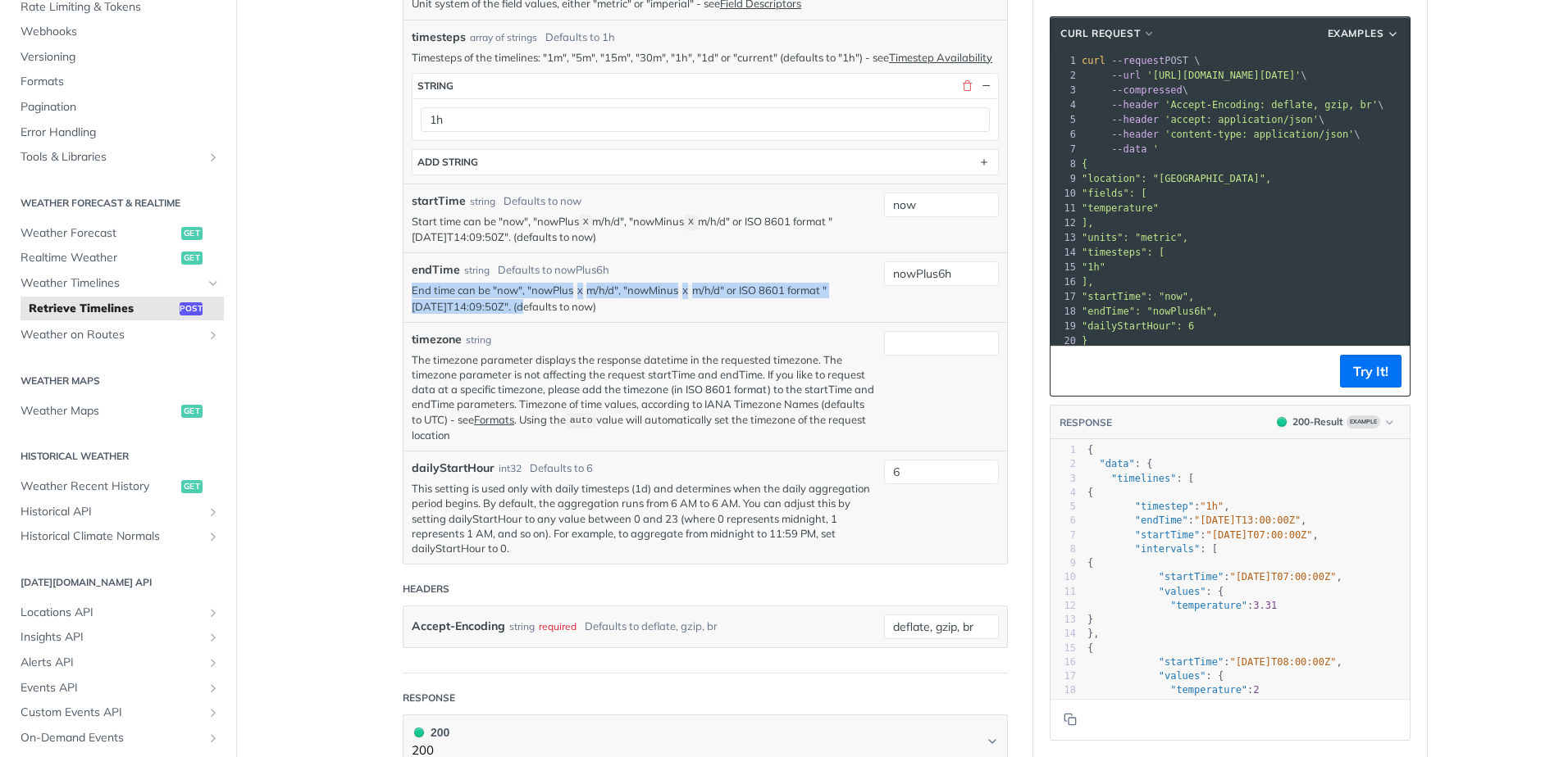
drag, startPoint x: 407, startPoint y: 306, endPoint x: 495, endPoint y: 314, distance: 88.4
click at [495, 314] on p "End time can be "now", "nowPlus X m/h/d", "nowMinus X m/h/d" or ISO 8601 format…" at bounding box center [644, 298] width 464 height 31
copy p "End time can be "now", "nowPlus X m/h/d", "nowMinus X m/h/d" or ISO 8601 format…"
click at [483, 347] on div "string" at bounding box center [478, 339] width 26 height 15
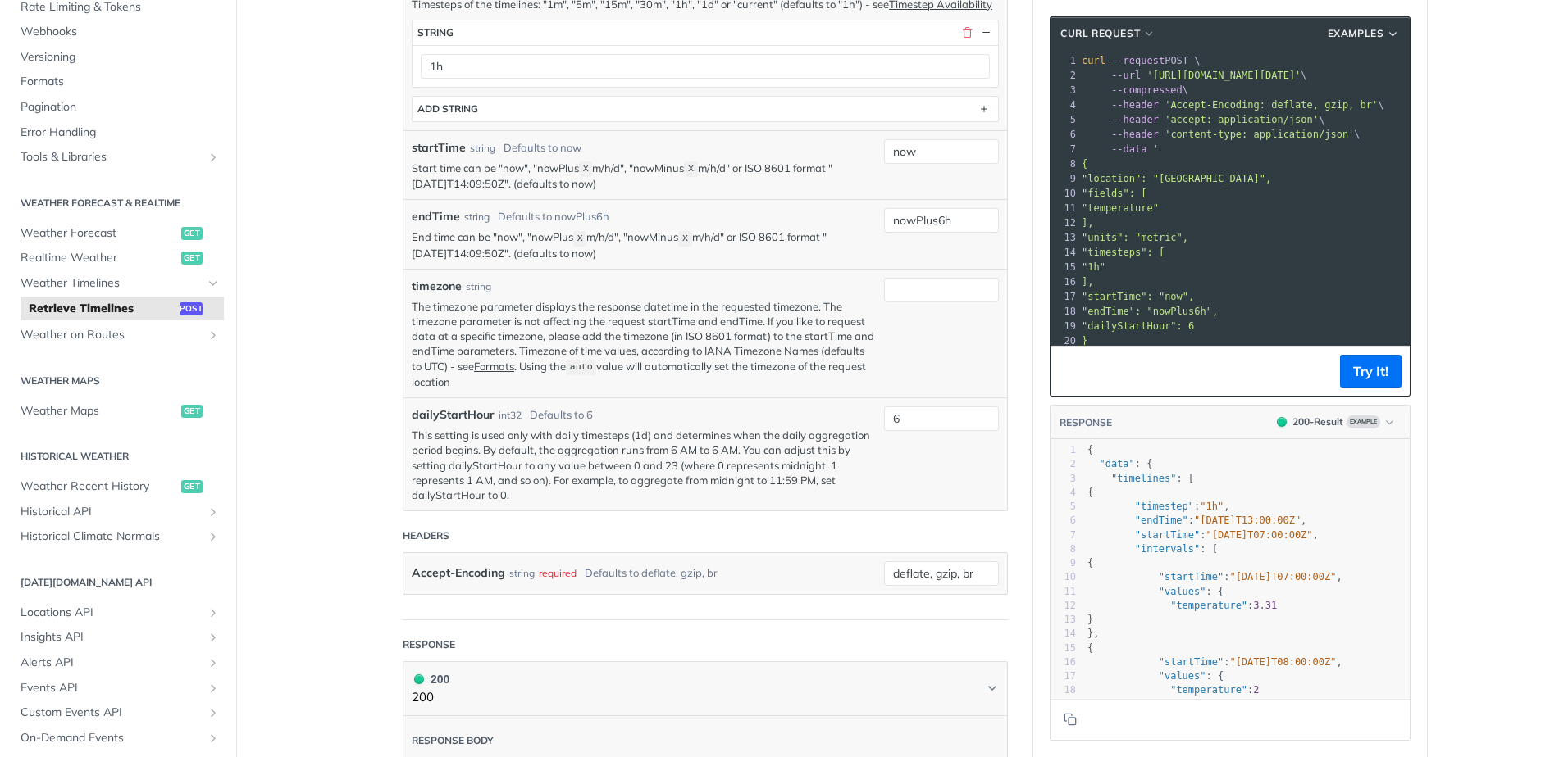
scroll to position [791, 0]
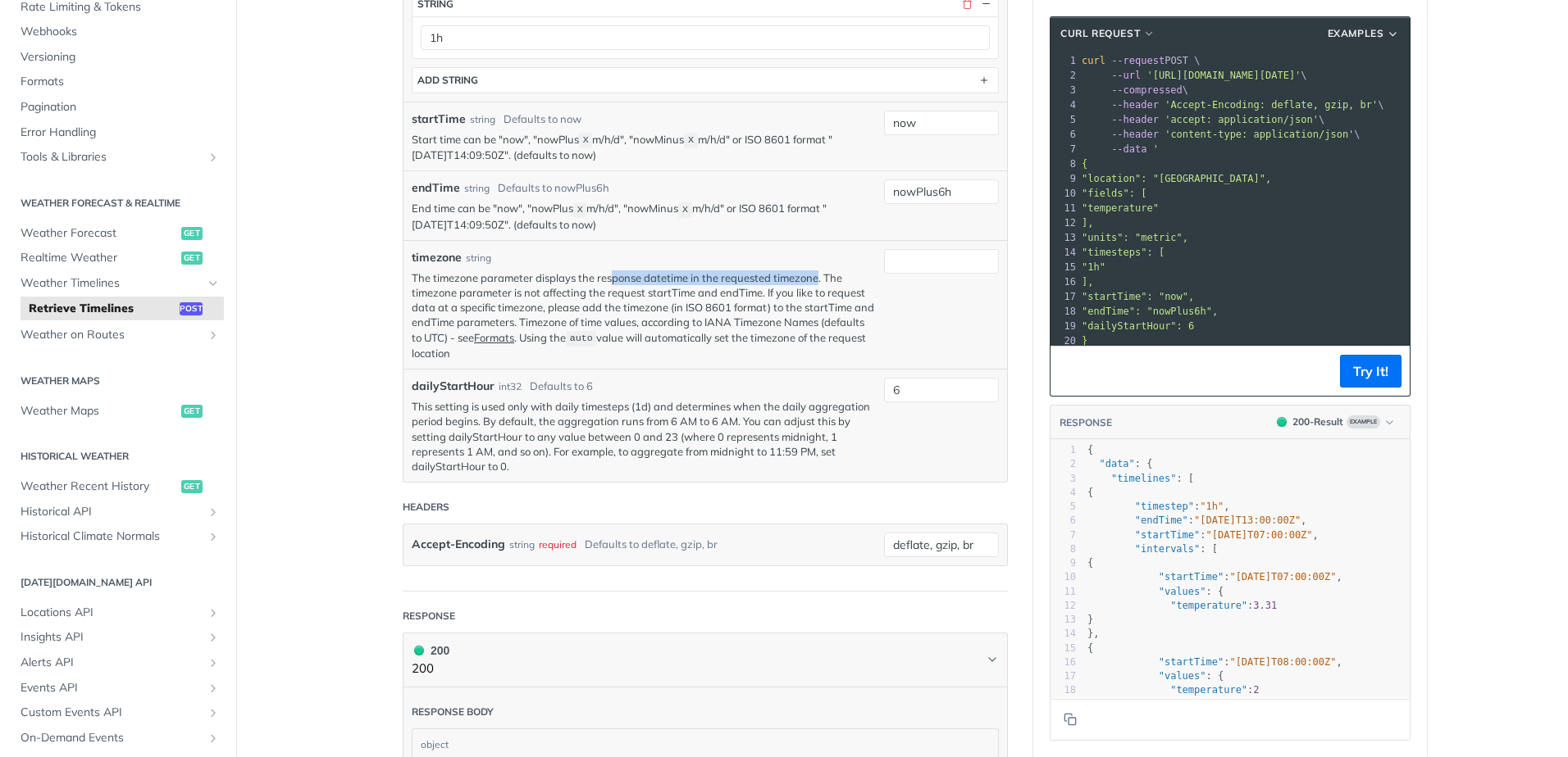
drag, startPoint x: 606, startPoint y: 291, endPoint x: 810, endPoint y: 292, distance: 204.0
click at [810, 292] on p "The timezone parameter displays the response datetime in the requested timezone…" at bounding box center [644, 315] width 464 height 90
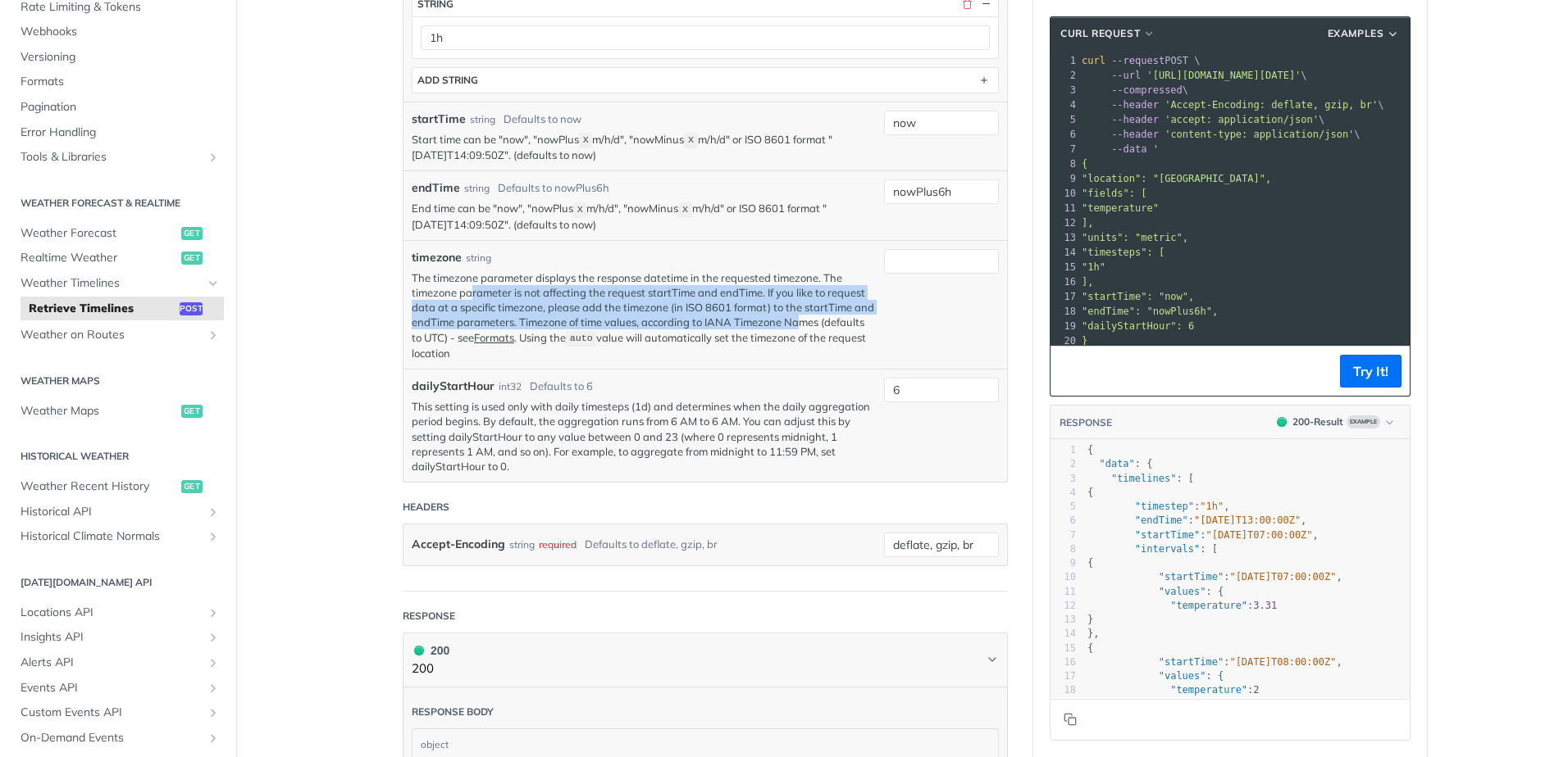
drag, startPoint x: 463, startPoint y: 302, endPoint x: 819, endPoint y: 329, distance: 357.0
click at [819, 329] on p "The timezone parameter displays the response datetime in the requested timezone…" at bounding box center [644, 315] width 464 height 90
click at [580, 340] on p "The timezone parameter displays the response datetime in the requested timezone…" at bounding box center [644, 315] width 464 height 90
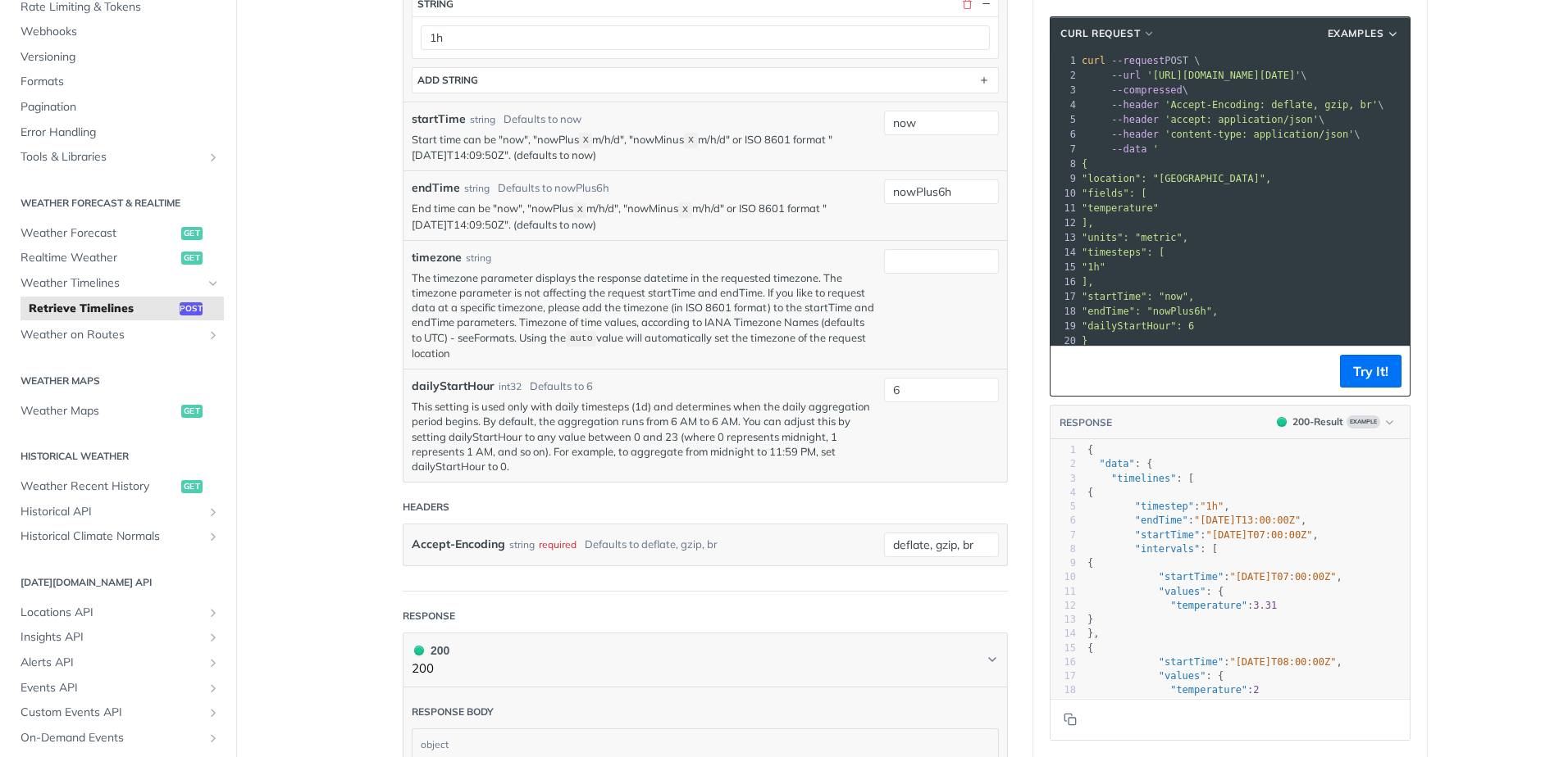
click at [514, 344] on link "Formats" at bounding box center [494, 337] width 40 height 13
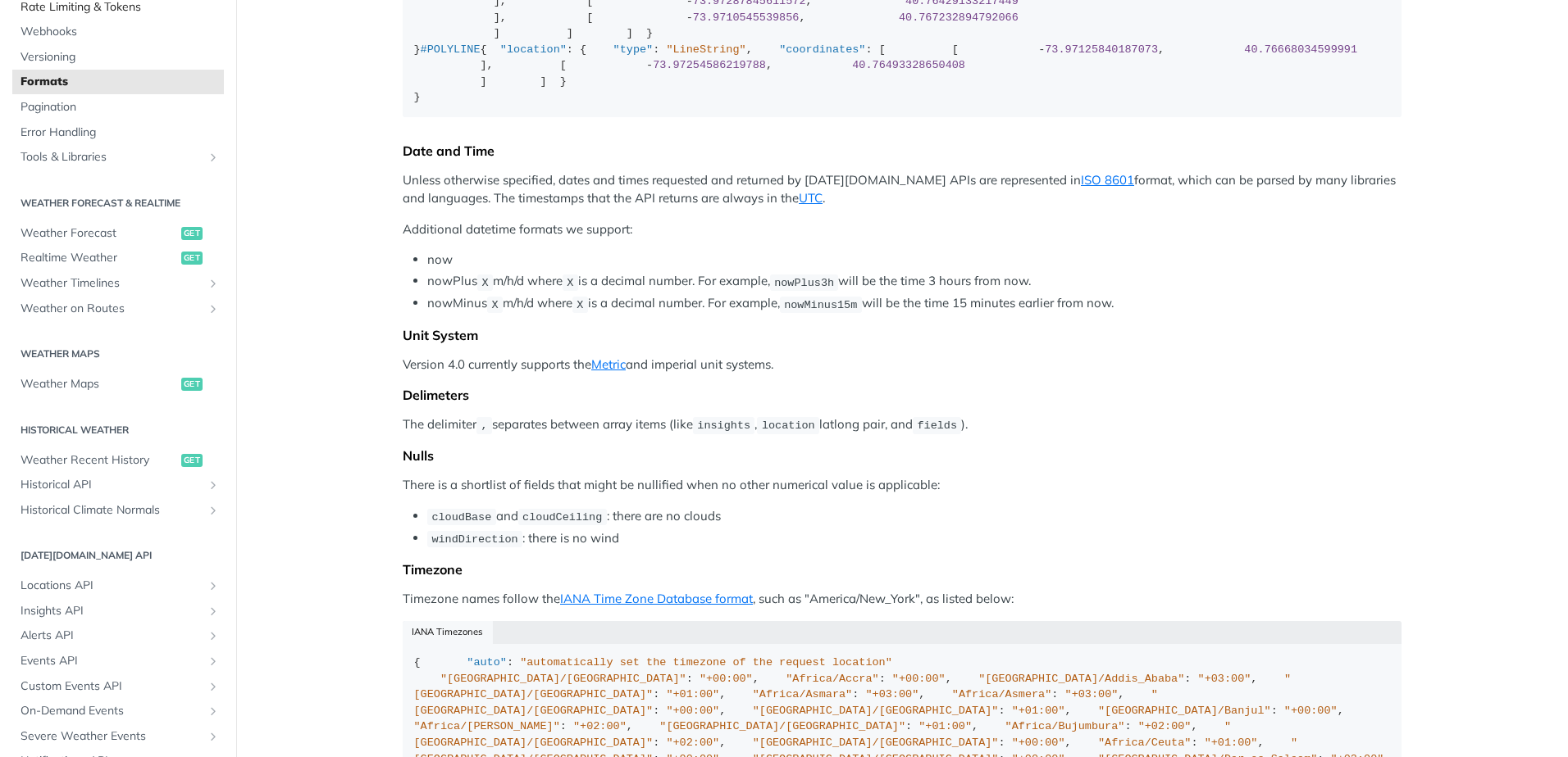
scroll to position [1813, 0]
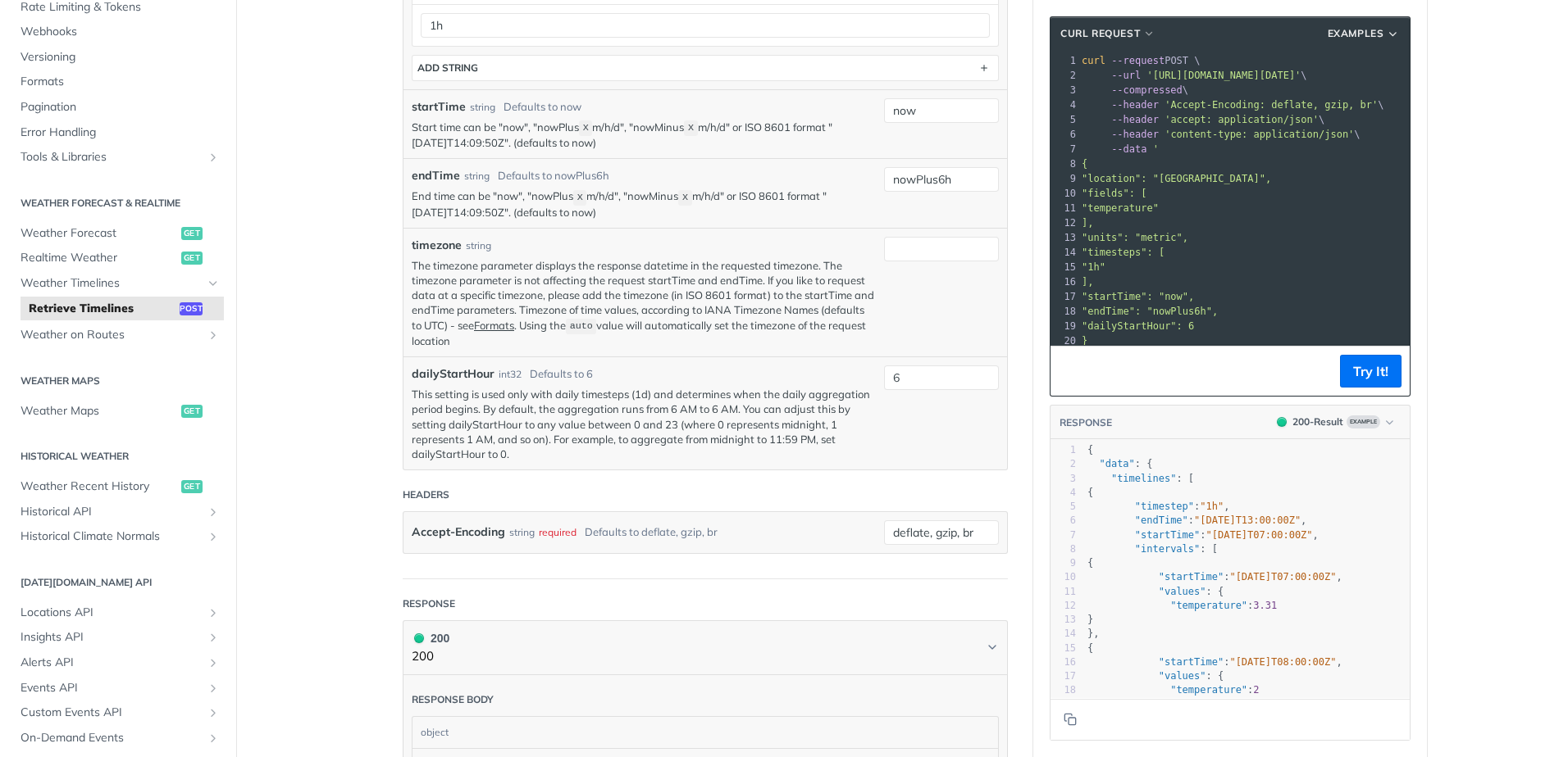
scroll to position [793, 0]
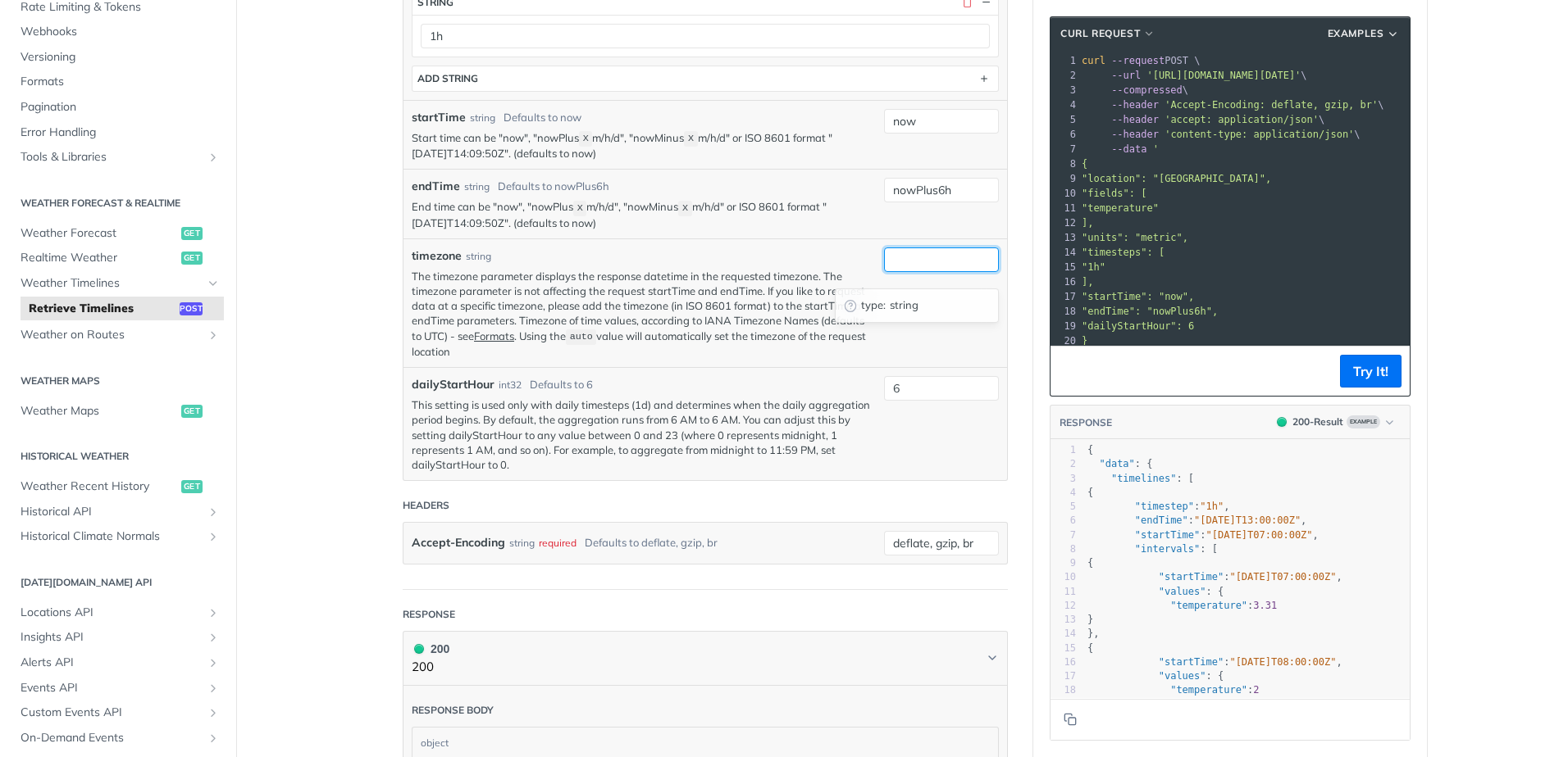
click at [912, 272] on input "timezone" at bounding box center [942, 259] width 115 height 25
type input "auto"
click at [1372, 370] on button "Try It!" at bounding box center [1371, 371] width 62 height 33
click at [895, 272] on input "auto" at bounding box center [942, 259] width 115 height 25
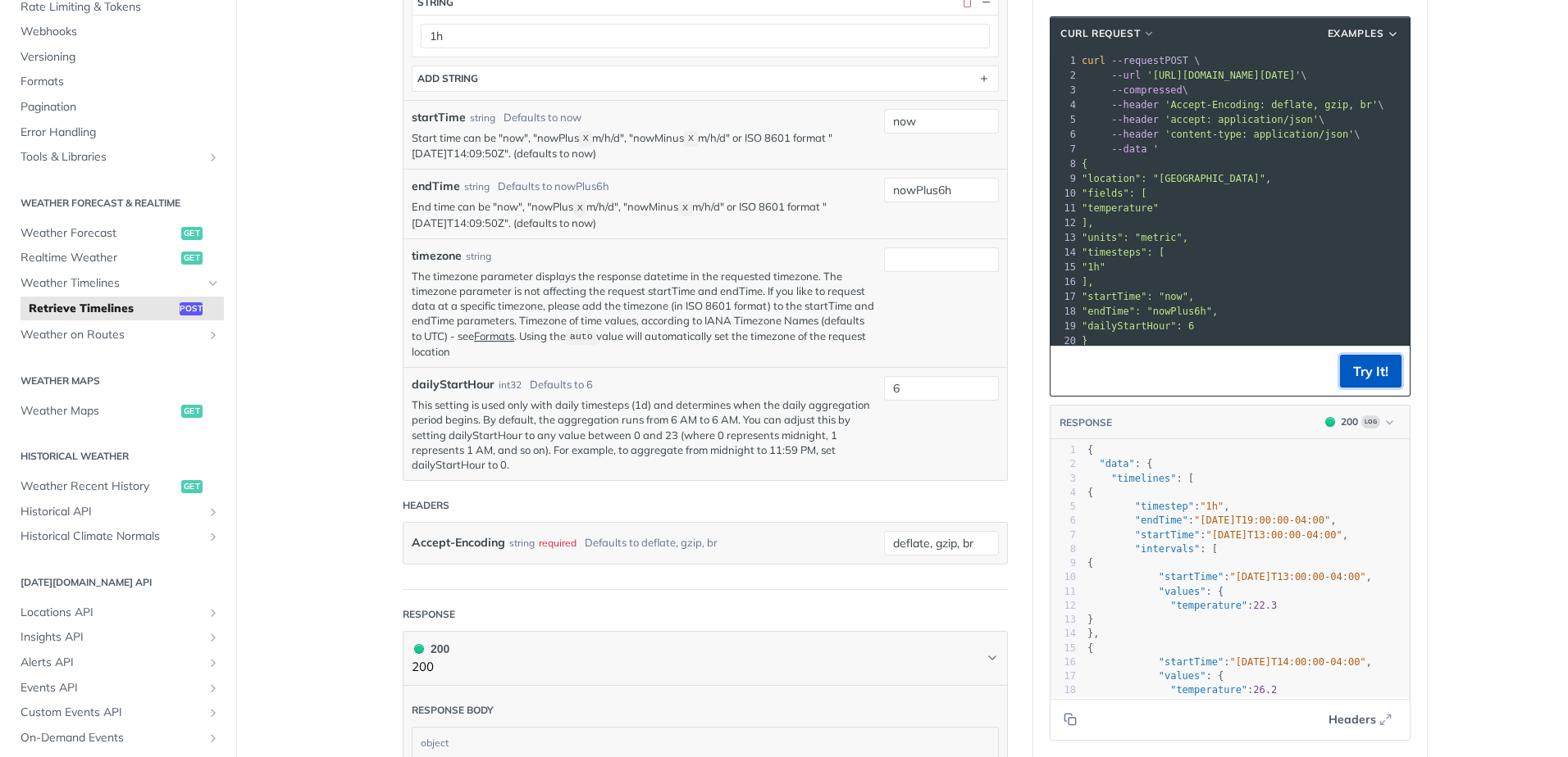
click at [1369, 369] on button "Try It!" at bounding box center [1371, 371] width 62 height 33
click at [569, 424] on p "This setting is used only with daily timesteps (1d) and determines when the dai…" at bounding box center [644, 435] width 464 height 74
click at [938, 202] on input "nowPlus6h" at bounding box center [942, 189] width 115 height 25
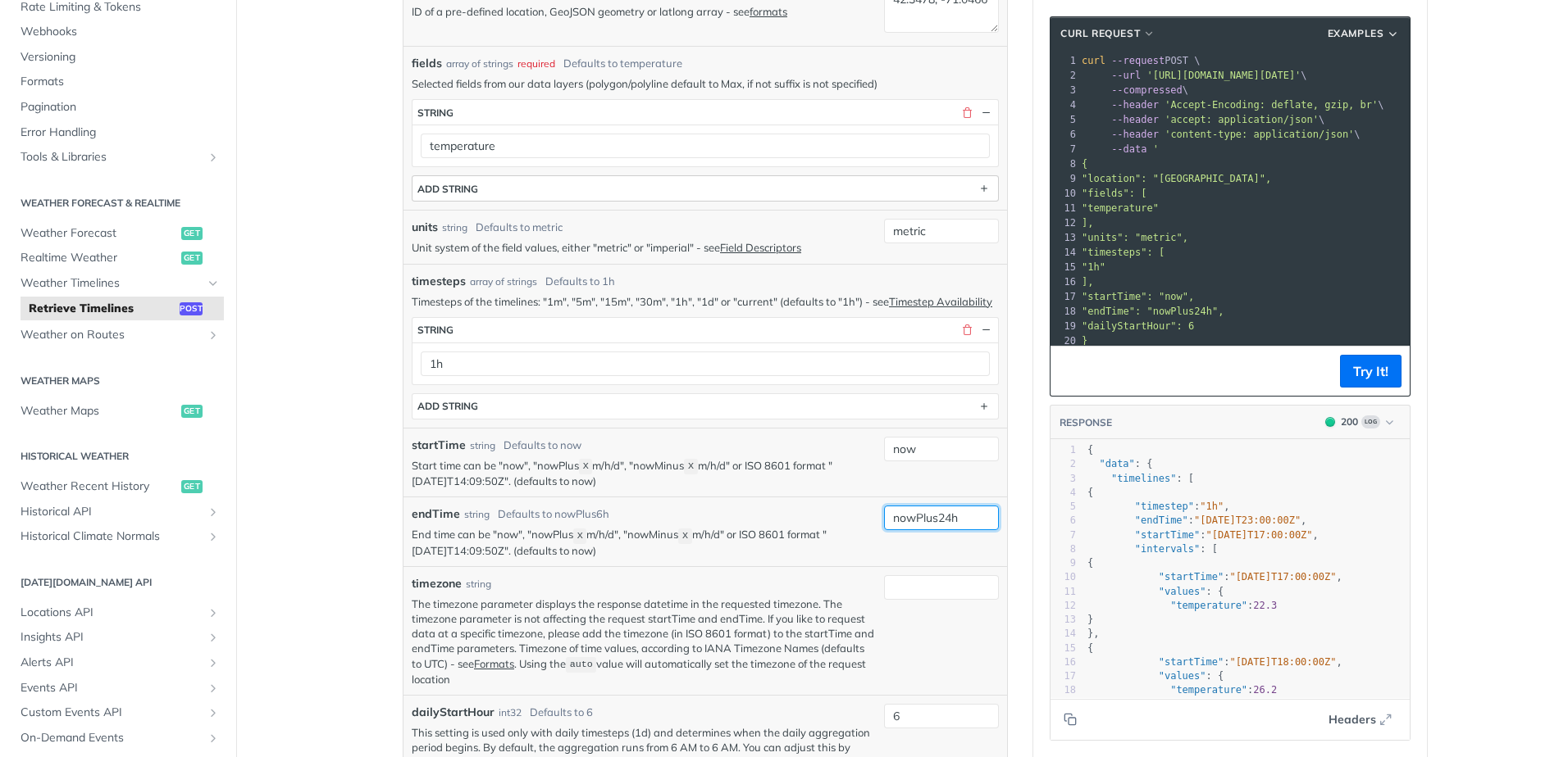
scroll to position [301, 0]
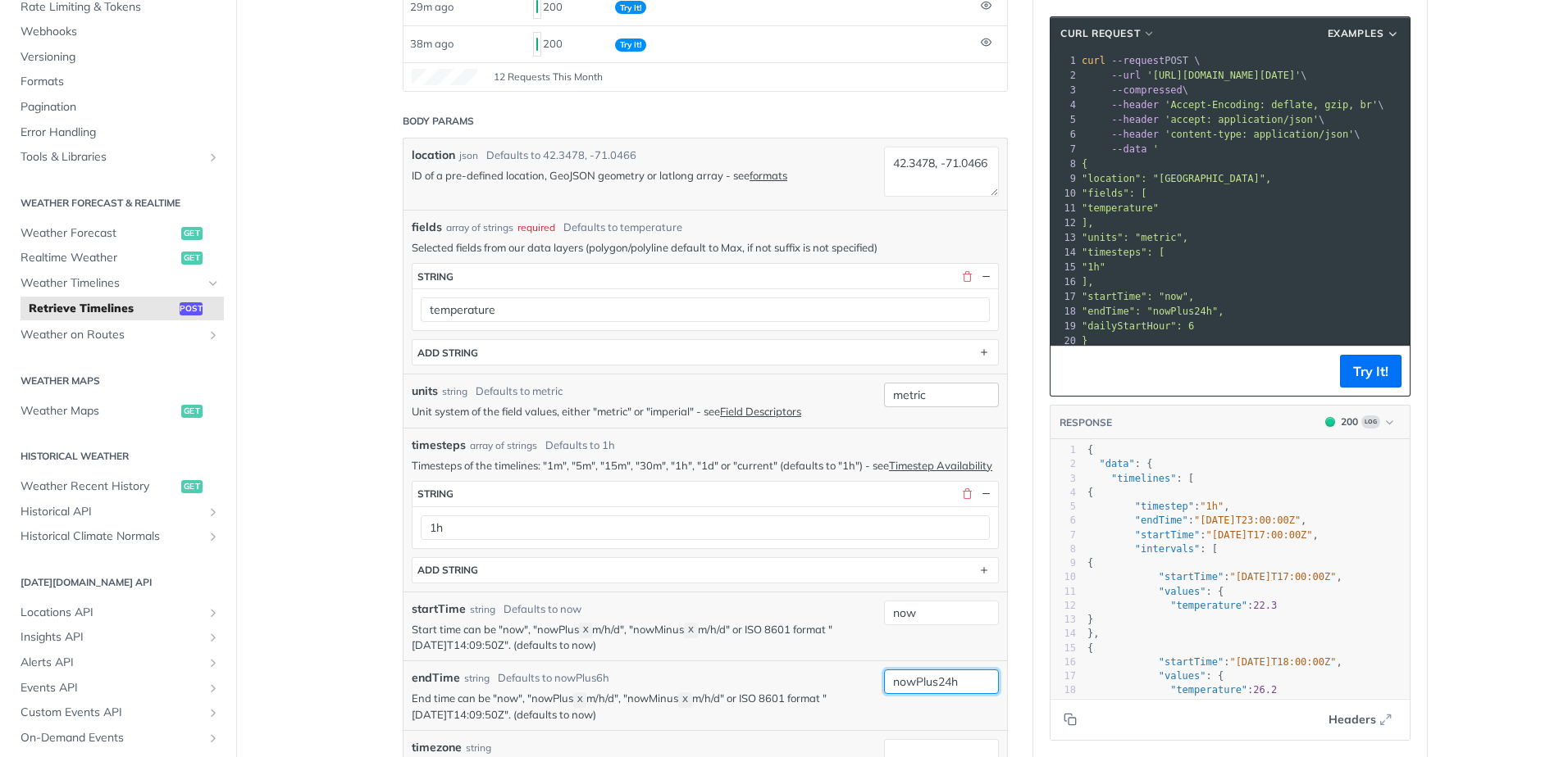
type input "nowPlus24h"
click at [908, 390] on input "metric" at bounding box center [942, 395] width 115 height 25
type input "imperial"
click at [907, 162] on textarea "42.3478, -71.0466" at bounding box center [942, 172] width 115 height 50
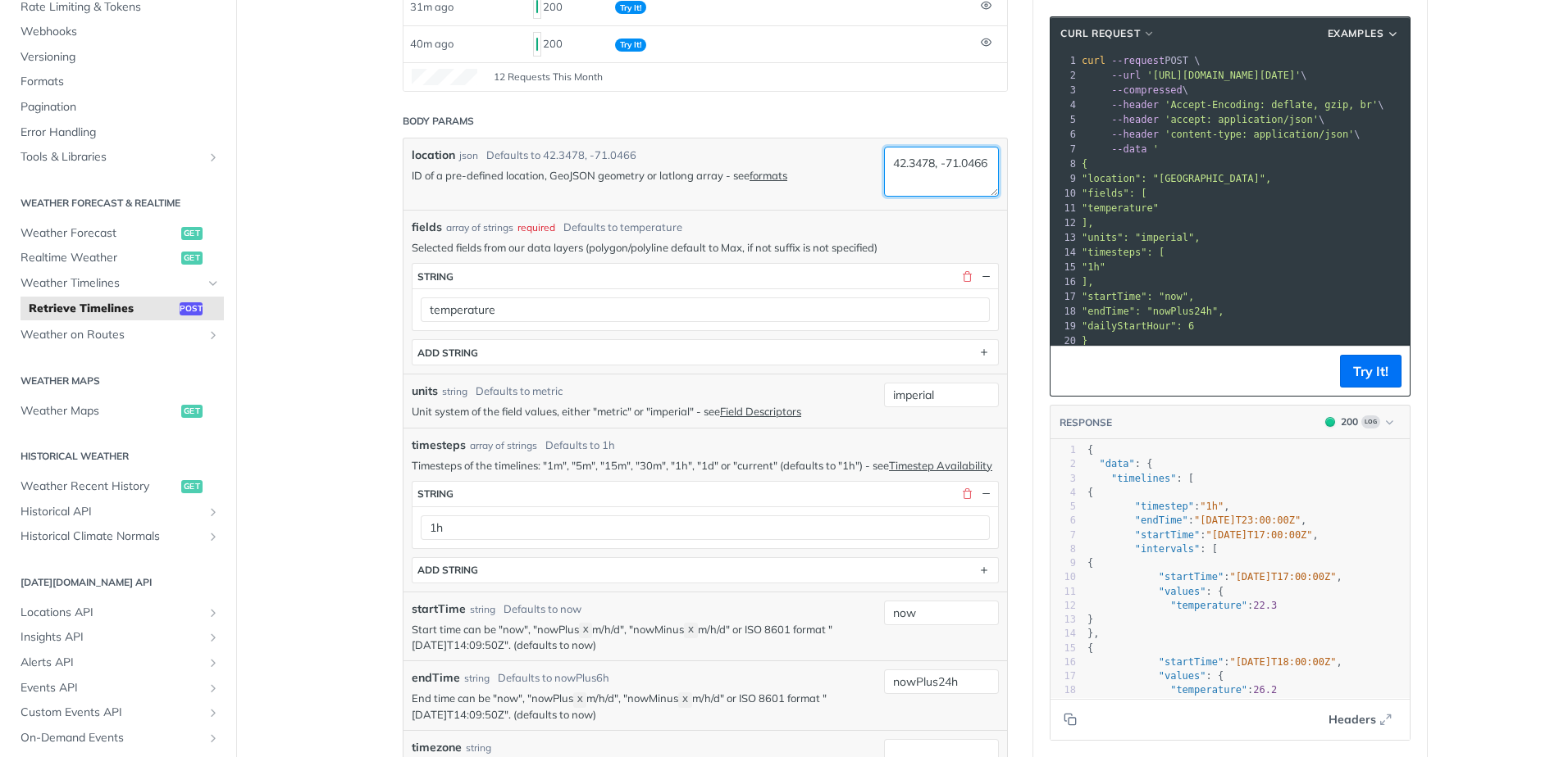
click at [928, 162] on textarea "42.3478, -71.0466" at bounding box center [942, 172] width 115 height 50
type textarea "45.0849, -93.0493"
click at [1359, 366] on button "Try It!" at bounding box center [1371, 371] width 62 height 33
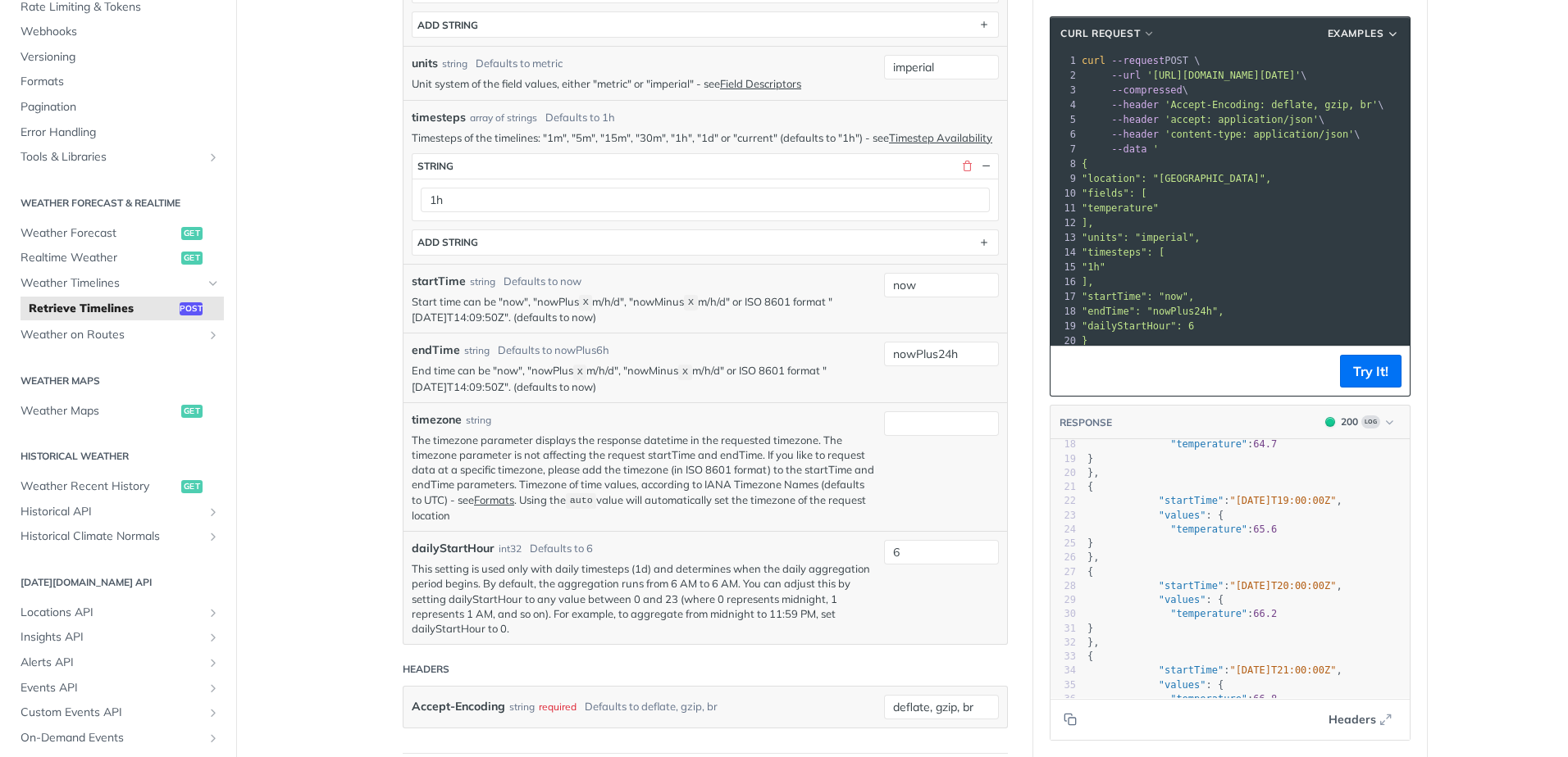
scroll to position [1, 0]
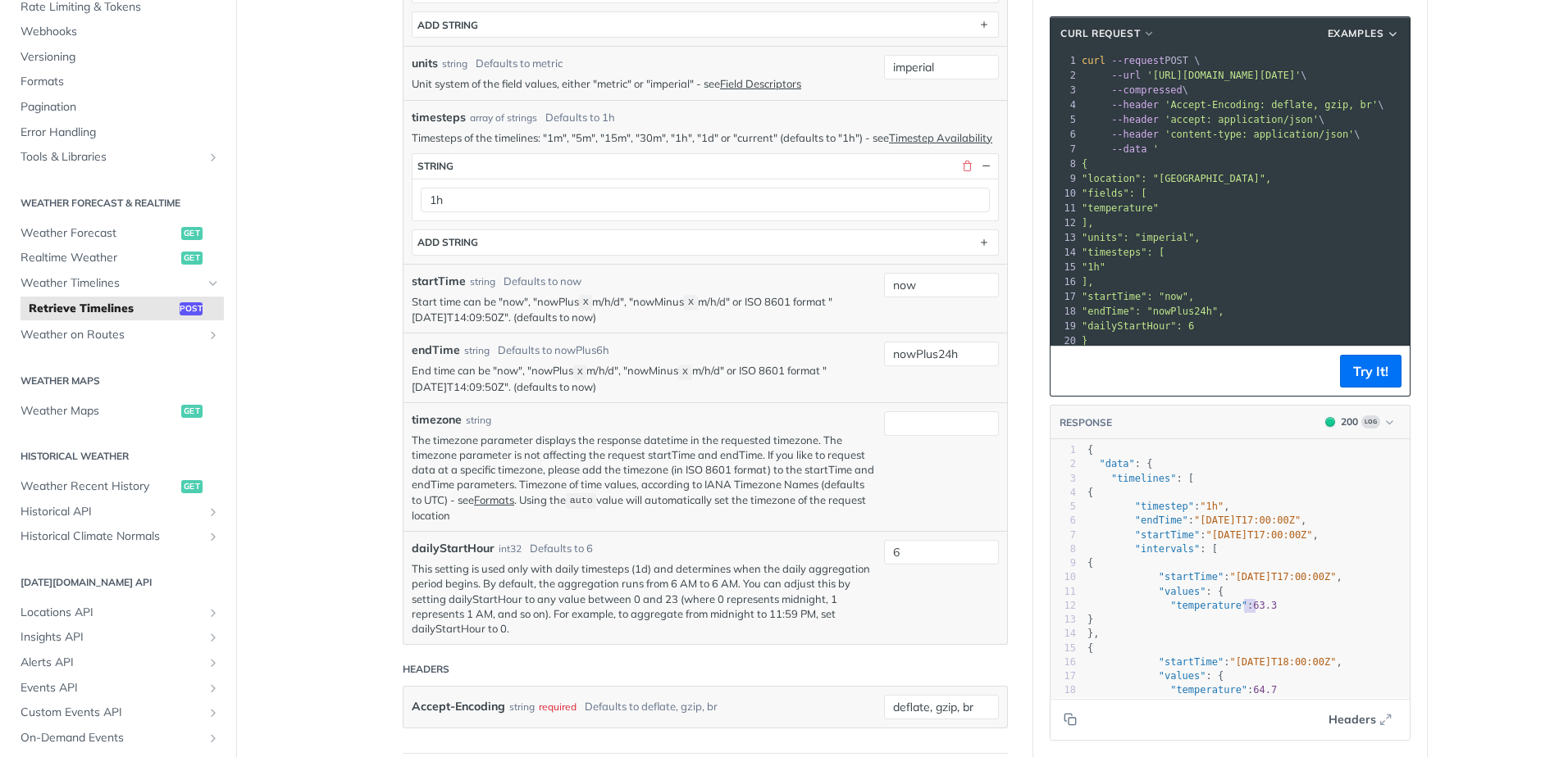
type textarea "63.3"
drag, startPoint x: 1238, startPoint y: 607, endPoint x: 1257, endPoint y: 607, distance: 19.0
click at [1257, 607] on span "63.3" at bounding box center [1264, 606] width 24 height 12
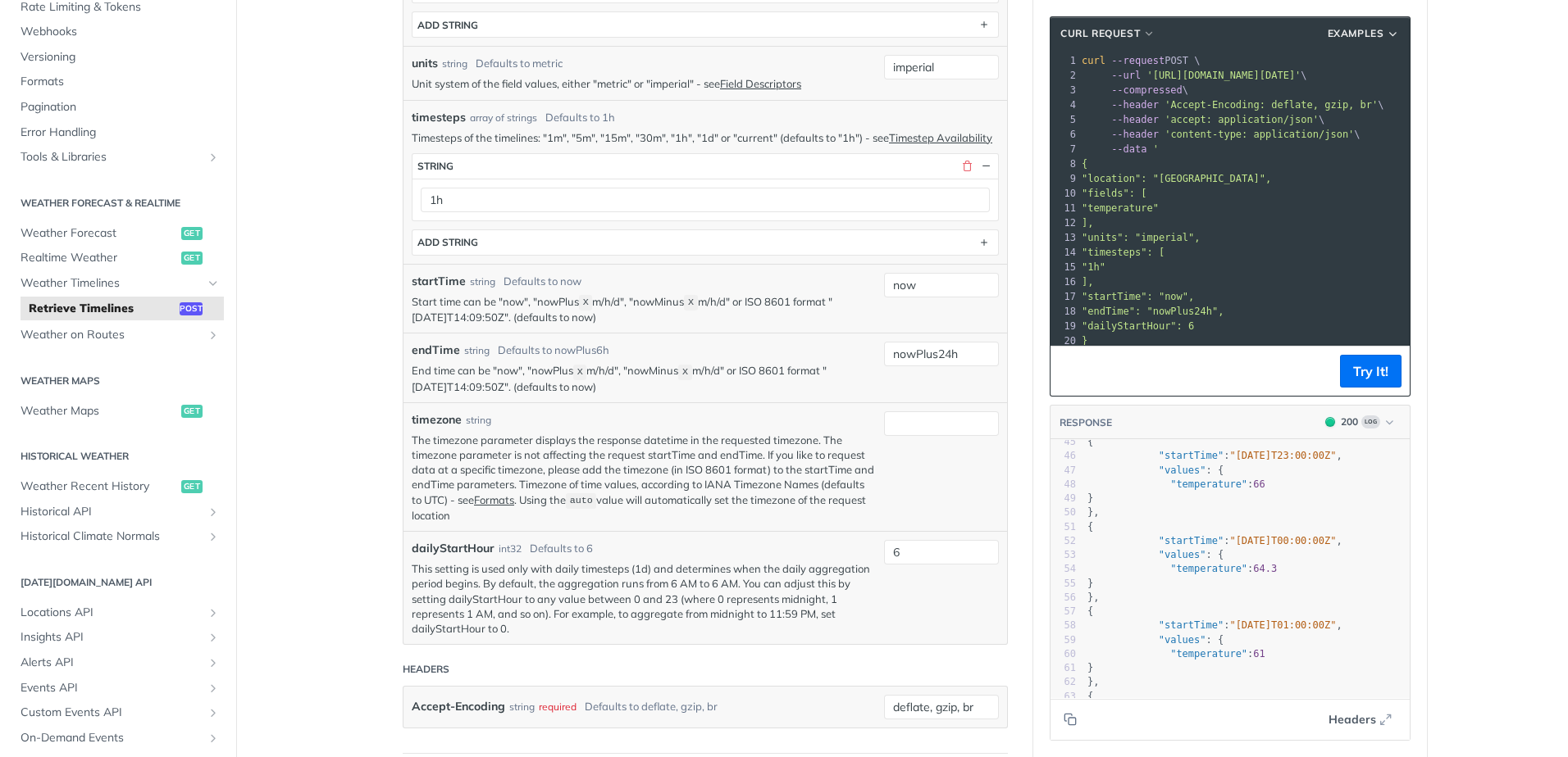
scroll to position [0, 0]
type textarea "52.2"
drag, startPoint x: 1241, startPoint y: 486, endPoint x: 1265, endPoint y: 488, distance: 24.1
click at [1262, 488] on pre ""temperature" : 52.2" at bounding box center [1246, 490] width 326 height 14
type textarea "55.1"
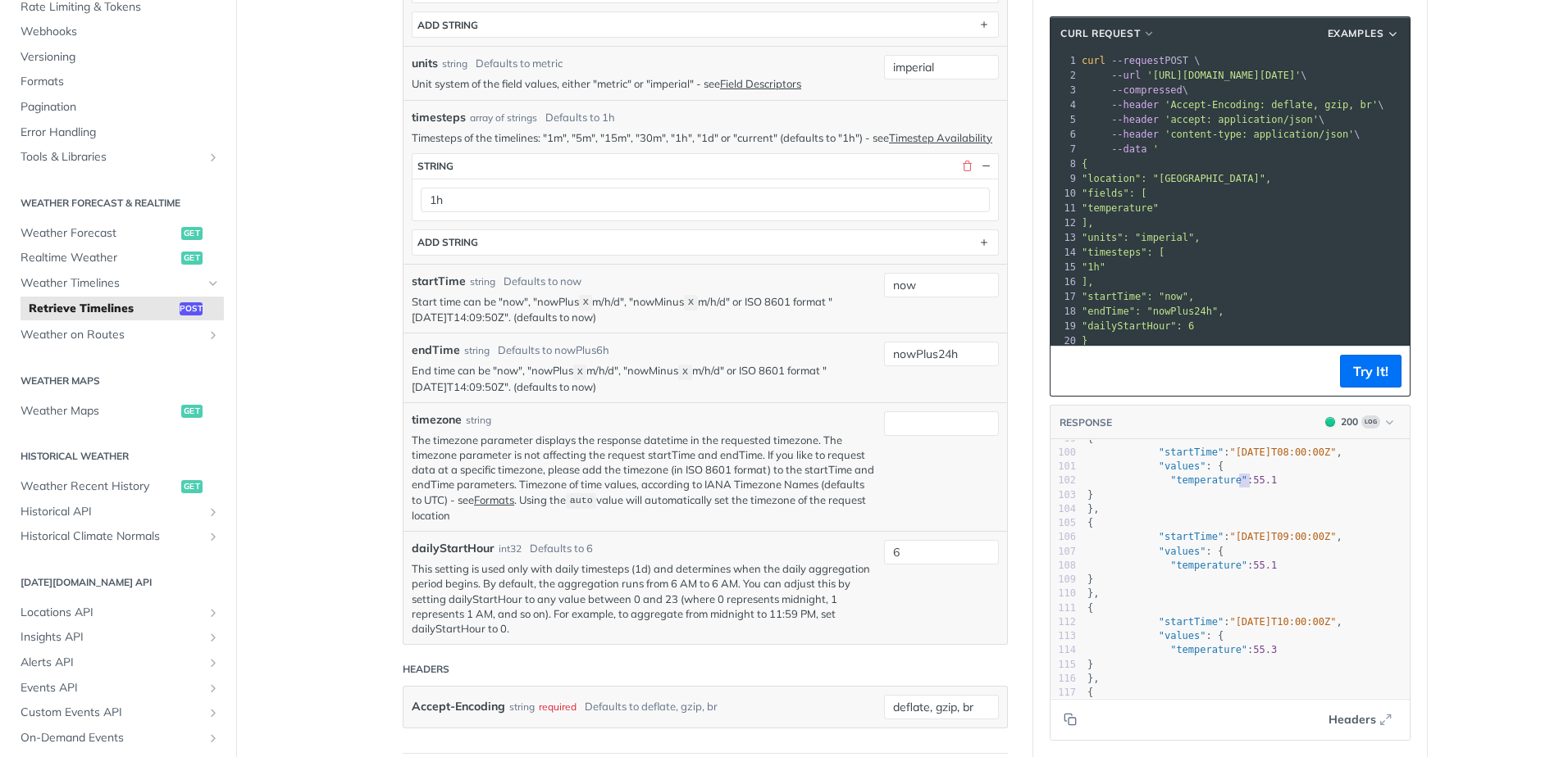
drag, startPoint x: 1241, startPoint y: 478, endPoint x: 1257, endPoint y: 480, distance: 16.1
click at [1257, 480] on span ""temperature" : 55.1" at bounding box center [1181, 480] width 190 height 12
type textarea "54.8"
drag, startPoint x: 1236, startPoint y: 472, endPoint x: 1266, endPoint y: 527, distance: 62.6
click at [1270, 472] on pre ""temperature" : 54.8" at bounding box center [1246, 472] width 326 height 14
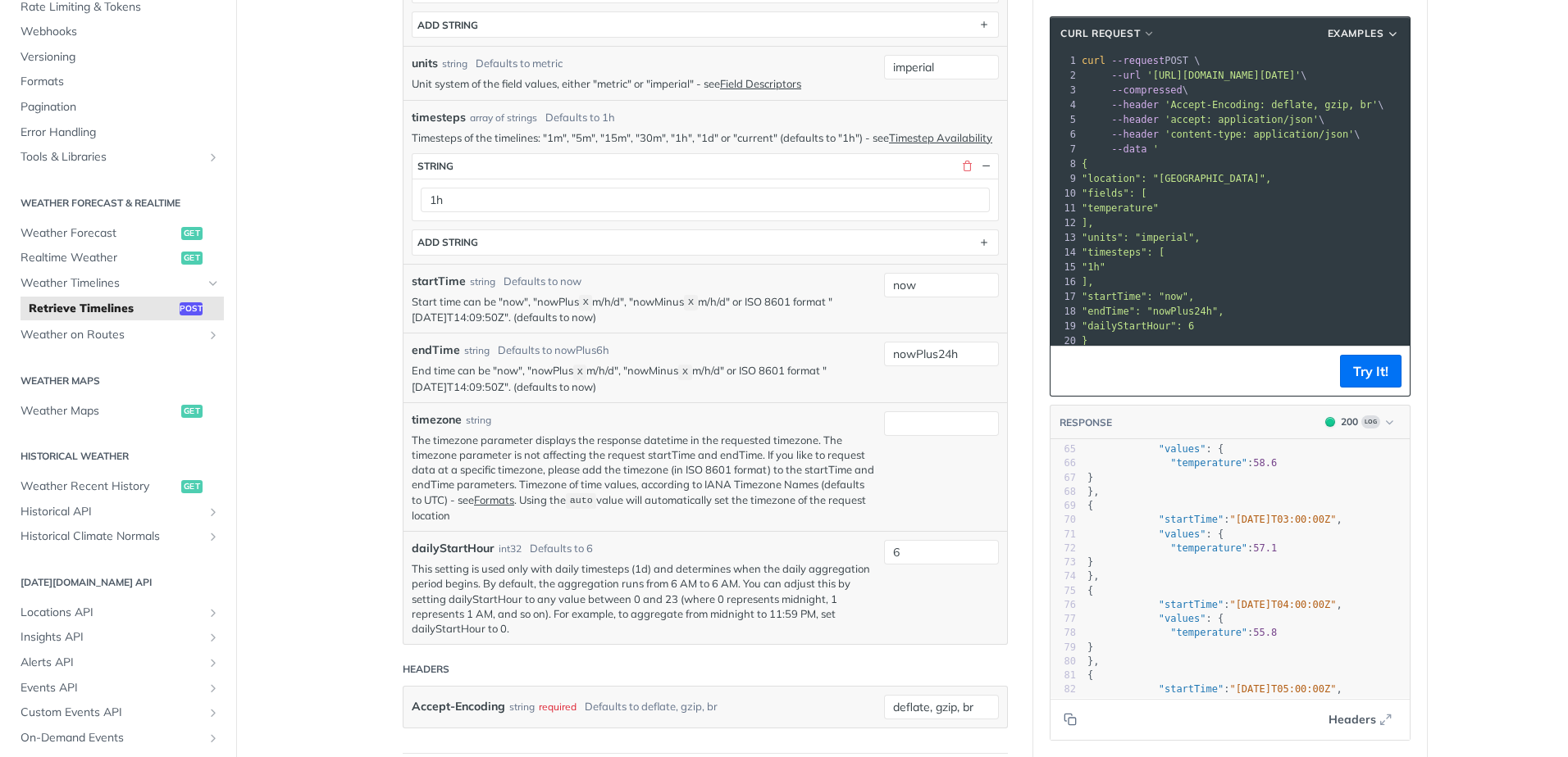
type textarea "58.6"
drag, startPoint x: 1236, startPoint y: 463, endPoint x: 1276, endPoint y: 467, distance: 40.2
click at [1276, 463] on pre ""temperature" : 58.6" at bounding box center [1246, 463] width 326 height 14
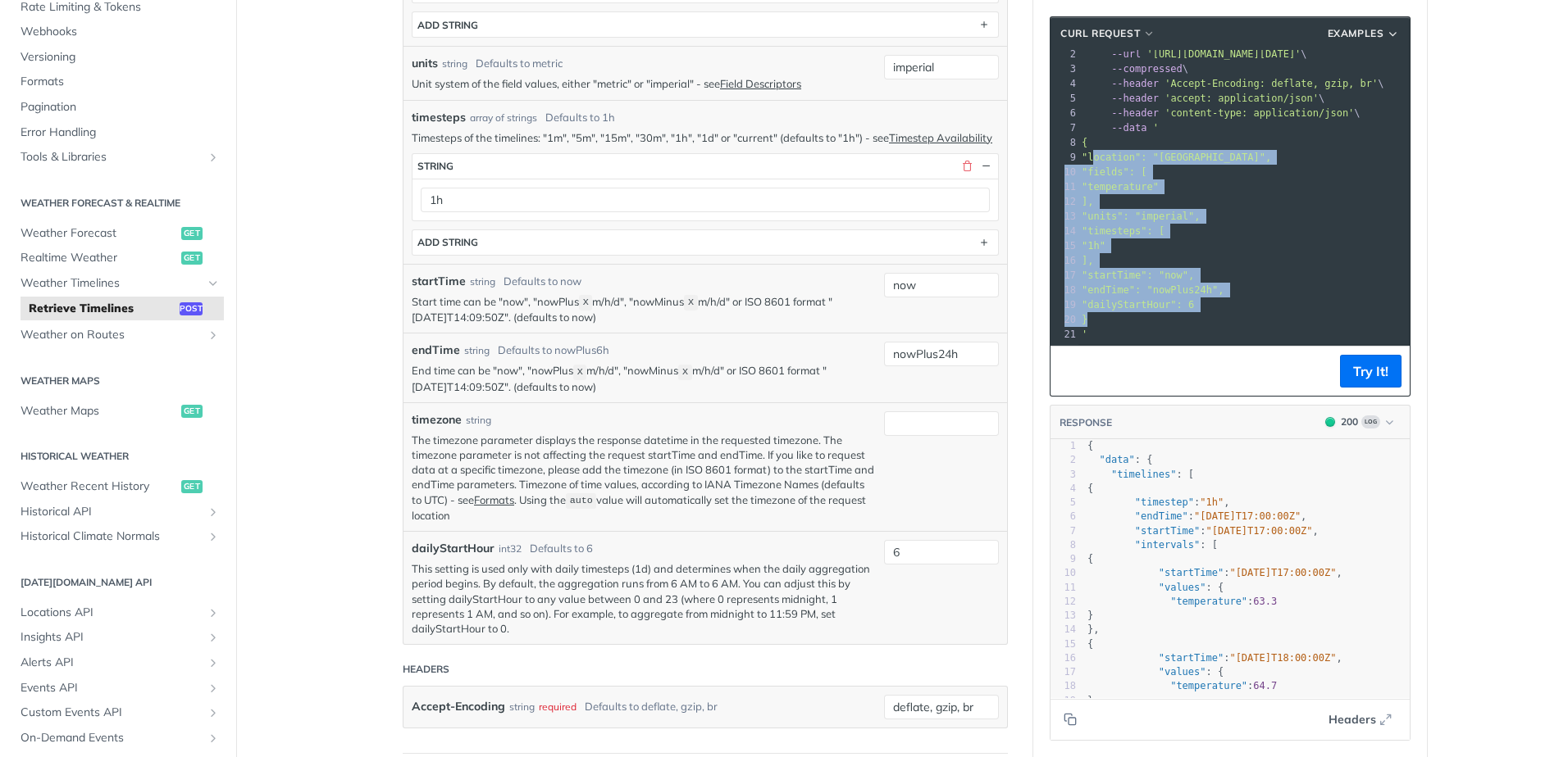
drag, startPoint x: 1087, startPoint y: 178, endPoint x: 1243, endPoint y: 308, distance: 203.1
click at [1243, 308] on div "1 curl --request POST \ 2 --url 'https://api.tomorrow.io/v4/timelines?apikey=gm…" at bounding box center [1326, 187] width 497 height 310
copy div ""location": "45.0849, -93.0493", 10 "fields": [ 11 "temperature" 12 ], 13 "unit…"
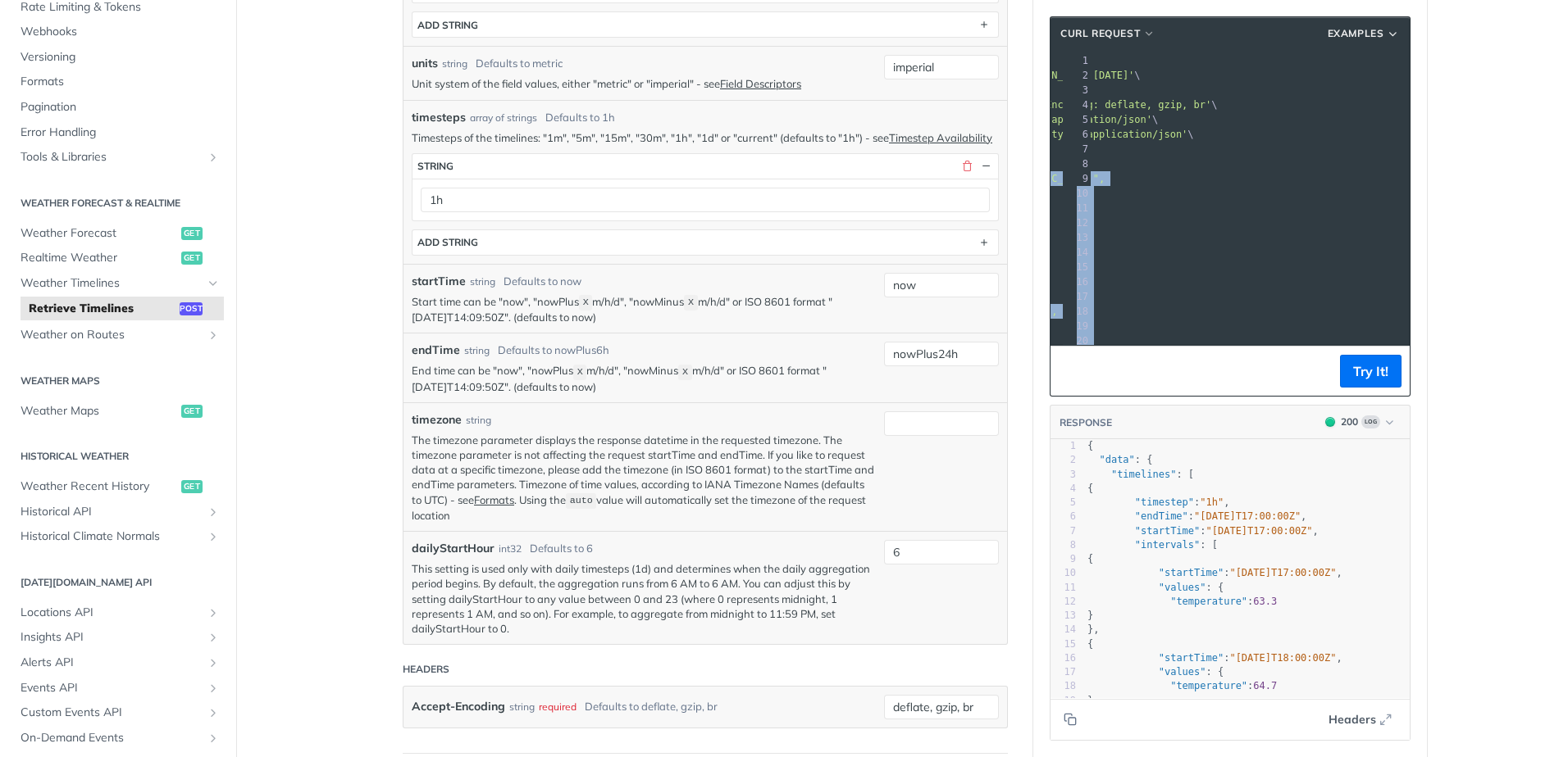
drag, startPoint x: 1141, startPoint y: 76, endPoint x: 1372, endPoint y: 73, distance: 231.0
click at [1134, 73] on span "'https://api.tomorrow.io/v4/timelines?apikey=gm38LLfi7B08RPLuYl82ACk5xiuNSjtd'" at bounding box center [1056, 75] width 154 height 12
copy span "https://api.tomorrow.io/v4/timelines?apikey=gm38LLfi7B08RPLuYl82ACk5xiuNSjtd"
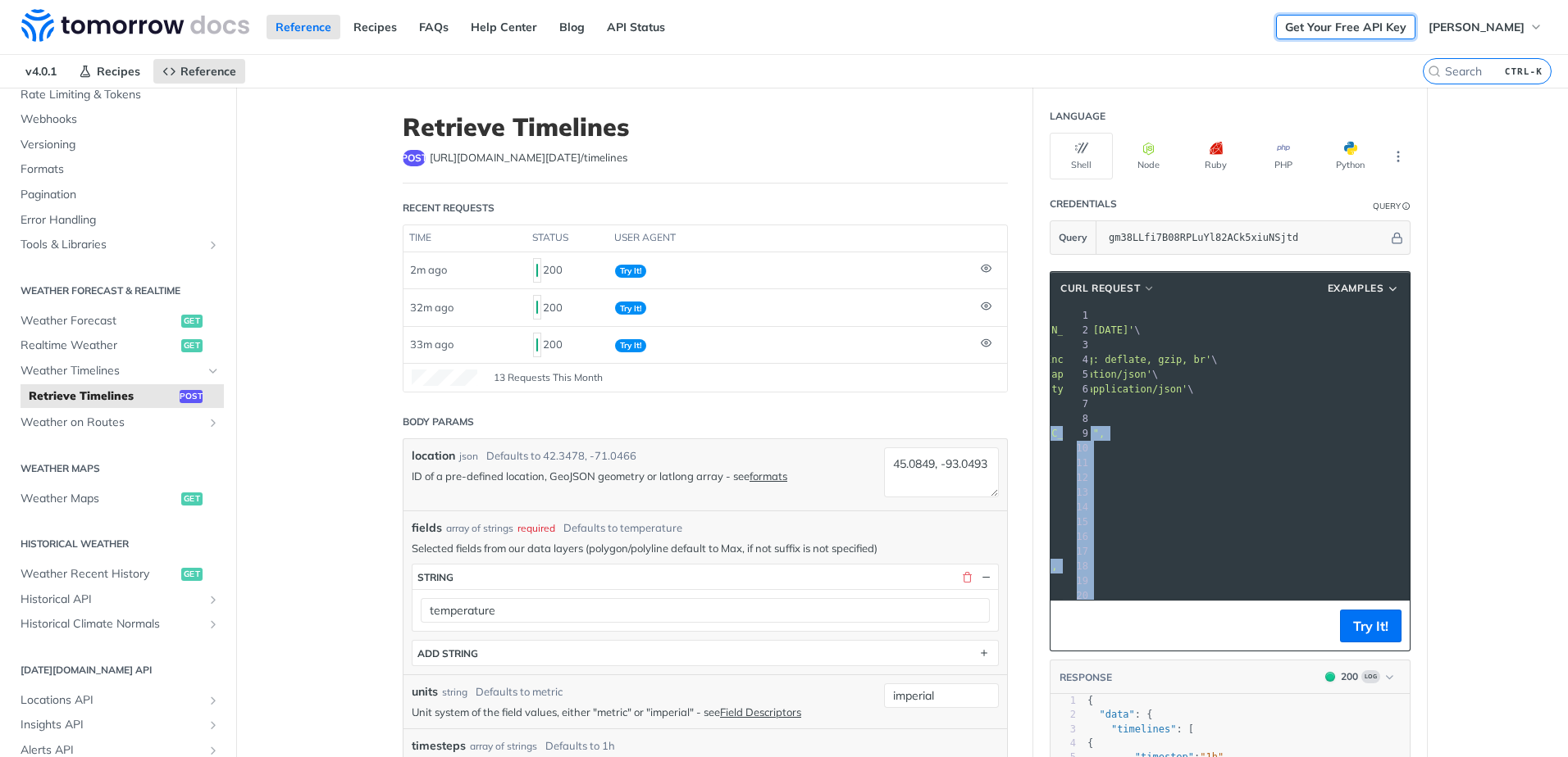
click at [1348, 22] on link "Get Your Free API Key" at bounding box center [1345, 27] width 139 height 25
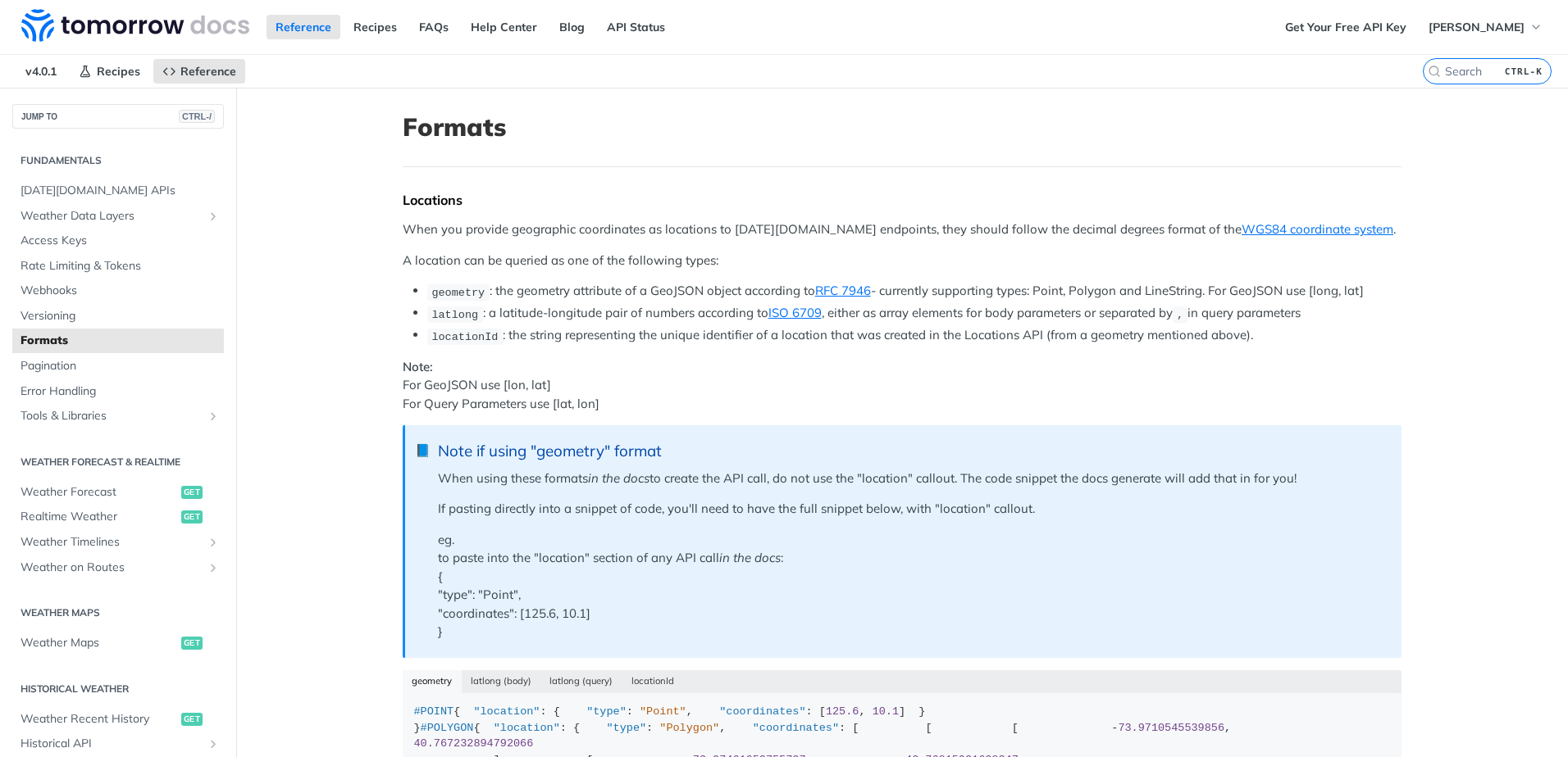
drag, startPoint x: 363, startPoint y: 568, endPoint x: 365, endPoint y: 97, distance: 471.0
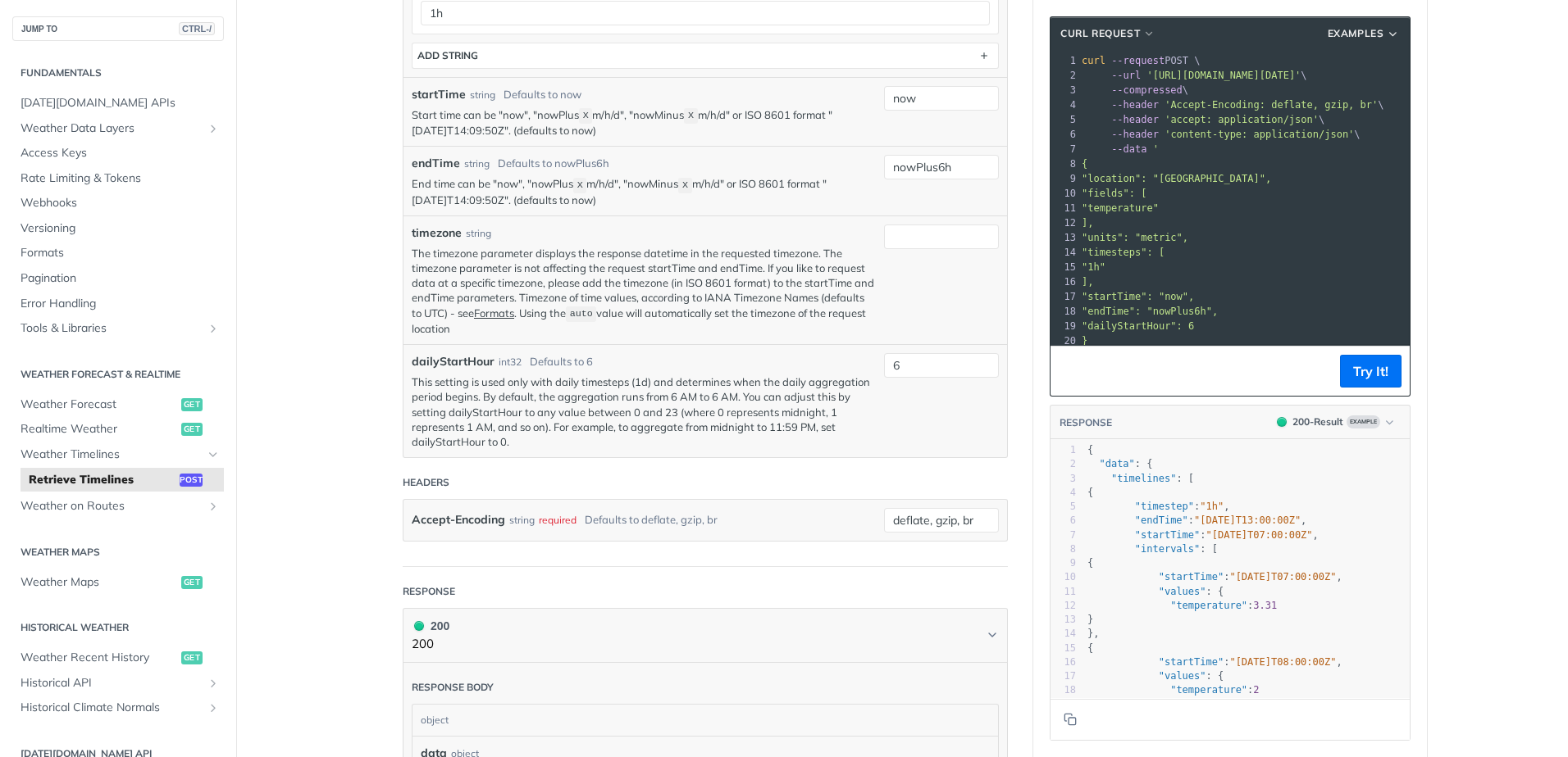
scroll to position [738, 0]
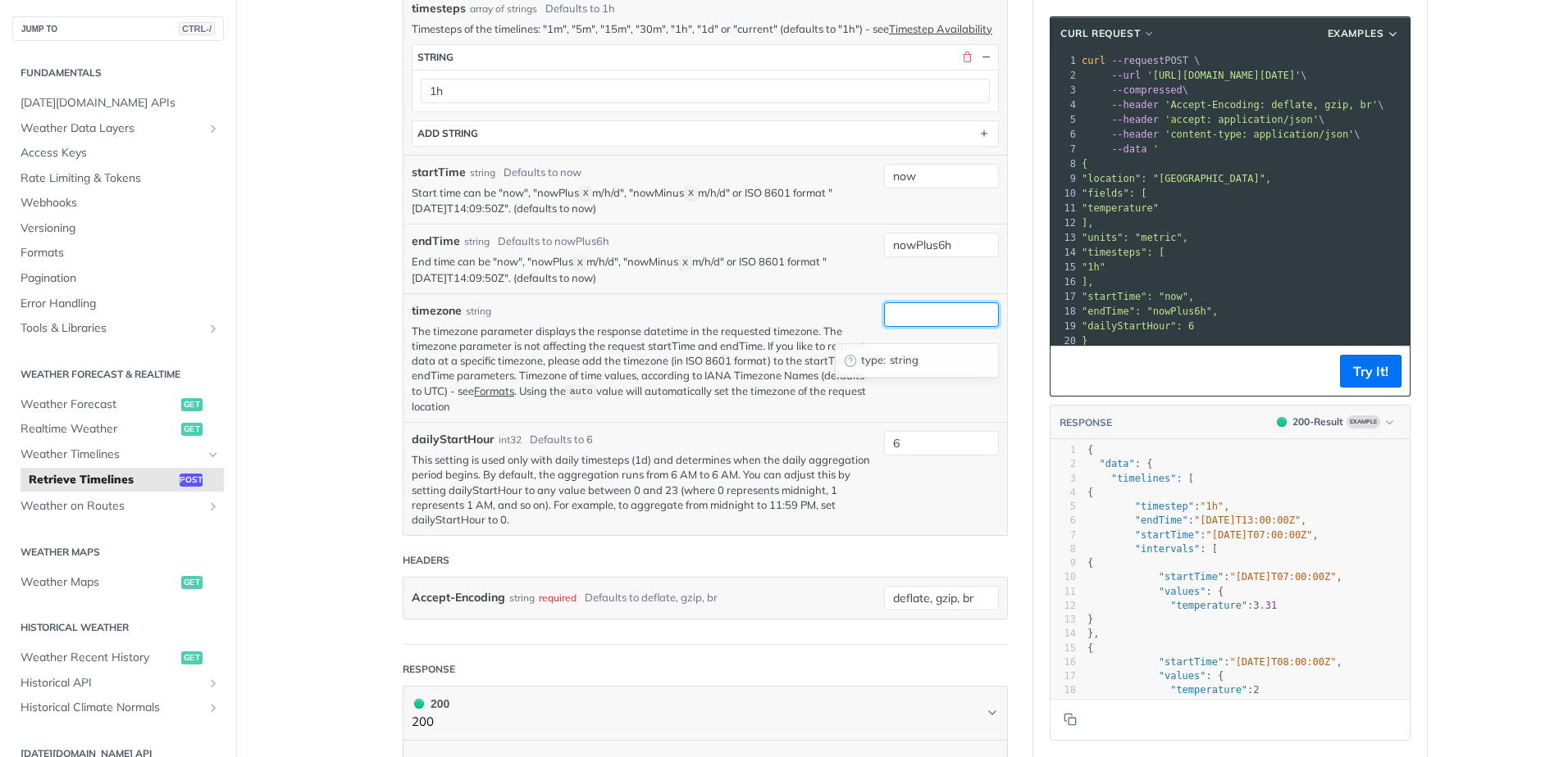
click at [926, 327] on input "timezone" at bounding box center [942, 315] width 115 height 25
click at [578, 361] on p "The timezone parameter displays the response datetime in the requested timezone…" at bounding box center [644, 368] width 464 height 90
click at [909, 327] on input "timezone" at bounding box center [942, 315] width 115 height 25
paste input "America/[GEOGRAPHIC_DATA]"
type input "America/[GEOGRAPHIC_DATA]"
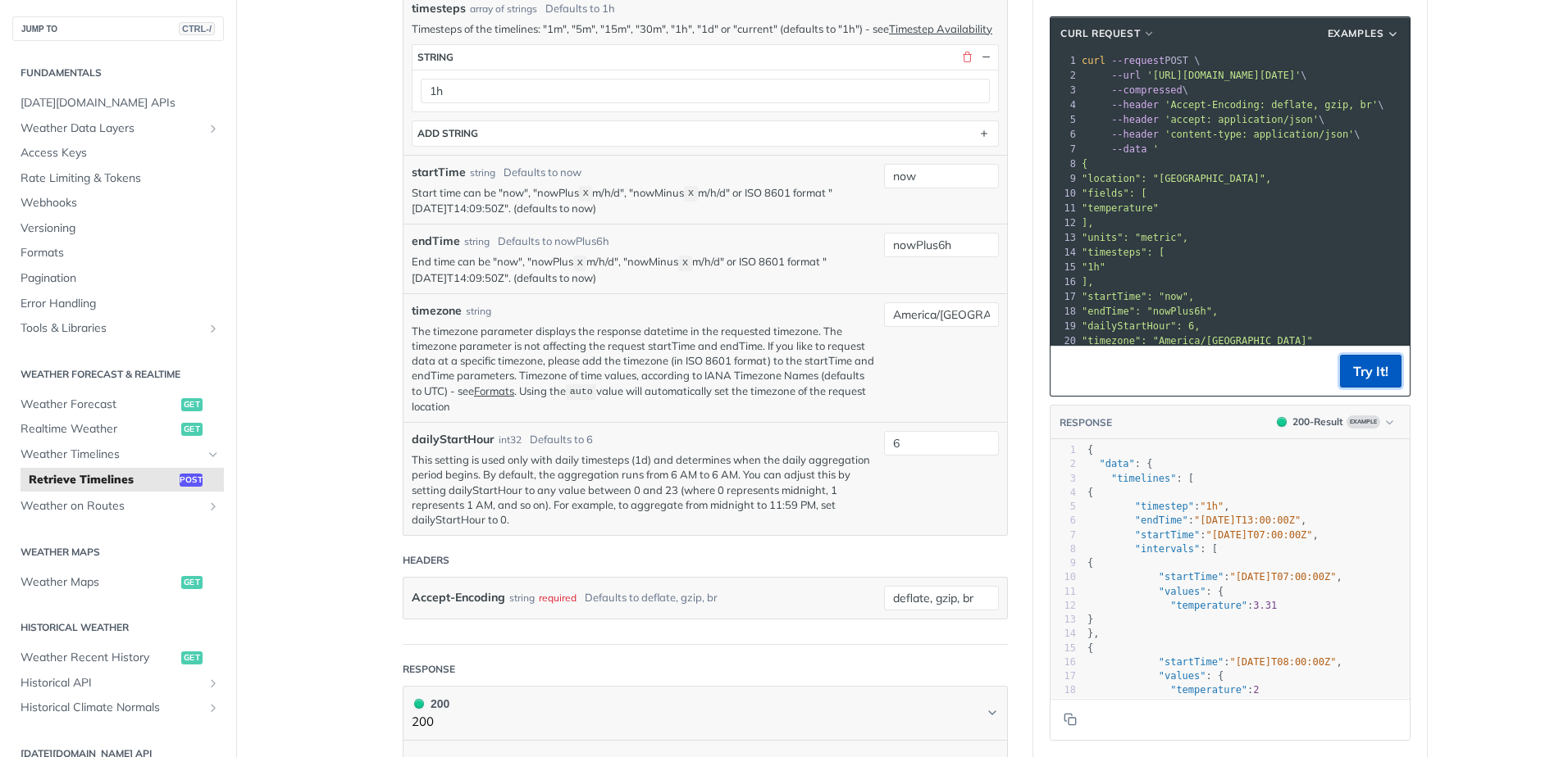
click at [1354, 369] on button "Try It!" at bounding box center [1371, 371] width 62 height 33
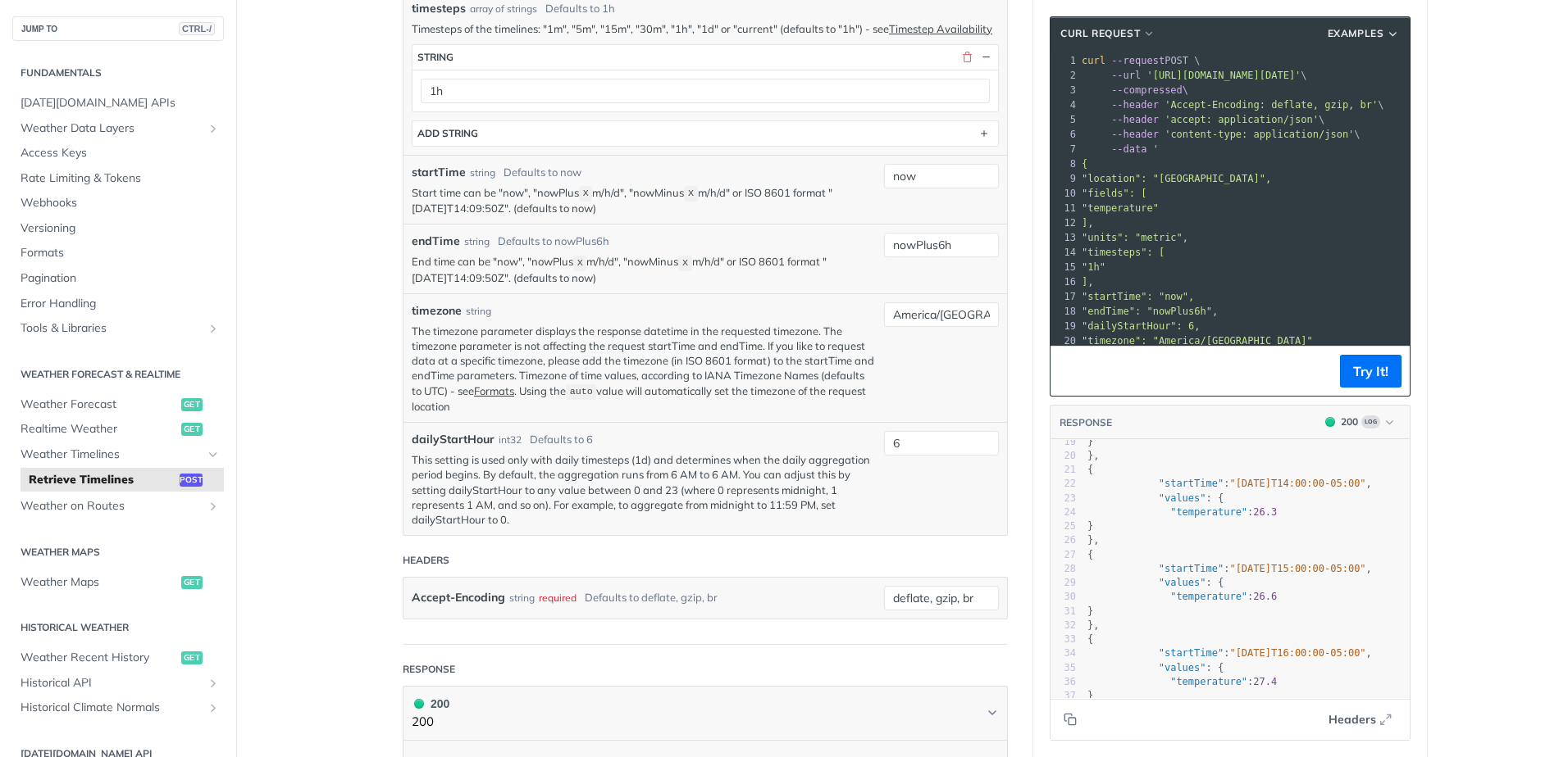
scroll to position [0, 0]
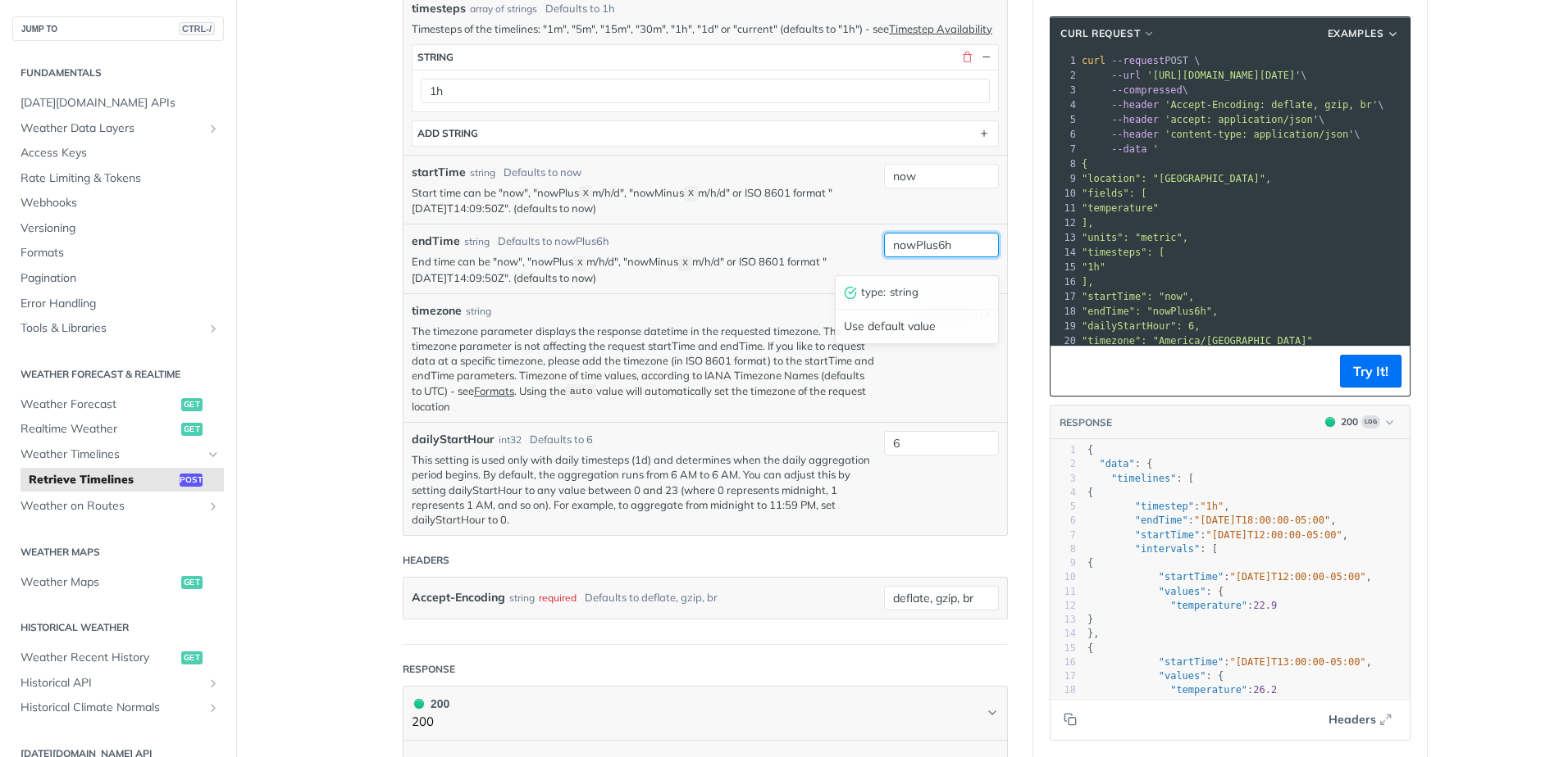
click at [941, 257] on input "nowPlus6h" at bounding box center [942, 245] width 115 height 25
type input "nowPlus24h"
click at [991, 391] on div "America/[GEOGRAPHIC_DATA]" at bounding box center [942, 358] width 115 height 111
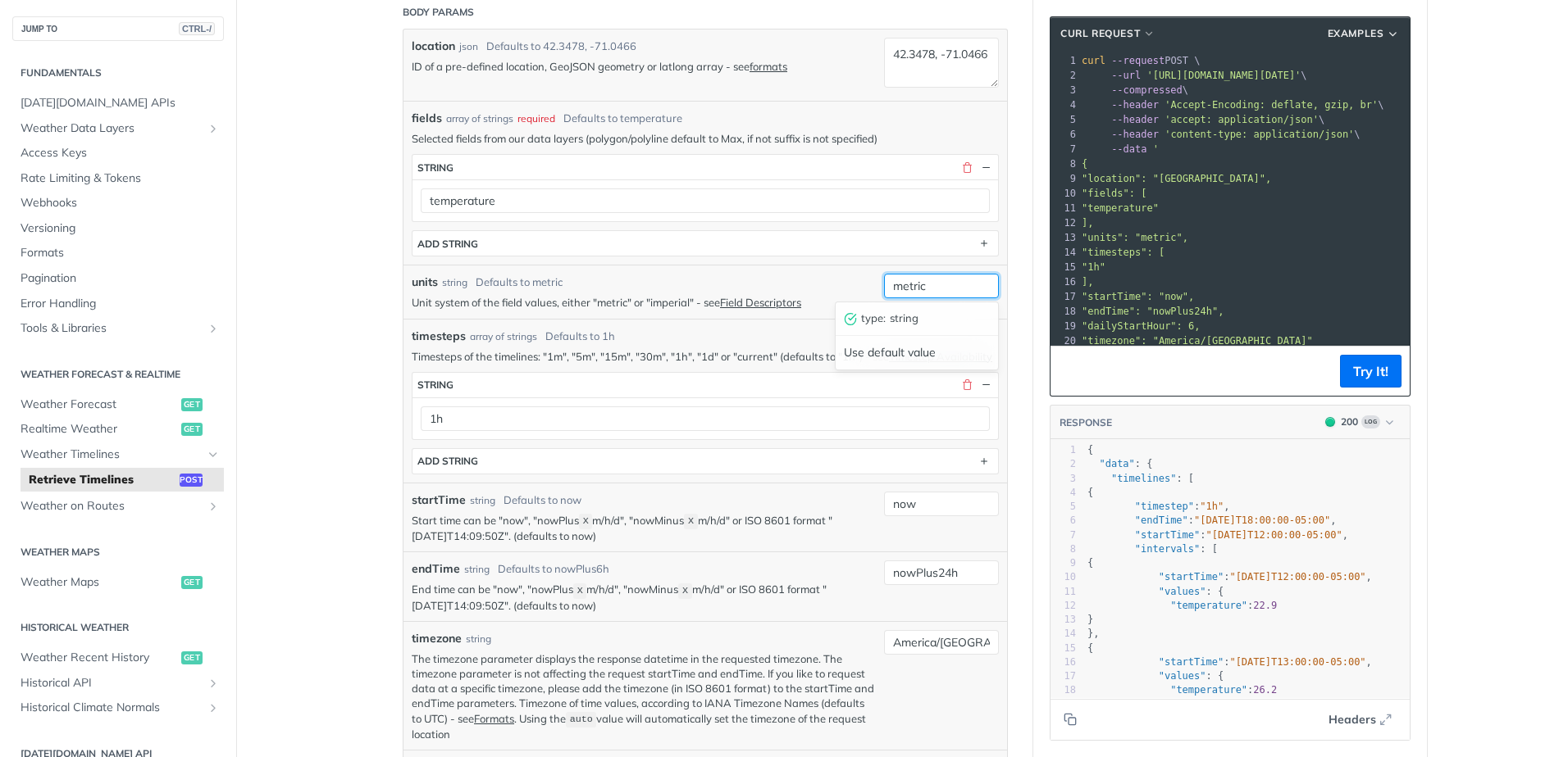
click at [912, 284] on input "metric" at bounding box center [942, 286] width 115 height 25
type input "imperial"
click at [1018, 323] on article "Retrieve Timelines post https://api.tomorrow.io/v4 /timelines Recent Requests t…" at bounding box center [705, 746] width 656 height 2137
click at [936, 585] on input "nowPlus24h" at bounding box center [942, 572] width 115 height 25
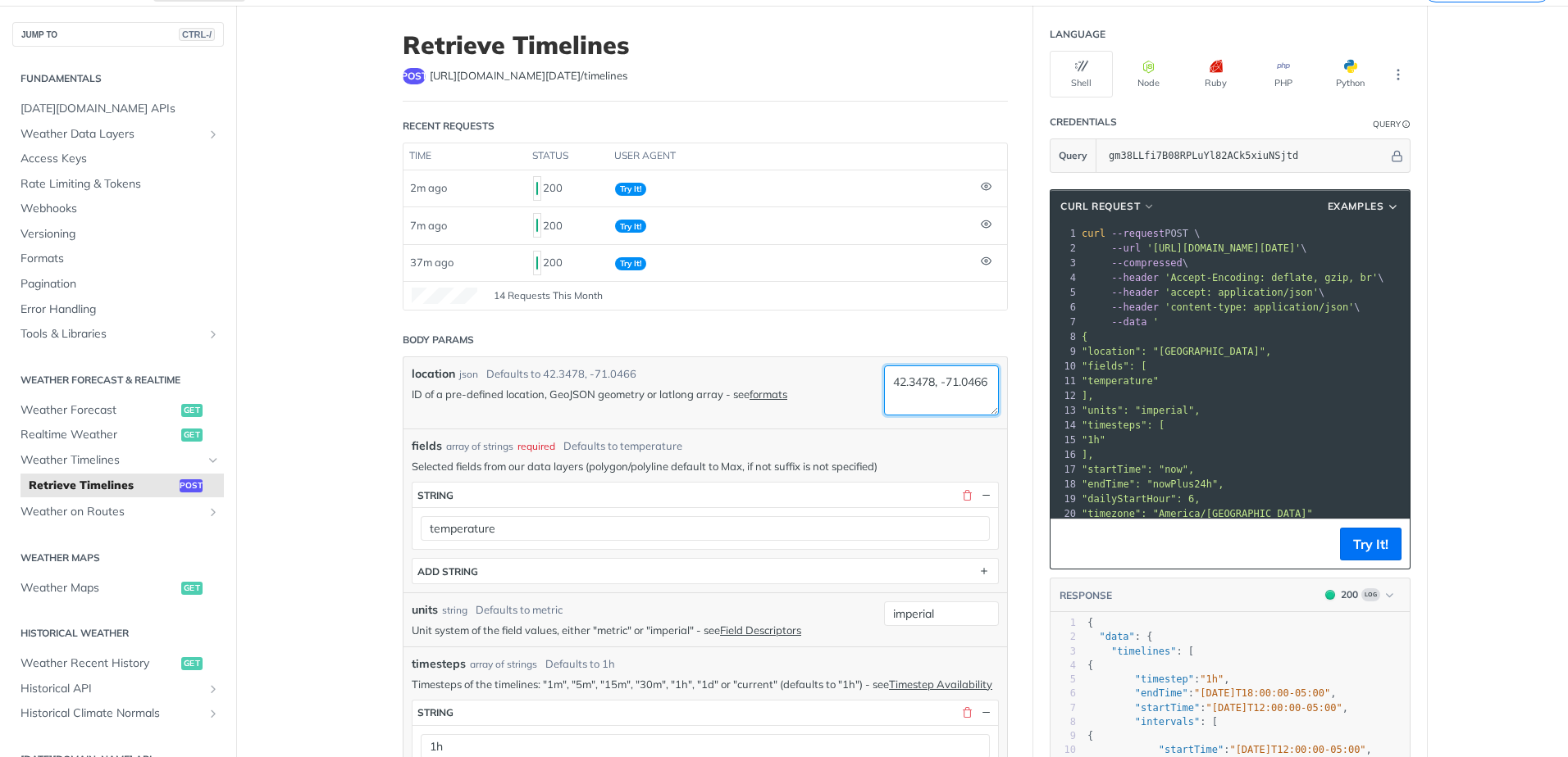
drag, startPoint x: 944, startPoint y: 403, endPoint x: 864, endPoint y: 362, distance: 89.9
click at [864, 362] on div "location json Defaults to 42.3478, -71.0466 ID of a pre-defined location, GeoJS…" at bounding box center [705, 393] width 603 height 71
paste textarea "5.0849, -93.0493"
type textarea "45.0849, -93.0493"
click at [1366, 553] on button "Try It!" at bounding box center [1371, 544] width 62 height 33
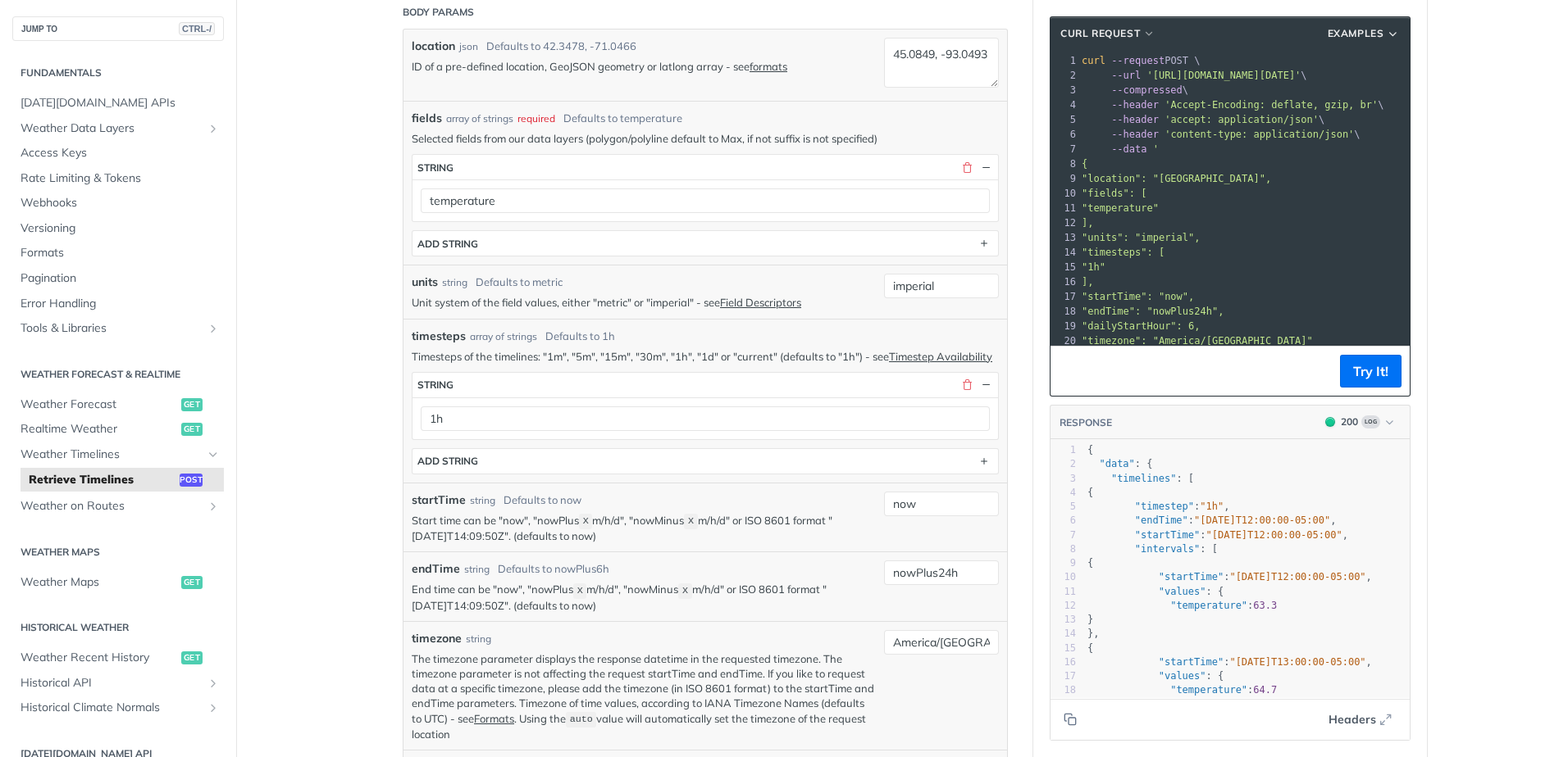
drag, startPoint x: 1087, startPoint y: 179, endPoint x: 1240, endPoint y: 282, distance: 184.4
click at [1240, 282] on div "1 curl --request POST \ 2 --url 'https://api.tomorrow.io/v4/timelines?apikey=gm…" at bounding box center [1326, 215] width 497 height 324
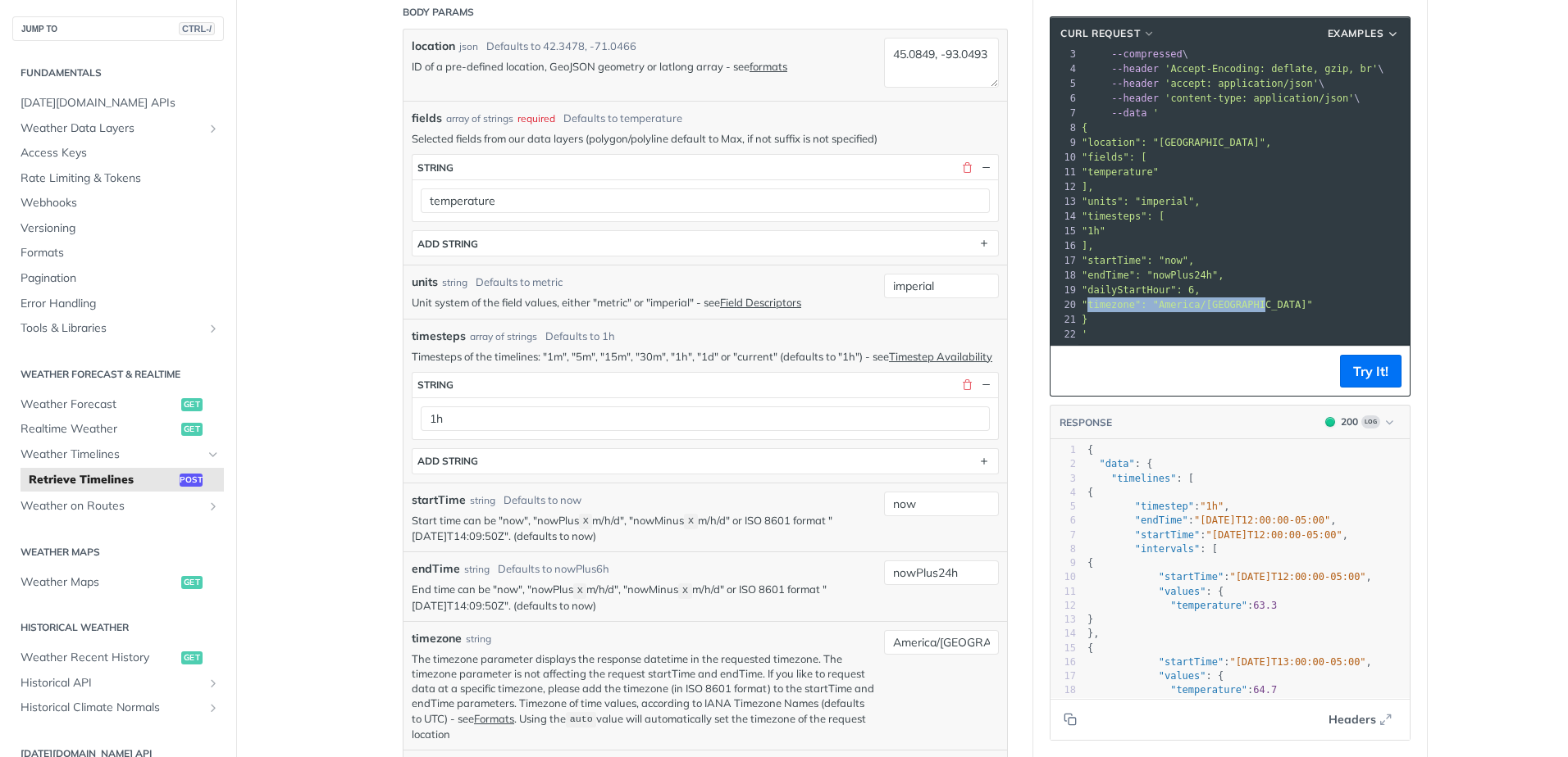
drag, startPoint x: 1083, startPoint y: 291, endPoint x: 1259, endPoint y: 293, distance: 176.0
click at [1259, 298] on pre ""timezone": "America/Chicago"" at bounding box center [1326, 305] width 497 height 15
copy span ""timezone": "America/Chicago""
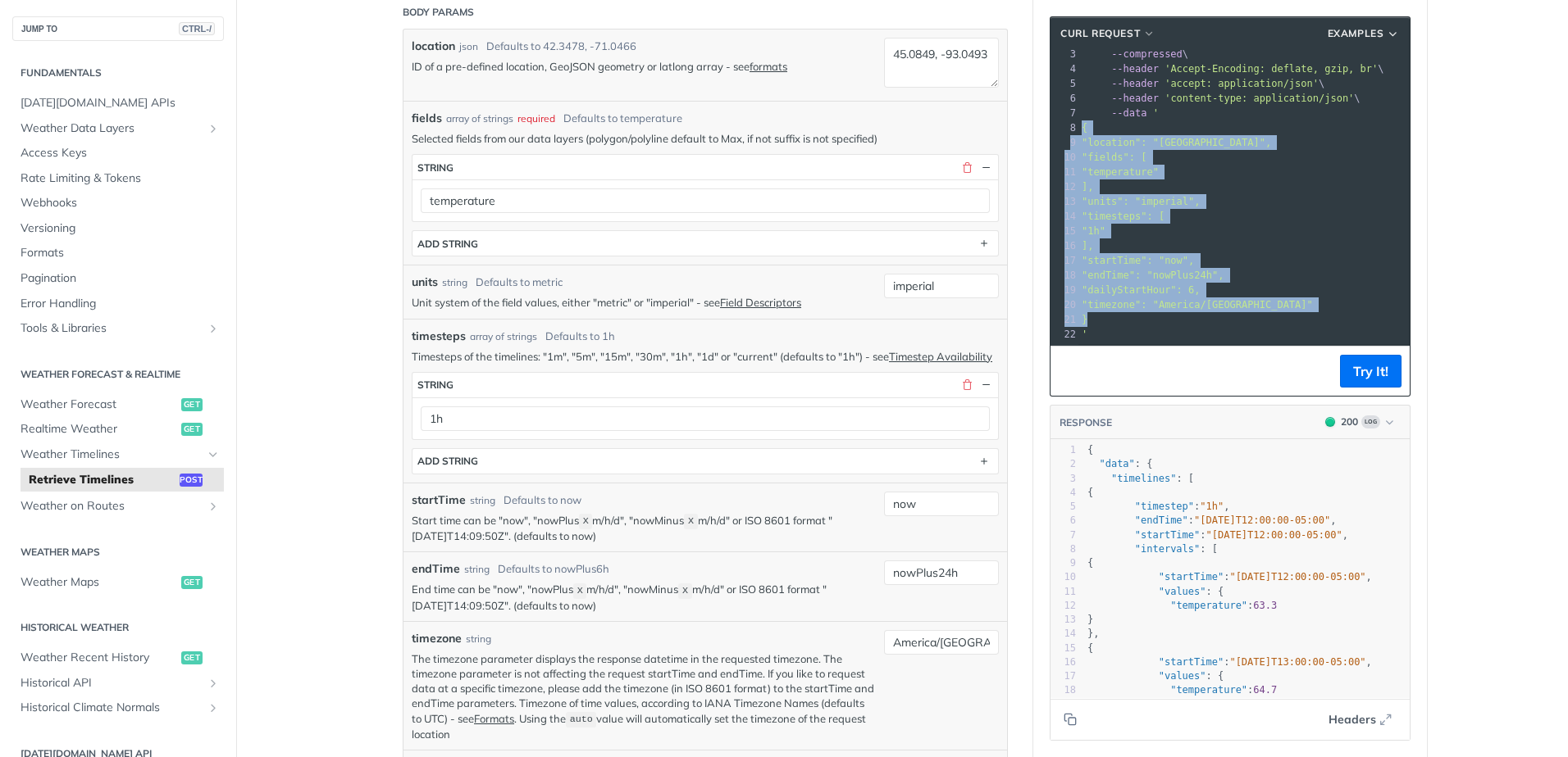
drag, startPoint x: 1077, startPoint y: 115, endPoint x: 1191, endPoint y: 306, distance: 222.4
click at [1191, 306] on div "1 curl --request POST \ 2 --url 'https://api.tomorrow.io/v4/timelines?apikey=gm…" at bounding box center [1326, 179] width 497 height 324
copy div "{ 9 "location": "45.0849, -93.0493", 10 "fields": [ 11 "temperature" 12 ], 13 "…"
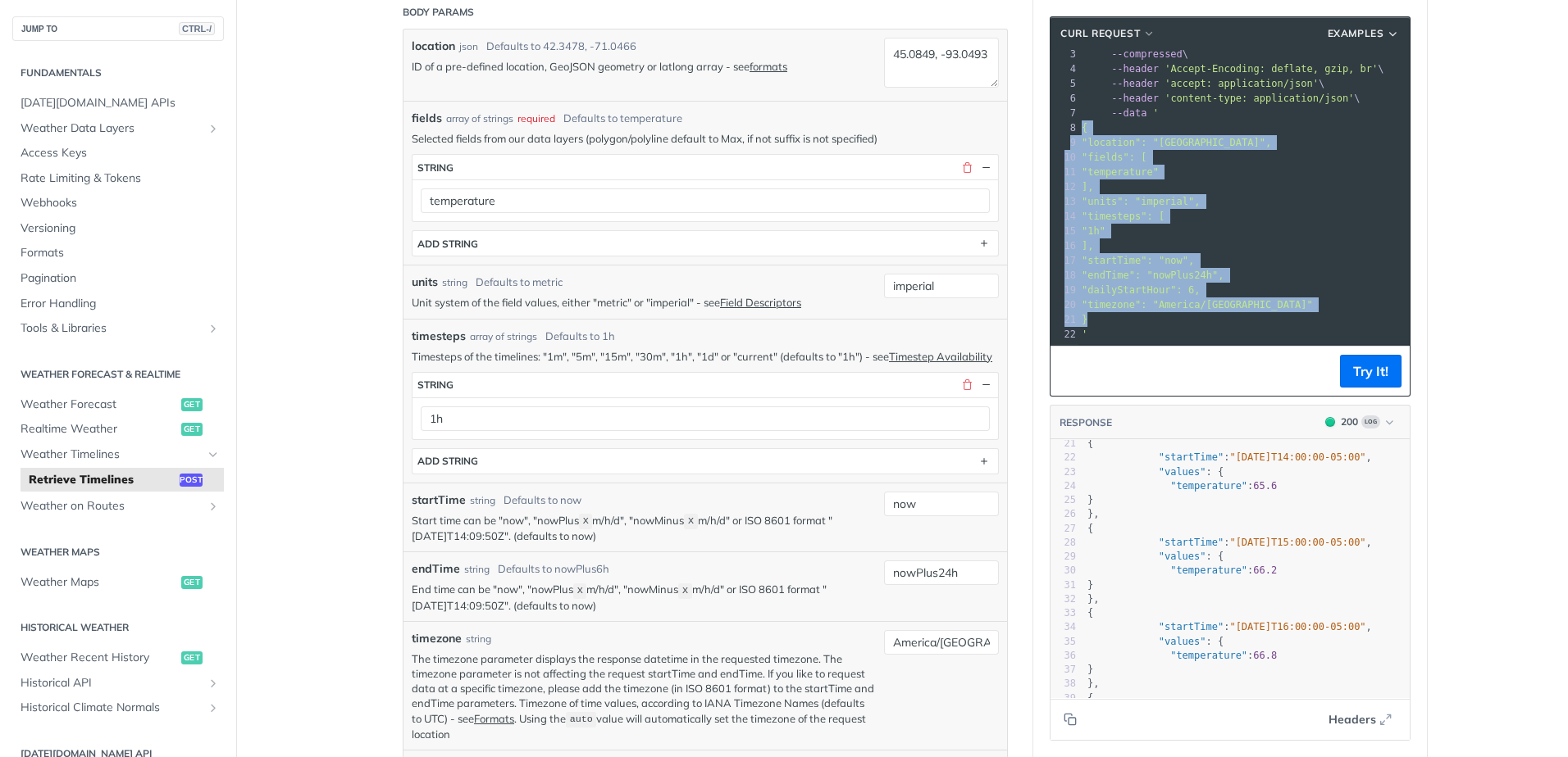
scroll to position [164, 0]
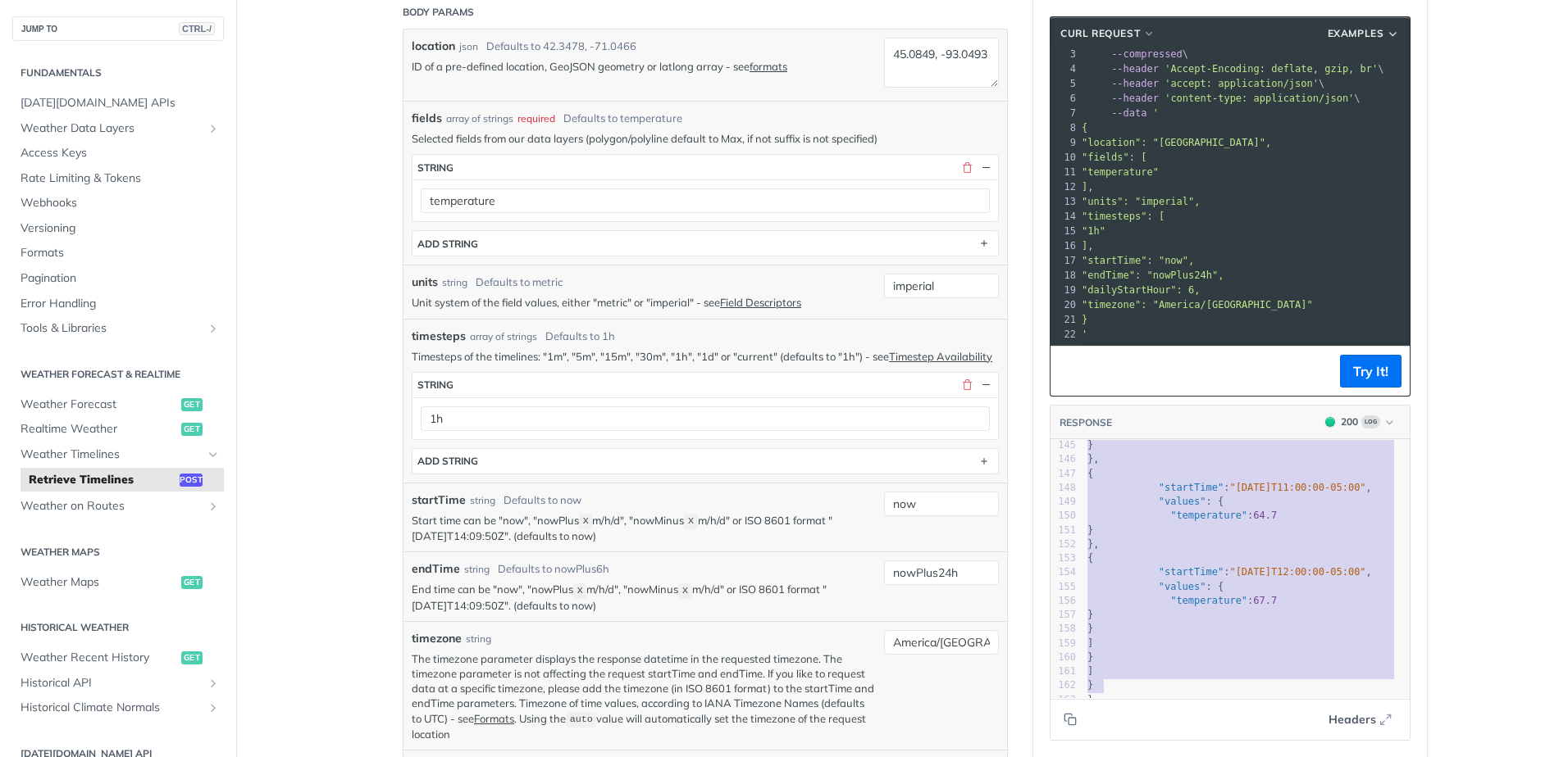
type textarea "{ "data": { "timelines": [ { "timestep": "1h", "endTime": "2025-08-26T12:00:00-…"
drag, startPoint x: 1083, startPoint y: 453, endPoint x: 1261, endPoint y: 688, distance: 294.8
click at [1494, 296] on main "JUMP TO CTRL-/ Fundamentals Tomorrow.io APIs Weather Data Layers Core Probabili…" at bounding box center [784, 746] width 1568 height 2137
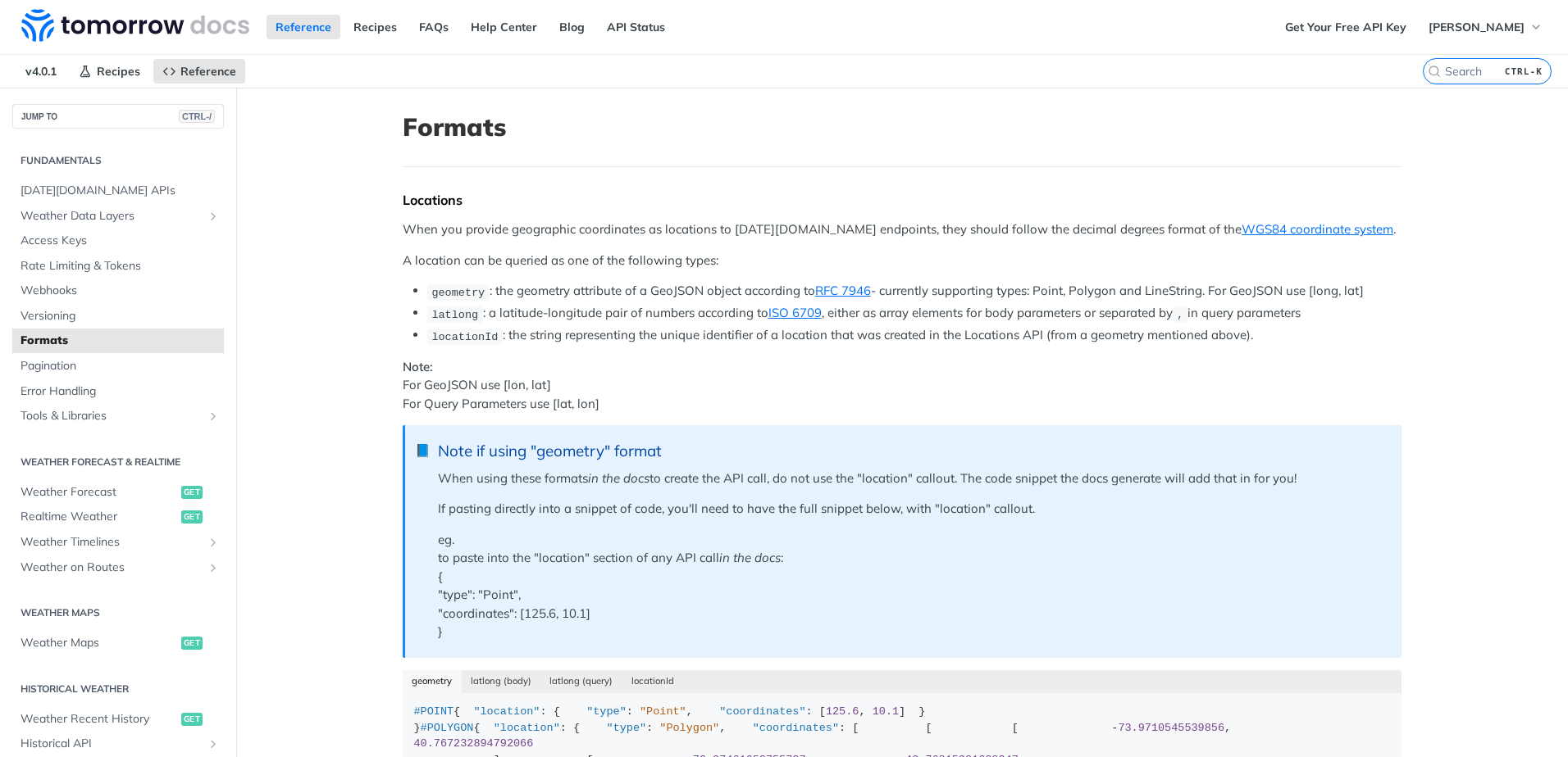
scroll to position [1813, 0]
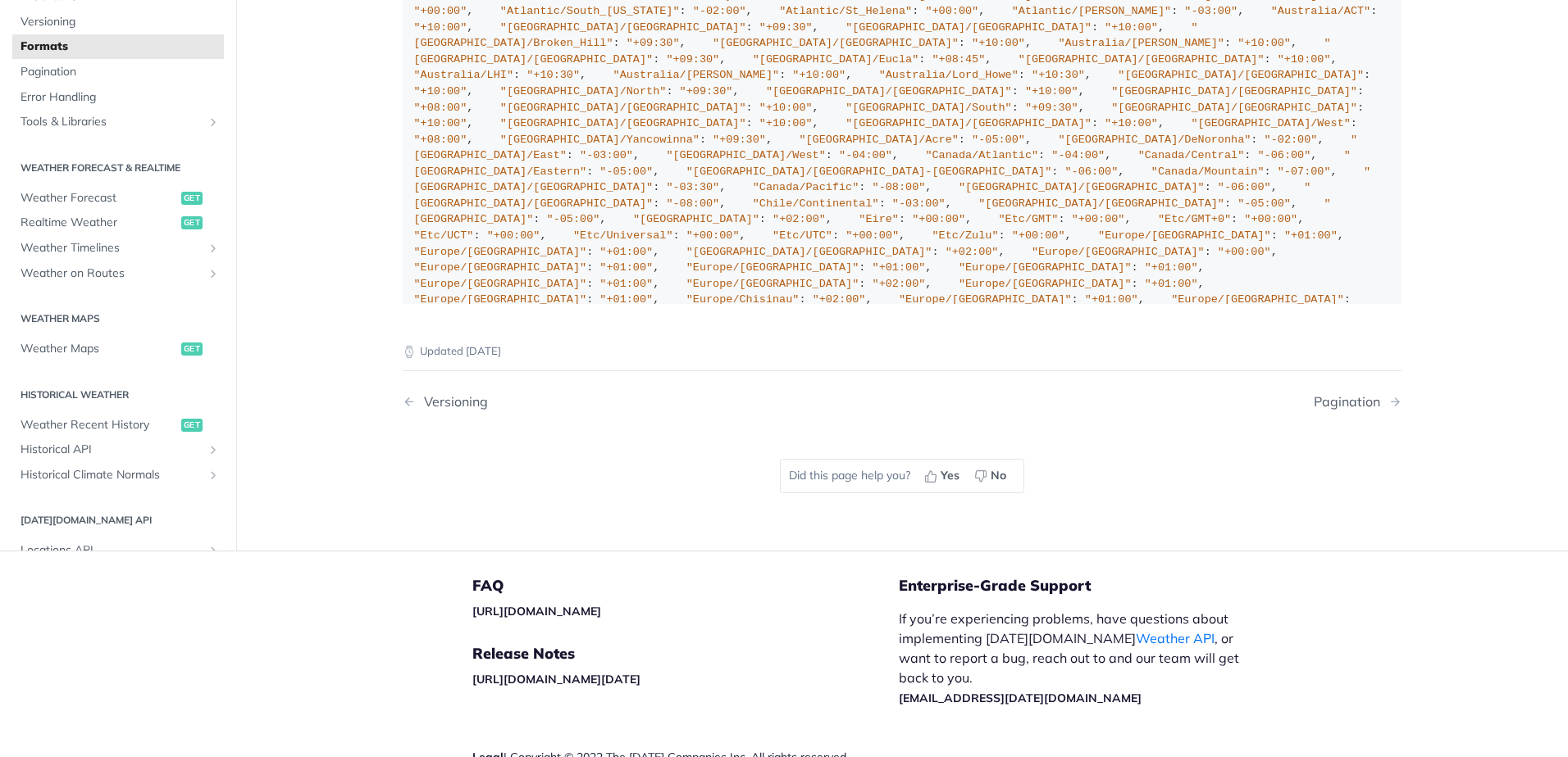
drag, startPoint x: 437, startPoint y: 425, endPoint x: 530, endPoint y: 431, distance: 93.2
copy span "America/[GEOGRAPHIC_DATA]"
